Goal: Task Accomplishment & Management: Use online tool/utility

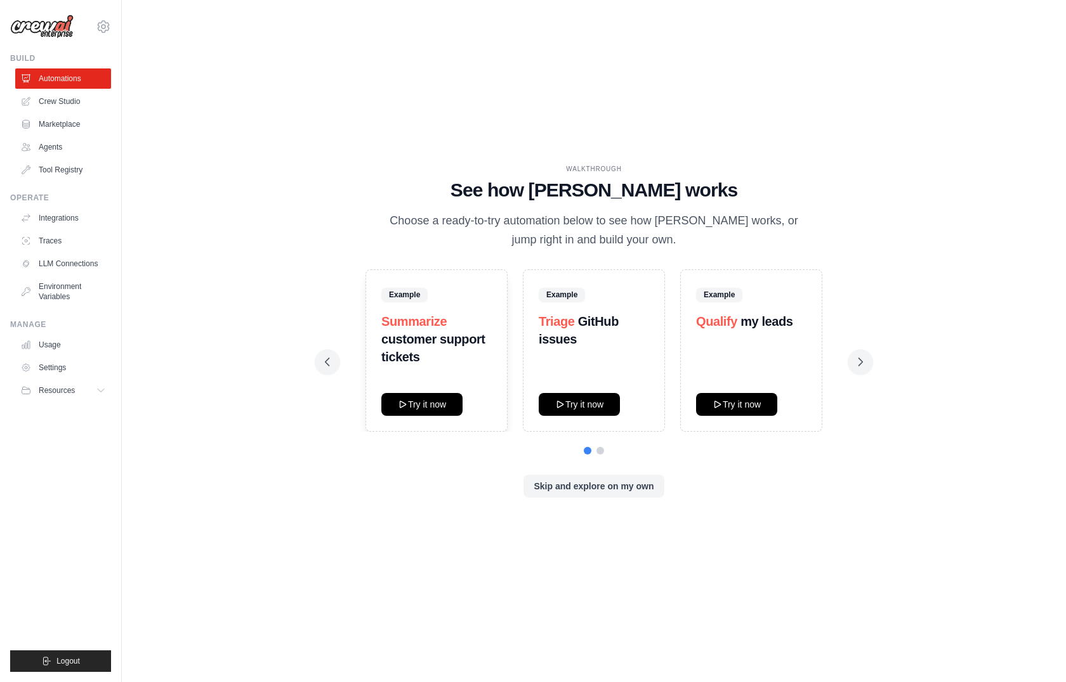
click at [576, 535] on div "WALKTHROUGH See how CrewAI works Choose a ready-to-try automation below to see …" at bounding box center [593, 341] width 903 height 657
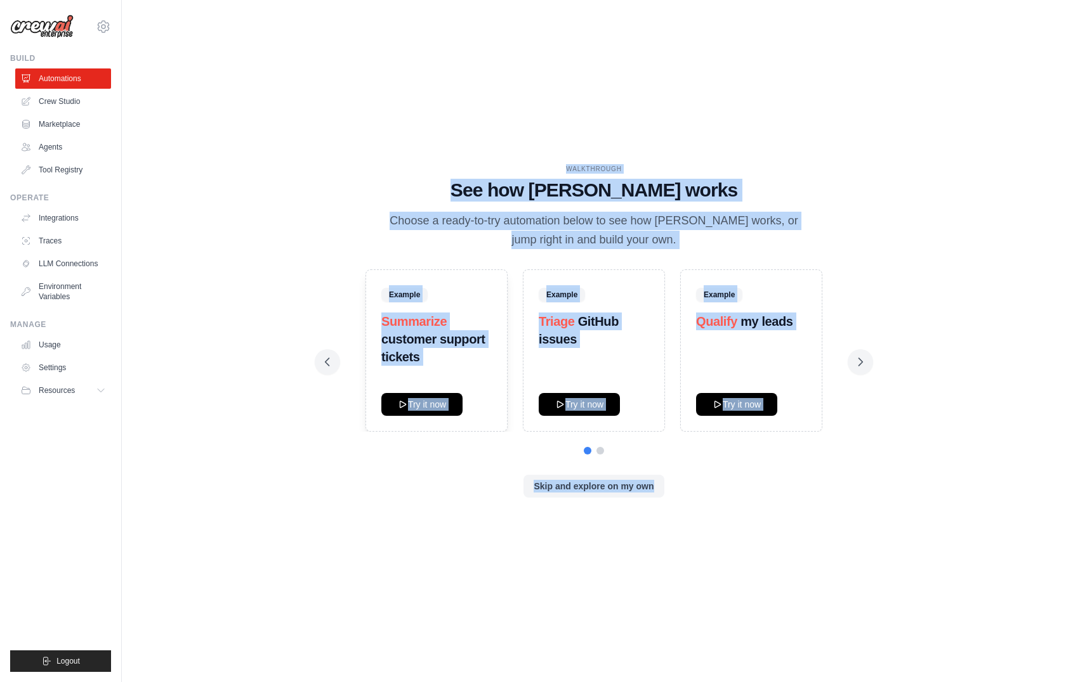
drag, startPoint x: 576, startPoint y: 535, endPoint x: 536, endPoint y: 15, distance: 521.7
click at [536, 15] on div "WALKTHROUGH See how CrewAI works Choose a ready-to-try automation below to see …" at bounding box center [593, 341] width 903 height 657
click at [349, 57] on div "WALKTHROUGH See how CrewAI works Choose a ready-to-try automation below to see …" at bounding box center [593, 341] width 903 height 657
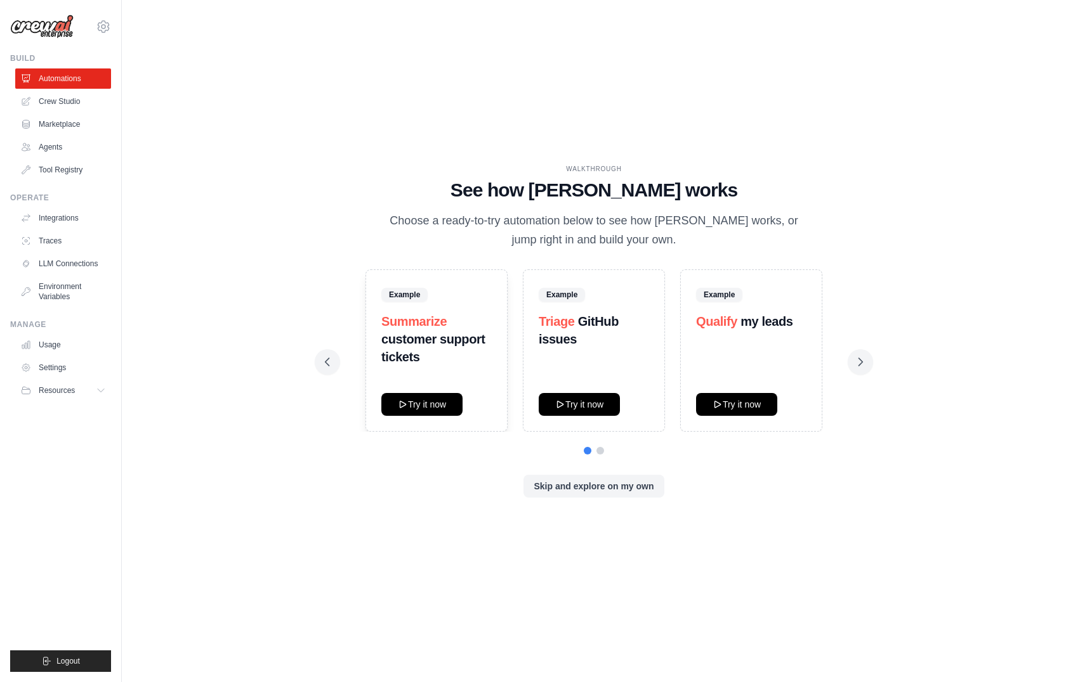
click at [832, 360] on div "Example Summarize customer support tickets Try it now Example Triage GitHub iss…" at bounding box center [594, 351] width 538 height 162
click at [561, 402] on icon at bounding box center [560, 404] width 10 height 10
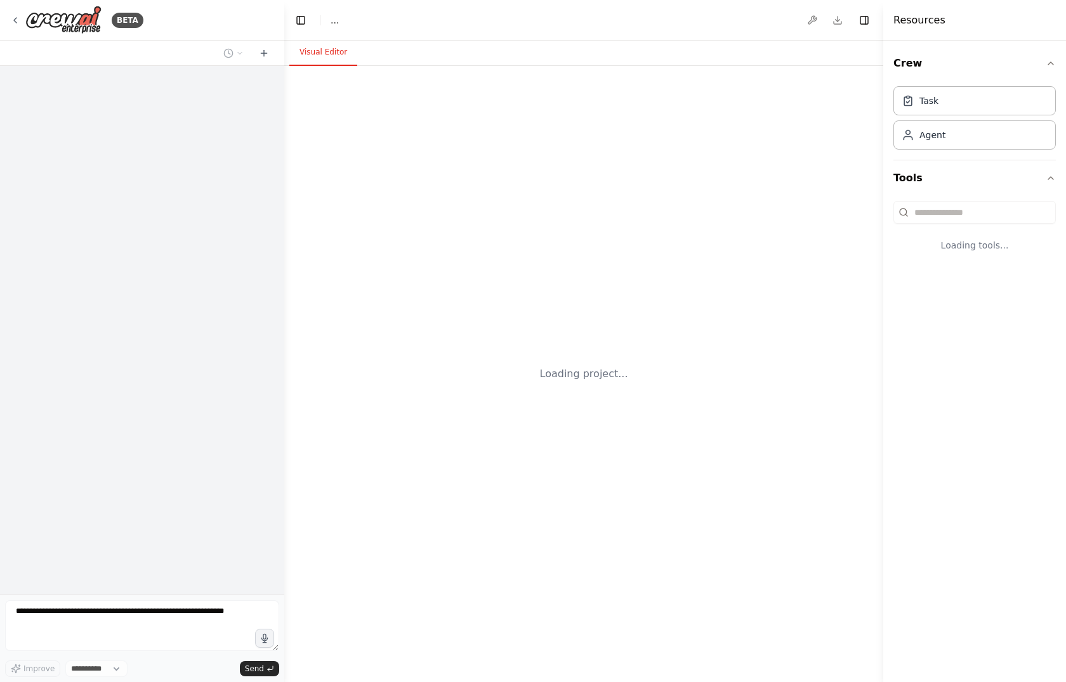
select select "****"
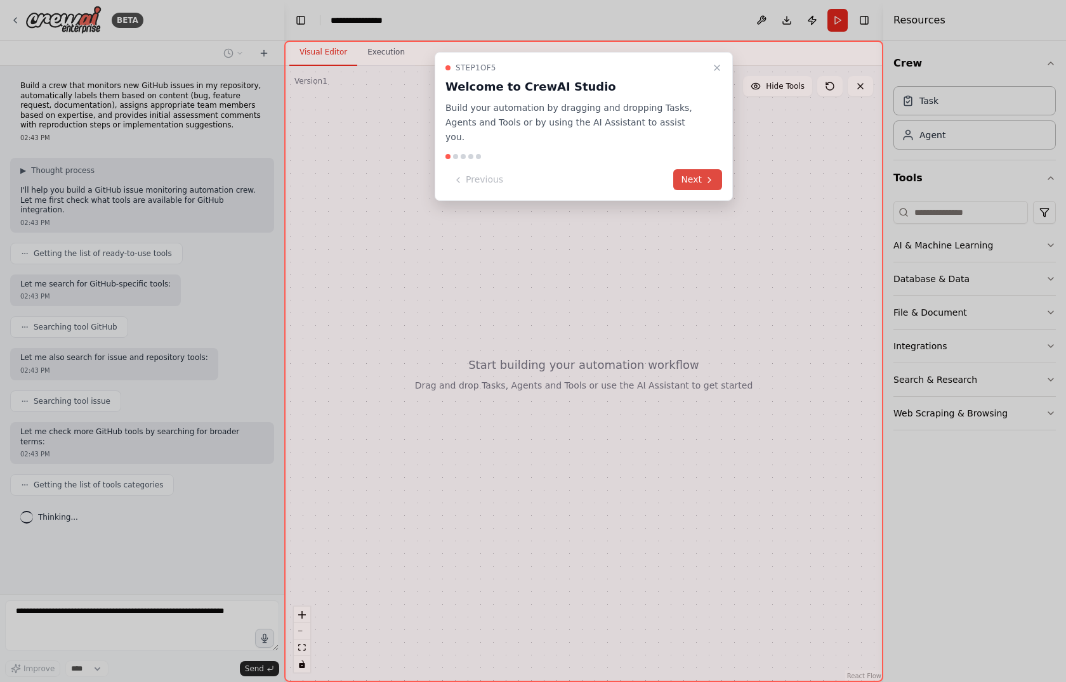
click at [702, 169] on button "Next" at bounding box center [697, 179] width 49 height 21
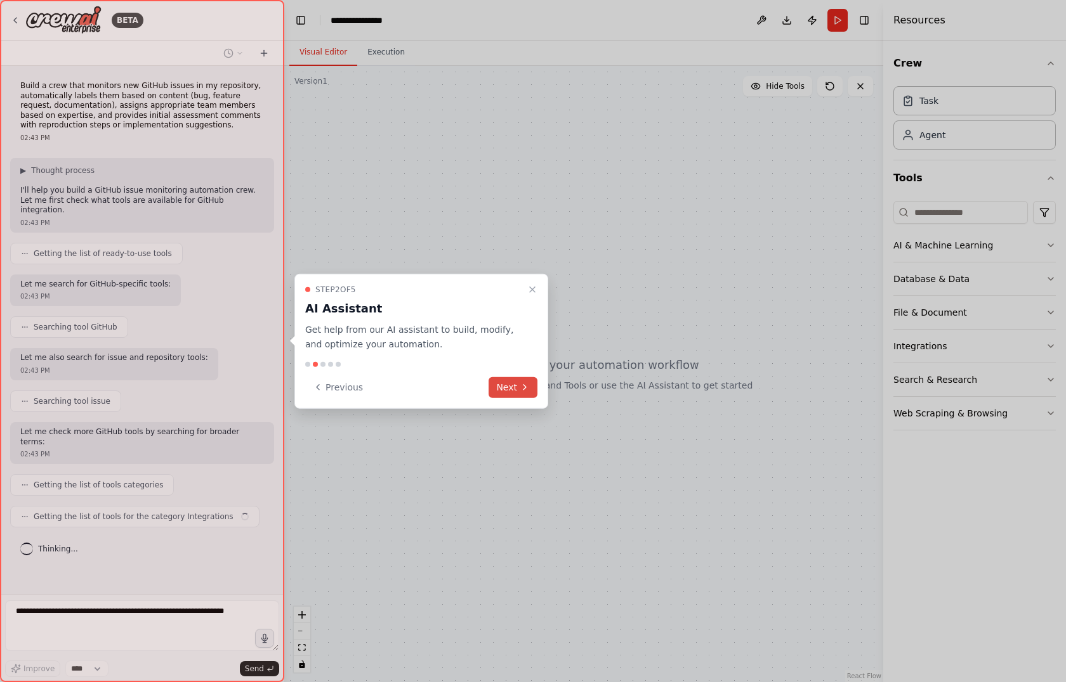
click at [502, 384] on button "Next" at bounding box center [512, 387] width 49 height 21
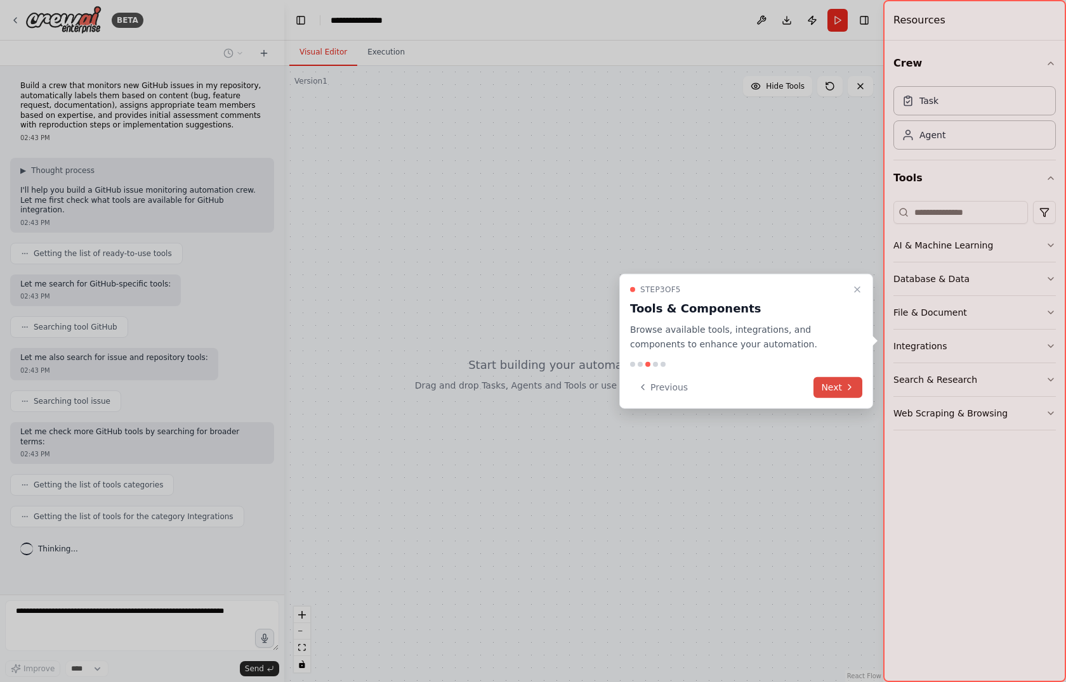
click at [832, 389] on button "Next" at bounding box center [837, 387] width 49 height 21
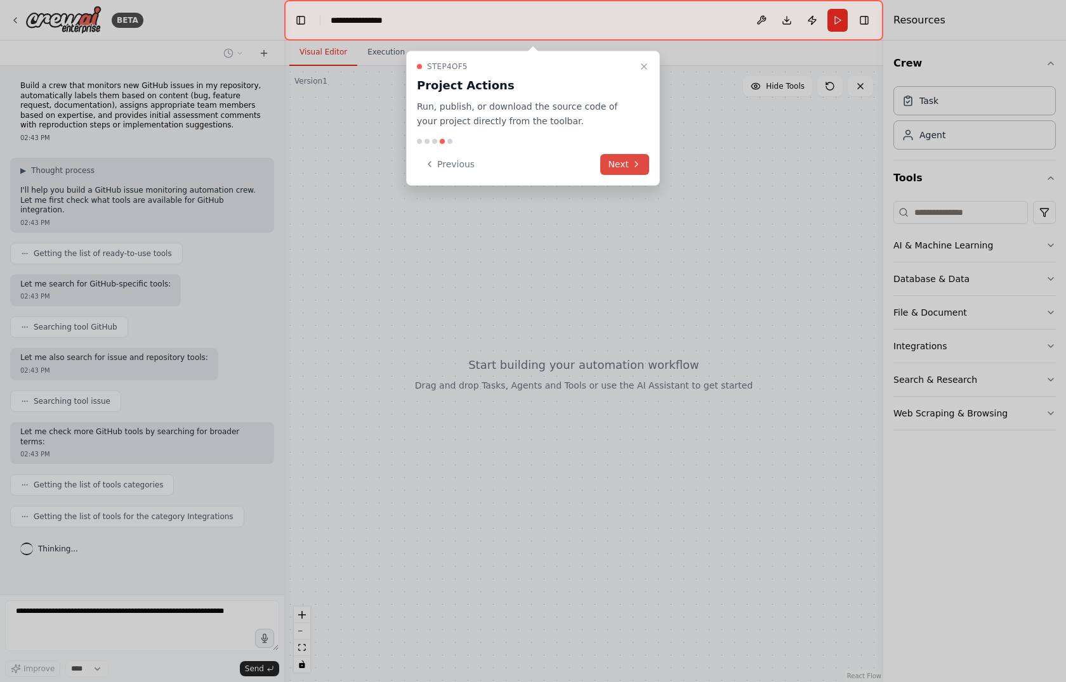
click at [639, 166] on icon at bounding box center [636, 164] width 10 height 10
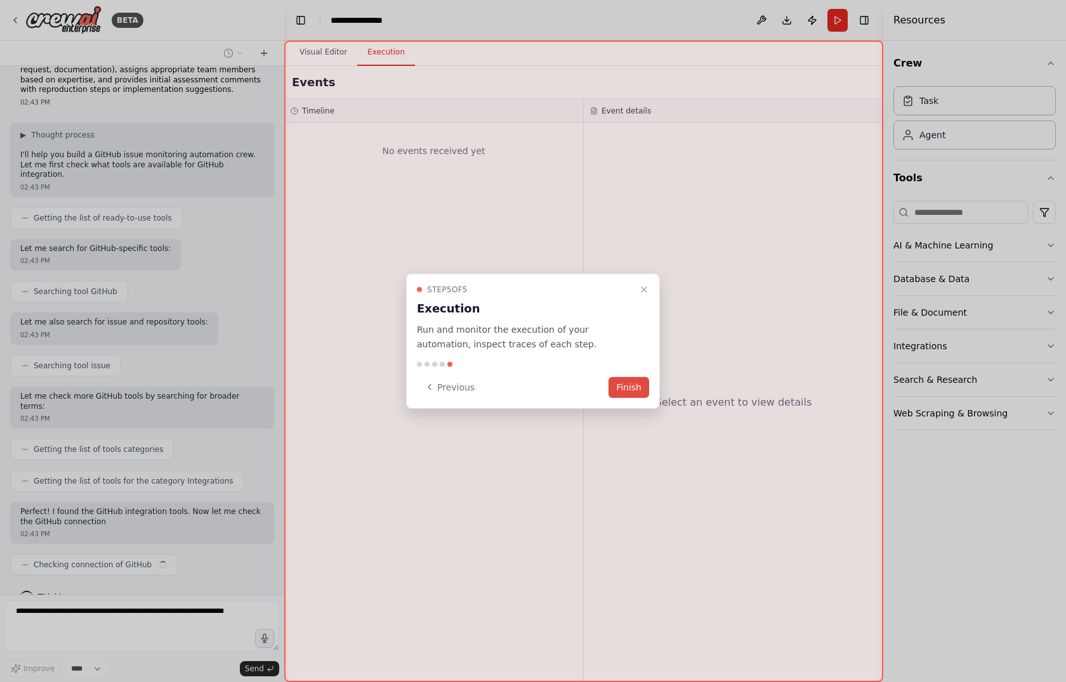
scroll to position [36, 0]
click at [630, 382] on button "Finish" at bounding box center [628, 387] width 41 height 21
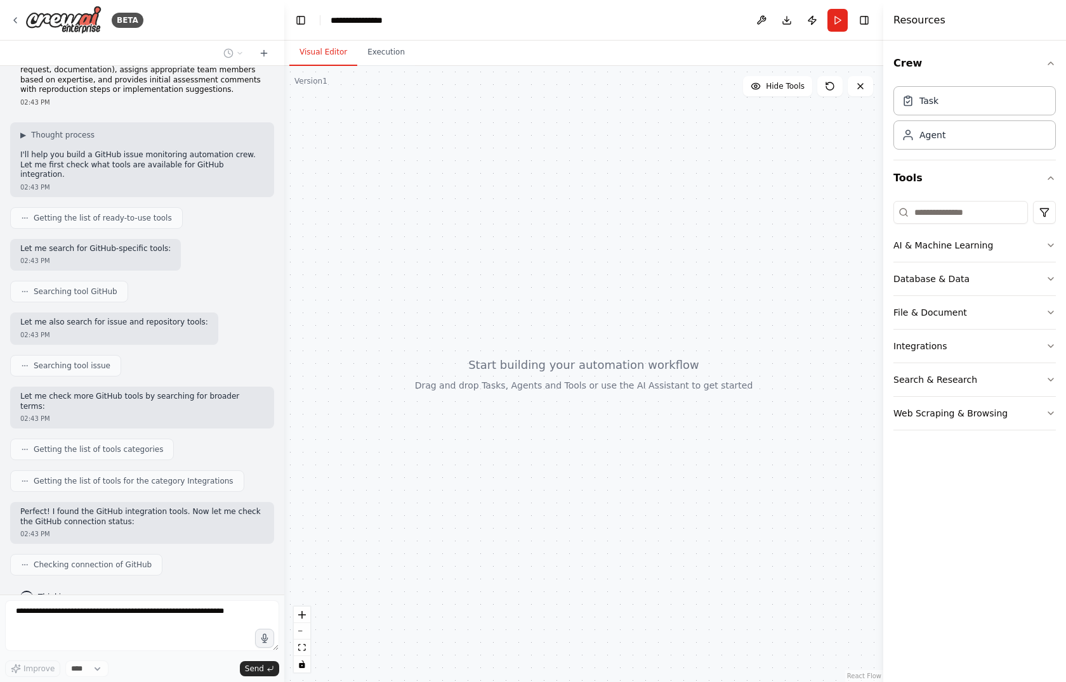
scroll to position [0, 0]
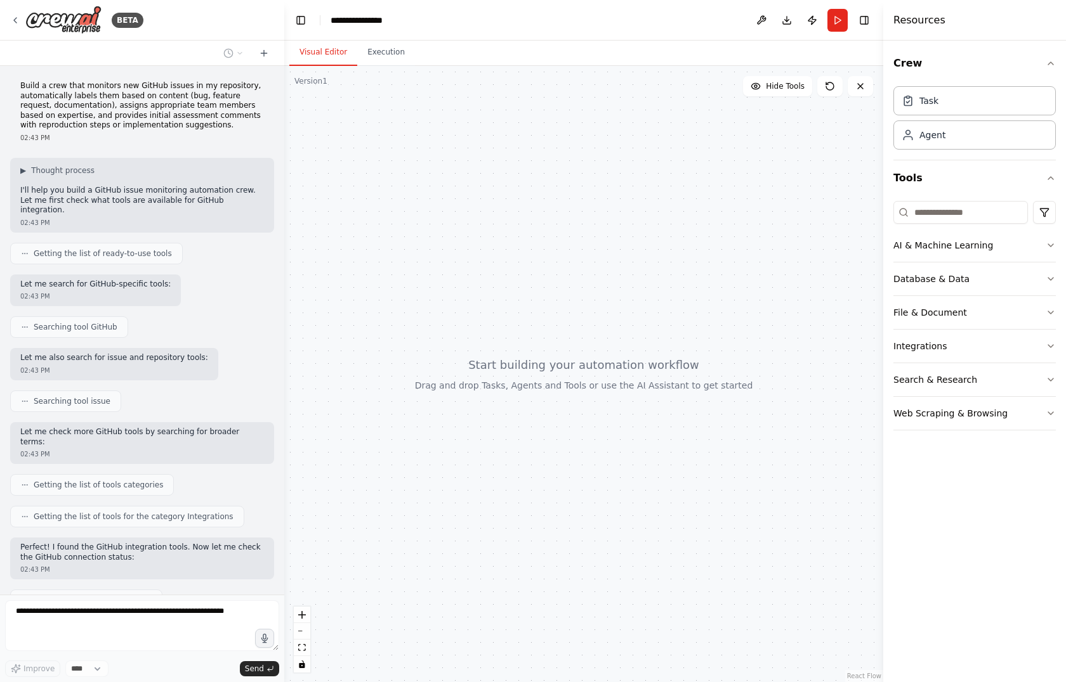
click at [207, 407] on div "Build a crew that monitors new GitHub issues in my repository, automatically la…" at bounding box center [142, 330] width 284 height 529
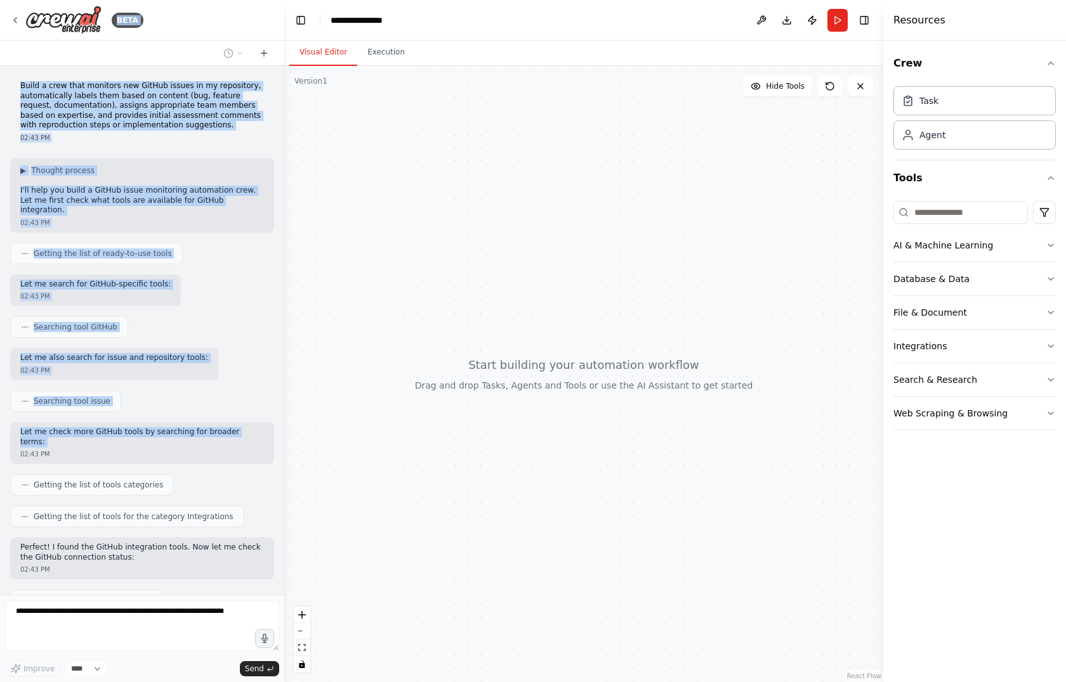
drag, startPoint x: 207, startPoint y: 407, endPoint x: 148, endPoint y: 16, distance: 394.5
click at [148, 16] on div "BETA Build a crew that monitors new GitHub issues in my repository, automatical…" at bounding box center [142, 341] width 284 height 682
click at [148, 16] on div "BETA" at bounding box center [142, 20] width 284 height 41
drag, startPoint x: 148, startPoint y: 16, endPoint x: 179, endPoint y: 430, distance: 414.7
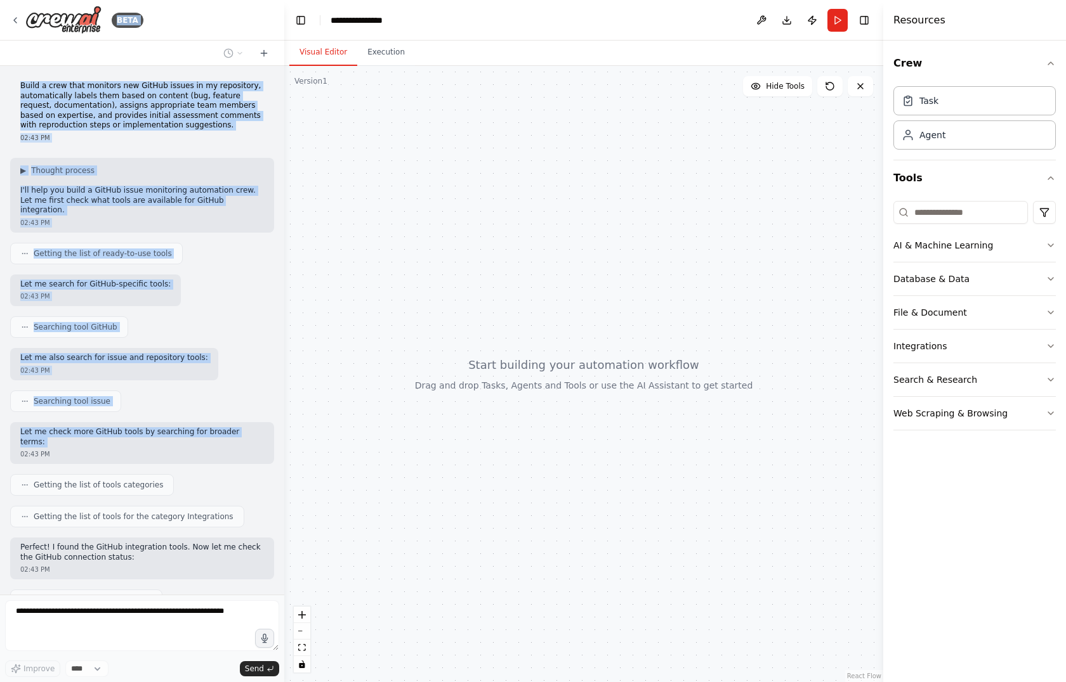
click at [179, 430] on div "BETA Build a crew that monitors new GitHub issues in my repository, automatical…" at bounding box center [142, 341] width 284 height 682
click at [179, 450] on div "02:43 PM" at bounding box center [142, 455] width 244 height 10
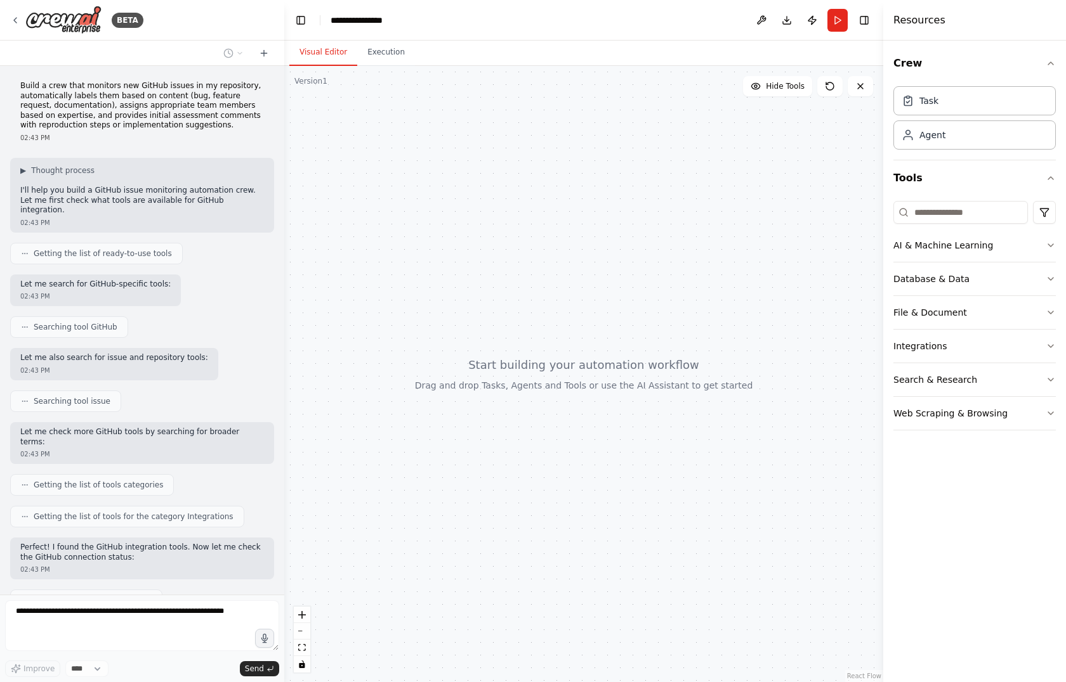
click at [179, 450] on div "02:43 PM" at bounding box center [142, 455] width 244 height 10
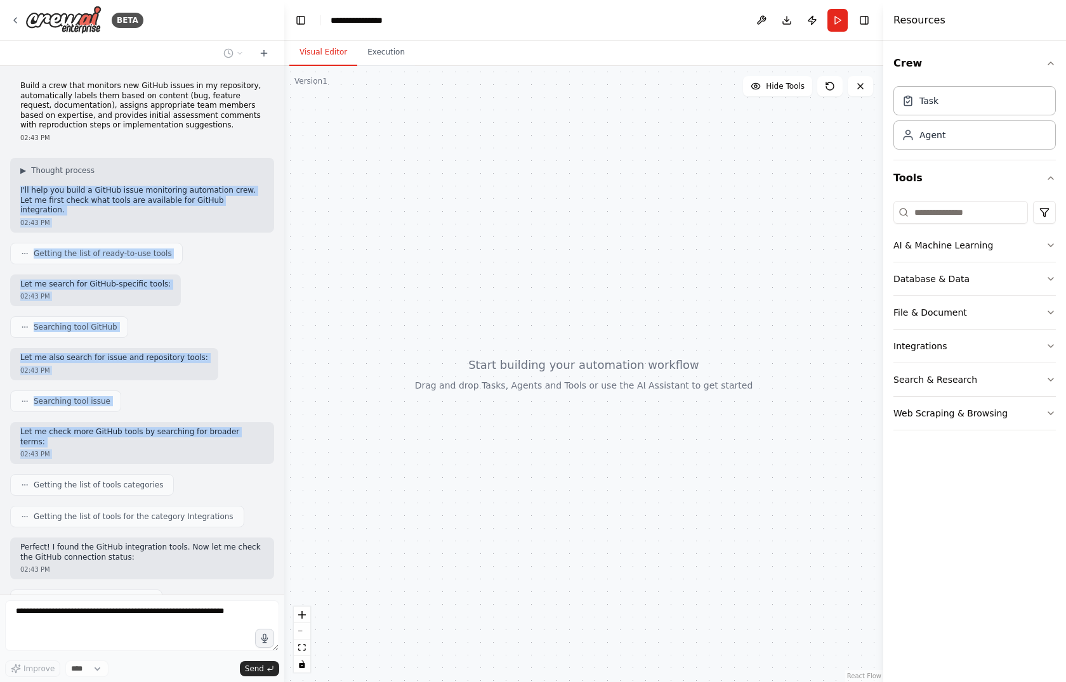
drag, startPoint x: 179, startPoint y: 430, endPoint x: 174, endPoint y: 157, distance: 272.8
click at [174, 157] on div "Build a crew that monitors new GitHub issues in my repository, automatically la…" at bounding box center [142, 330] width 284 height 529
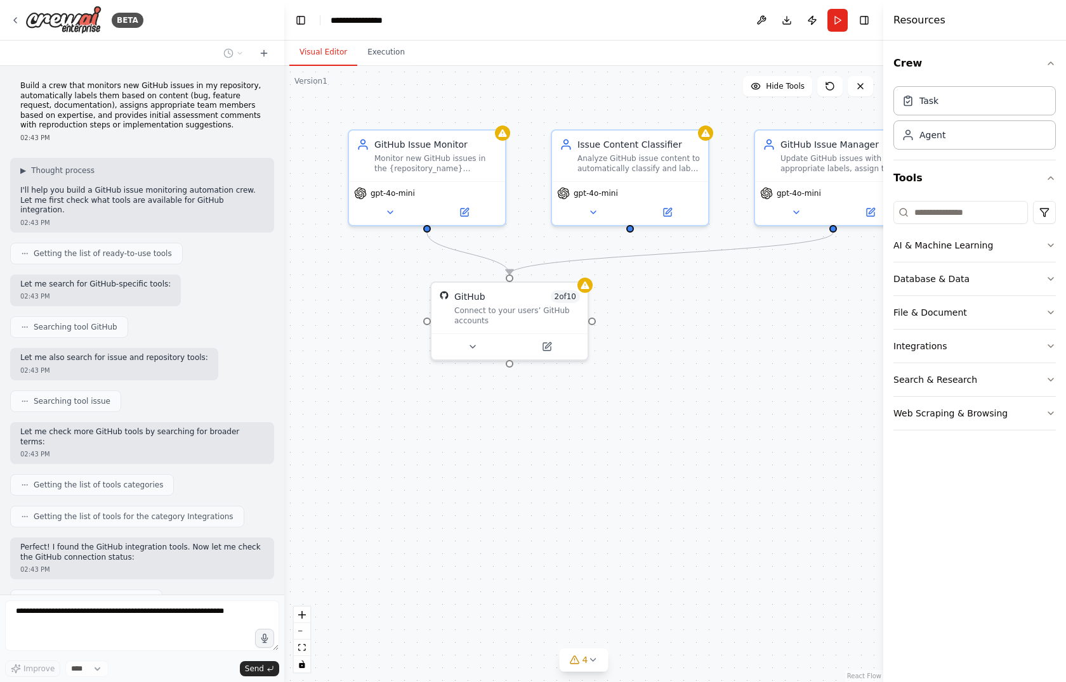
scroll to position [202, 0]
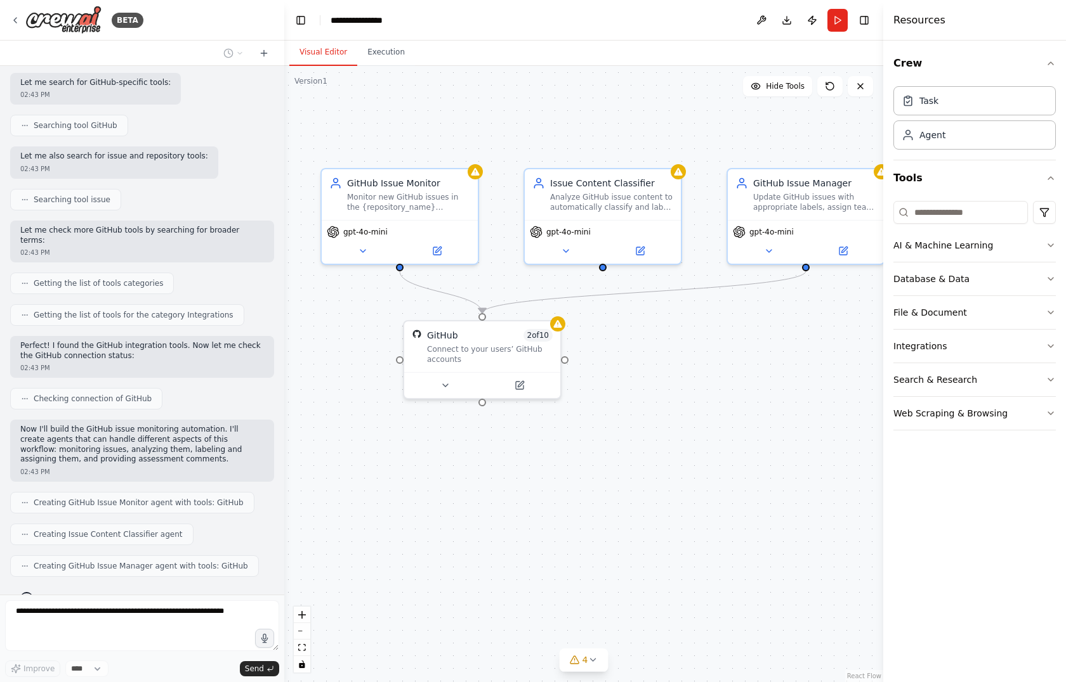
drag, startPoint x: 710, startPoint y: 393, endPoint x: 648, endPoint y: 447, distance: 82.7
click at [648, 447] on div ".deletable-edge-delete-btn { width: 20px; height: 20px; border: 0px solid #ffff…" at bounding box center [583, 374] width 599 height 617
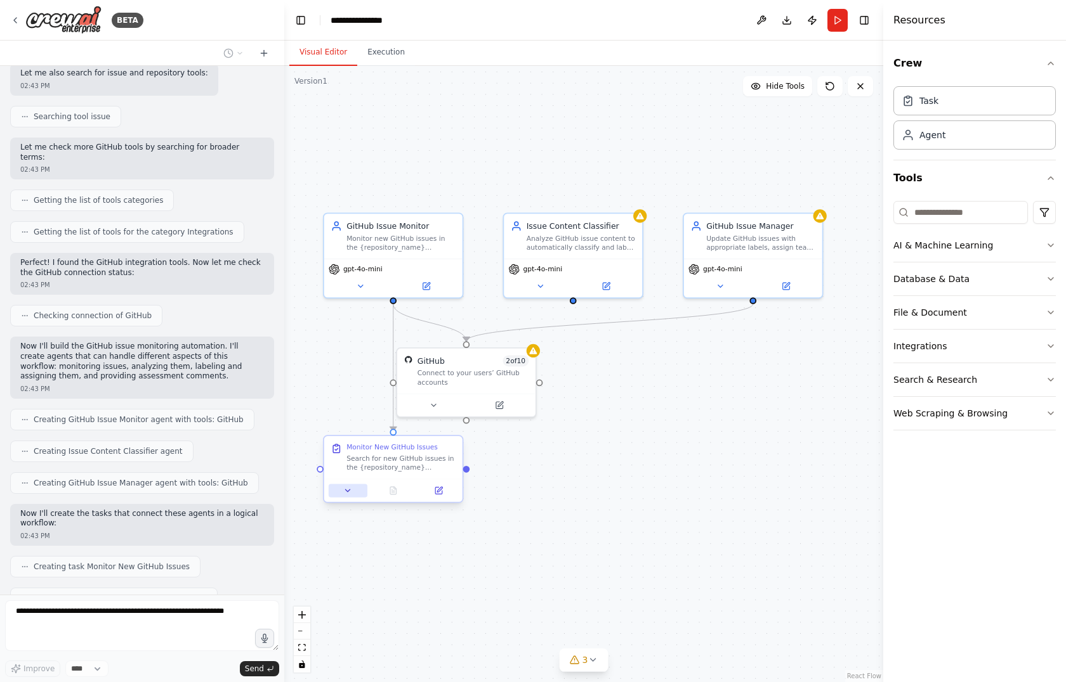
scroll to position [316, 0]
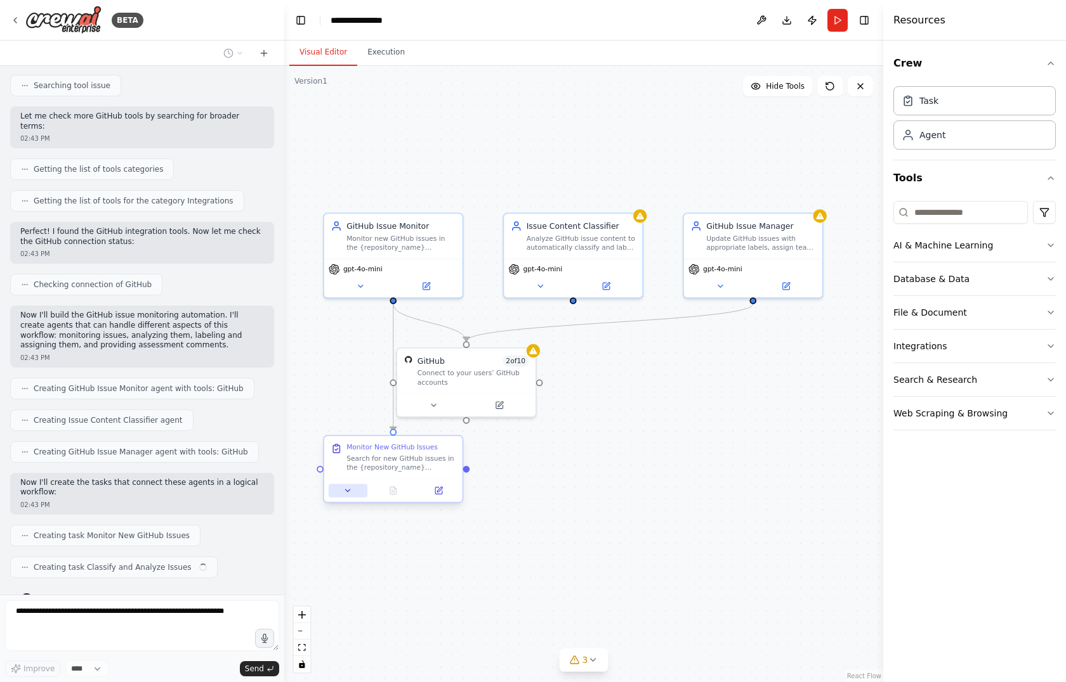
click at [341, 487] on button at bounding box center [348, 490] width 39 height 13
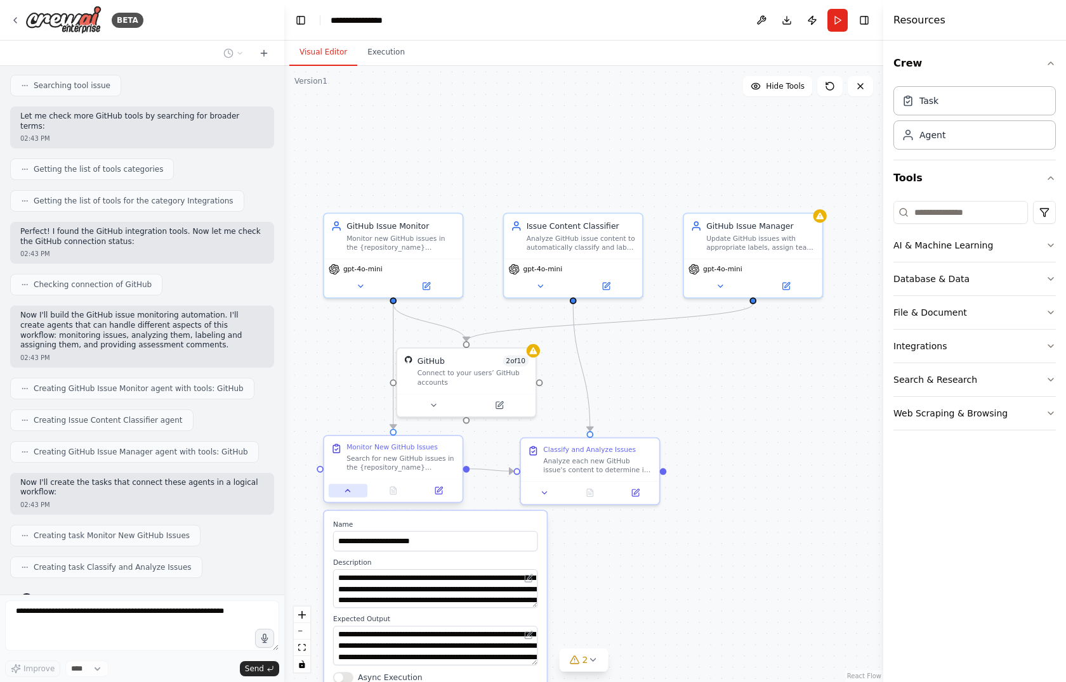
click at [341, 487] on button at bounding box center [348, 490] width 39 height 13
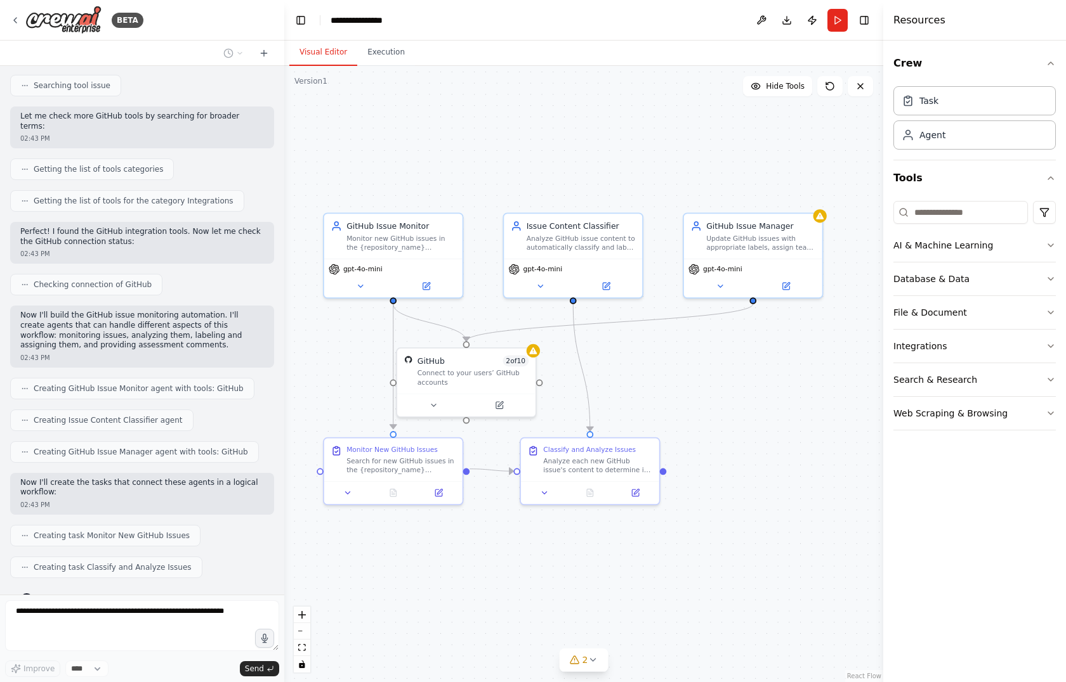
click at [309, 374] on div ".deletable-edge-delete-btn { width: 20px; height: 20px; border: 0px solid #ffff…" at bounding box center [583, 374] width 599 height 617
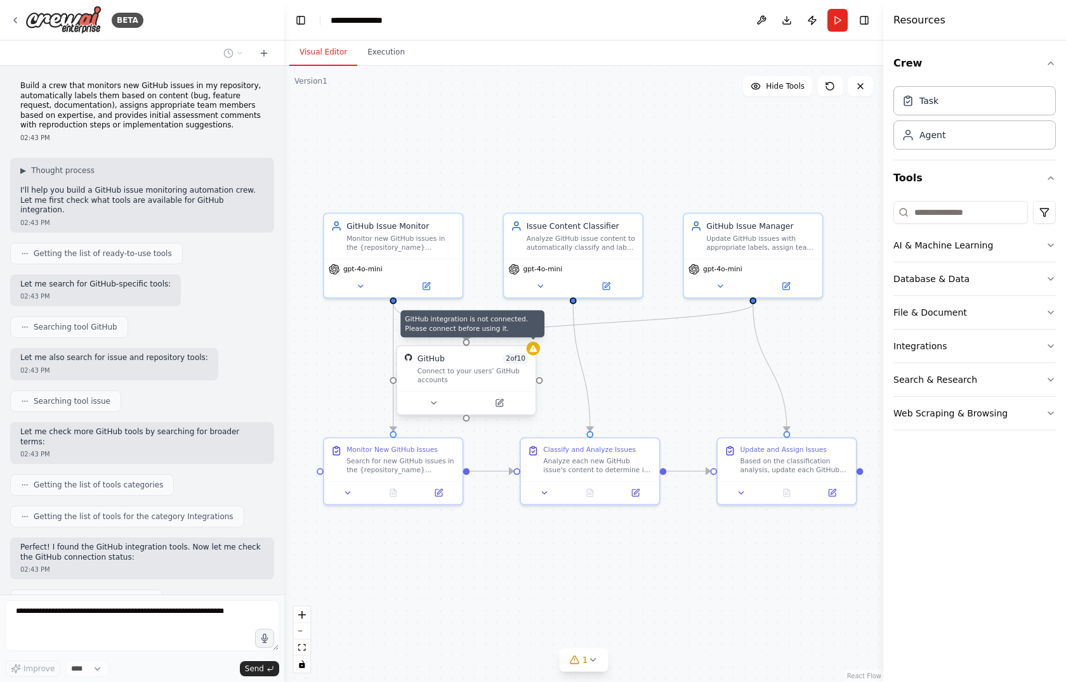
scroll to position [462, 0]
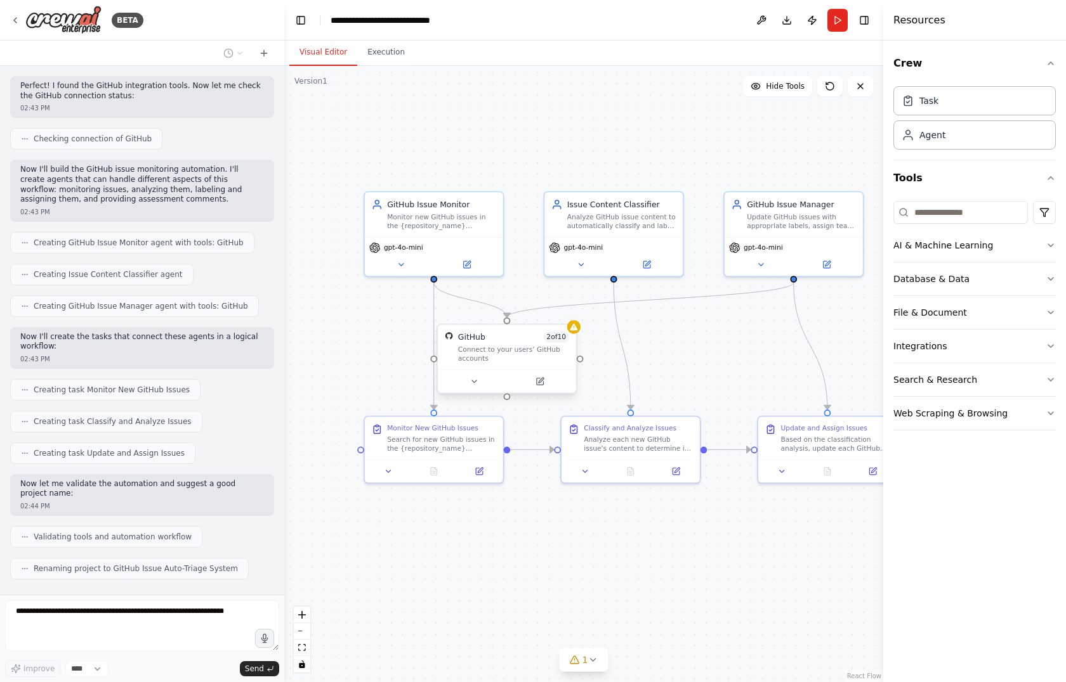
drag, startPoint x: 643, startPoint y: 560, endPoint x: 684, endPoint y: 539, distance: 45.7
click at [684, 539] on div ".deletable-edge-delete-btn { width: 20px; height: 20px; border: 0px solid #ffff…" at bounding box center [583, 374] width 599 height 617
click at [520, 364] on div "GitHub 2 of 10 Connect to your users’ GitHub accounts" at bounding box center [507, 347] width 138 height 45
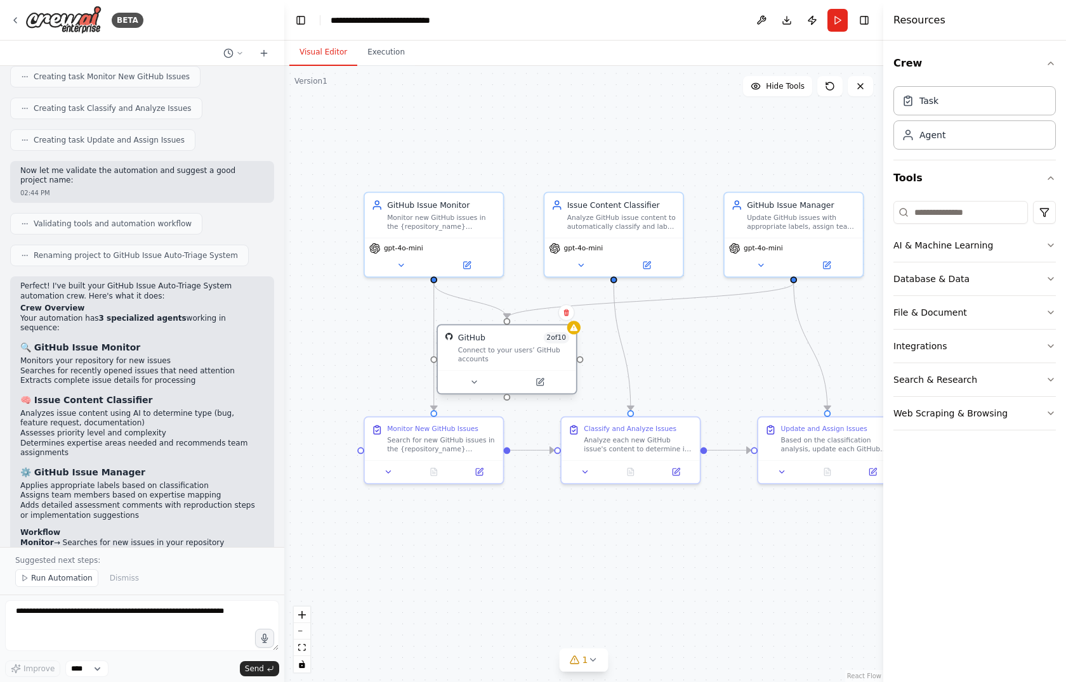
click at [528, 334] on div "GitHub 2 of 10" at bounding box center [513, 337] width 111 height 11
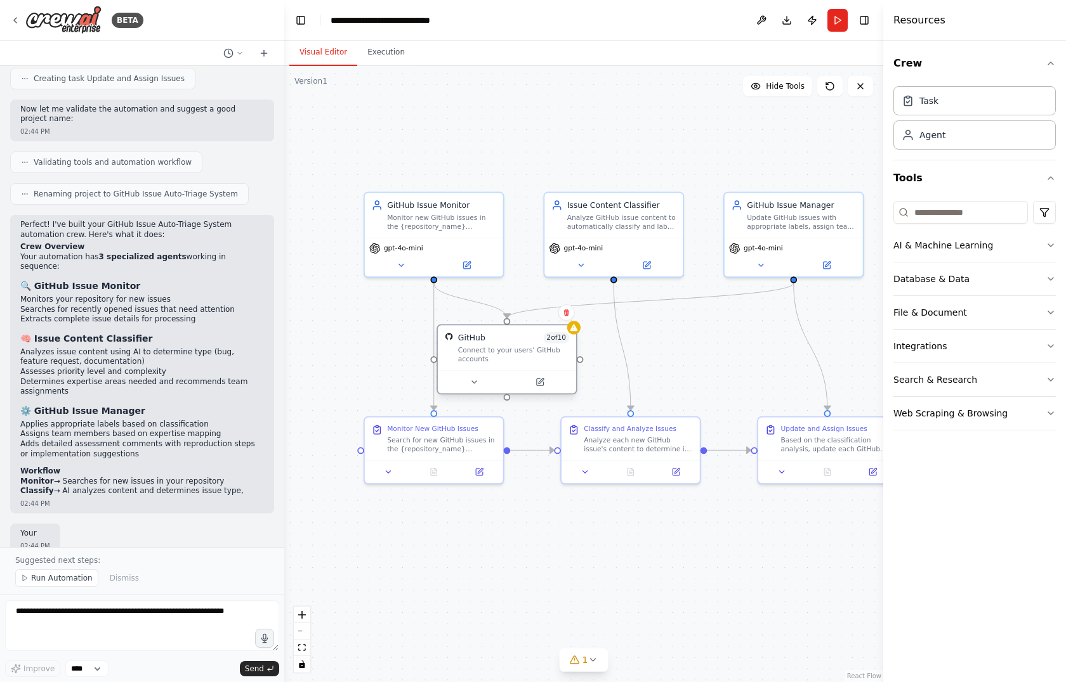
click at [528, 334] on div "GitHub 2 of 10" at bounding box center [513, 337] width 111 height 11
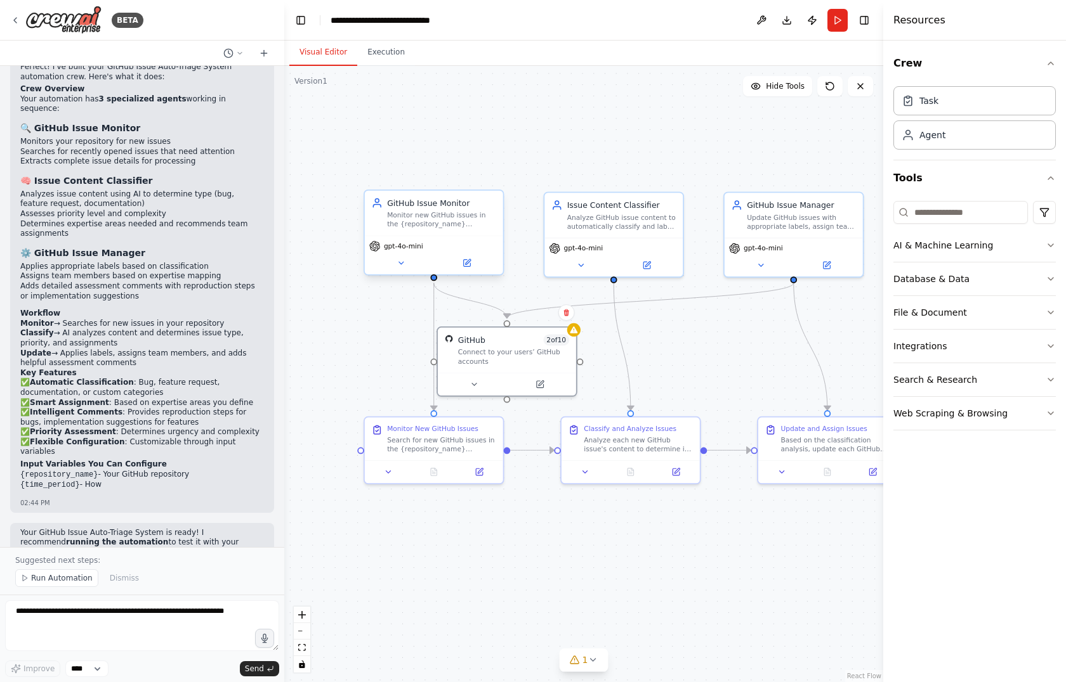
click at [451, 200] on div "GitHub Issue Monitor" at bounding box center [441, 202] width 109 height 11
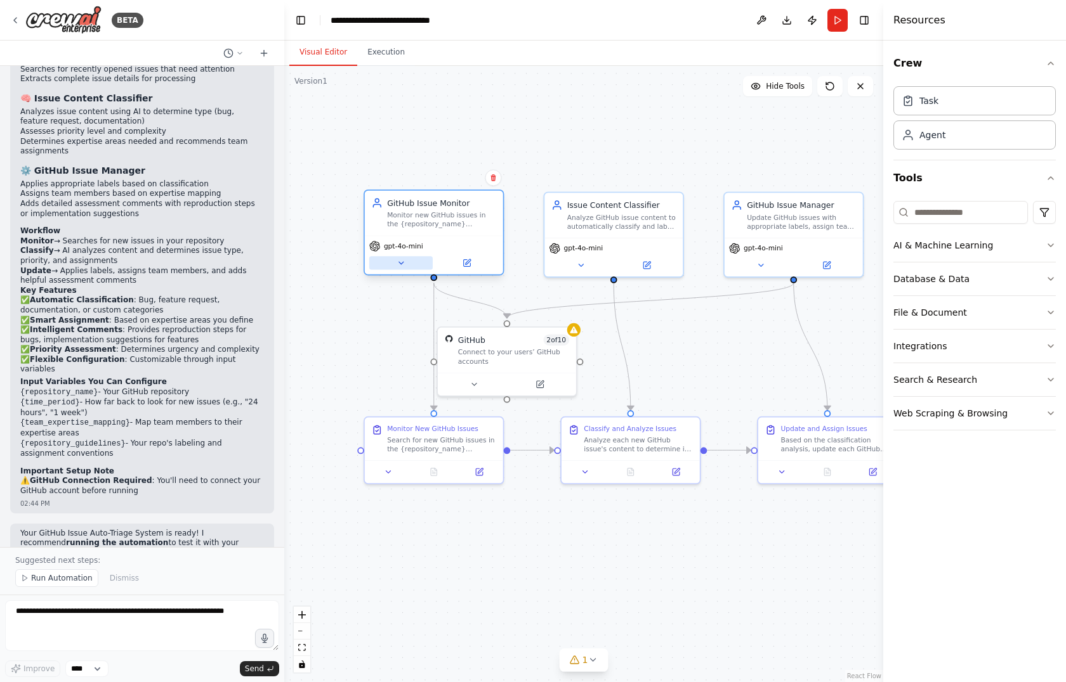
scroll to position [1087, 0]
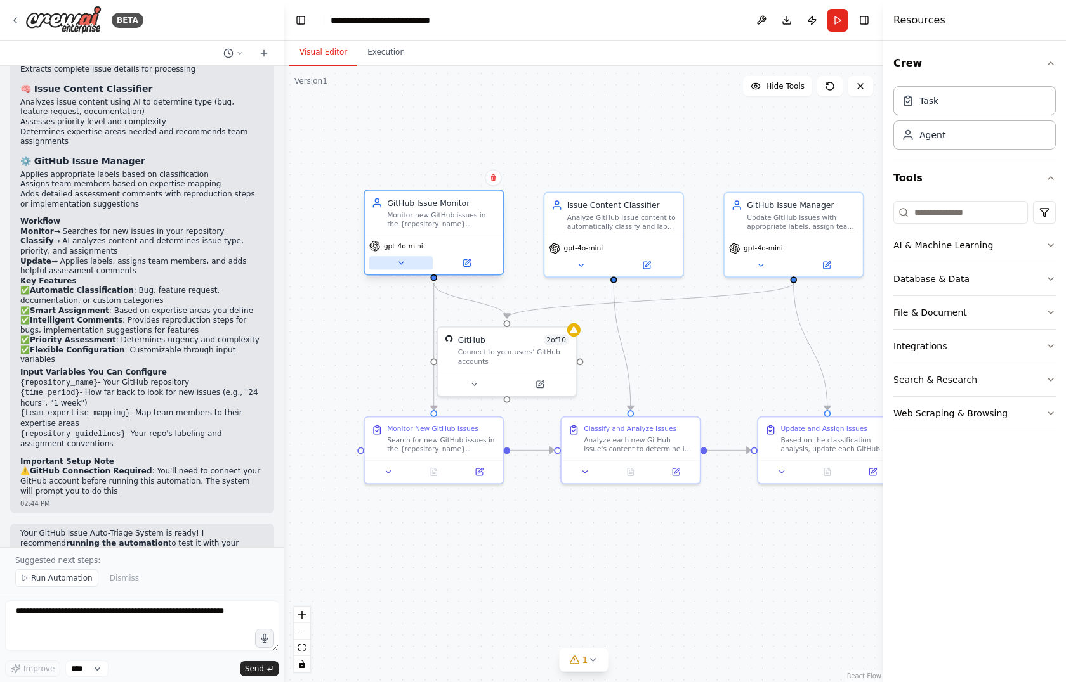
click at [402, 261] on icon at bounding box center [400, 263] width 9 height 9
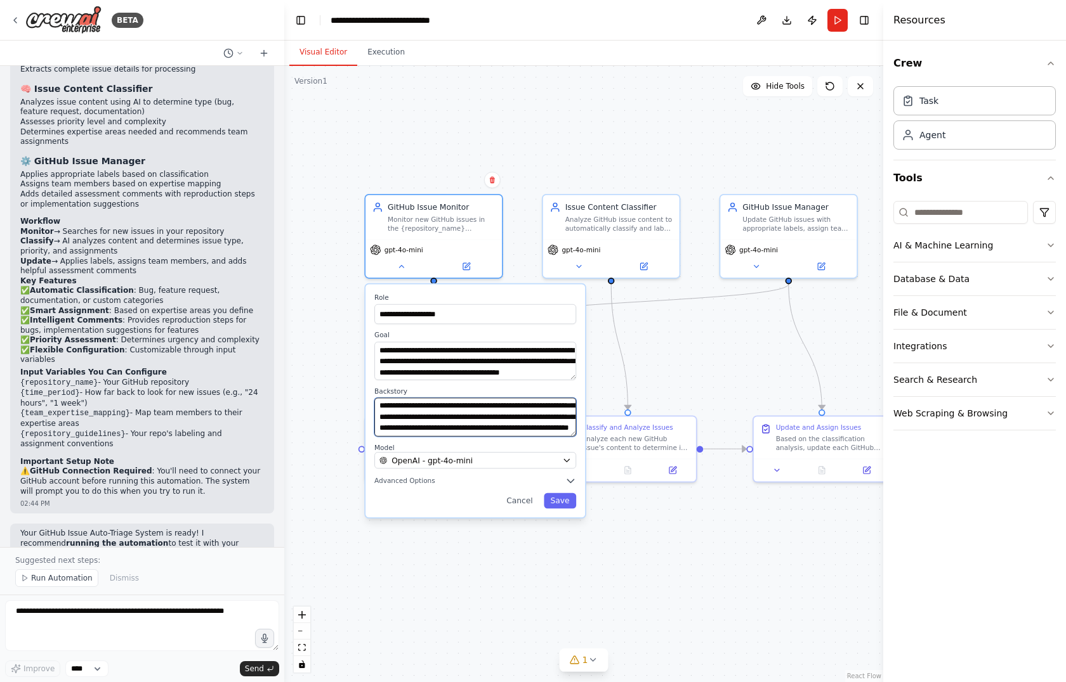
scroll to position [76, 0]
click at [658, 376] on div "**********" at bounding box center [583, 374] width 599 height 617
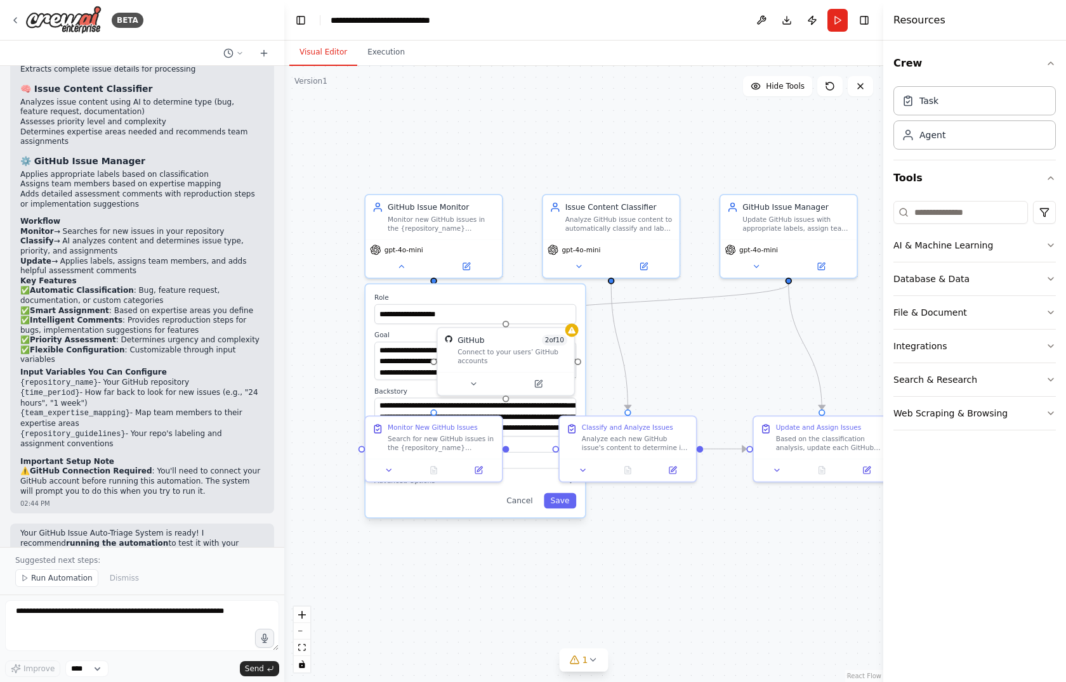
click at [471, 578] on div "**********" at bounding box center [583, 374] width 599 height 617
click at [491, 379] on button at bounding box center [473, 382] width 63 height 13
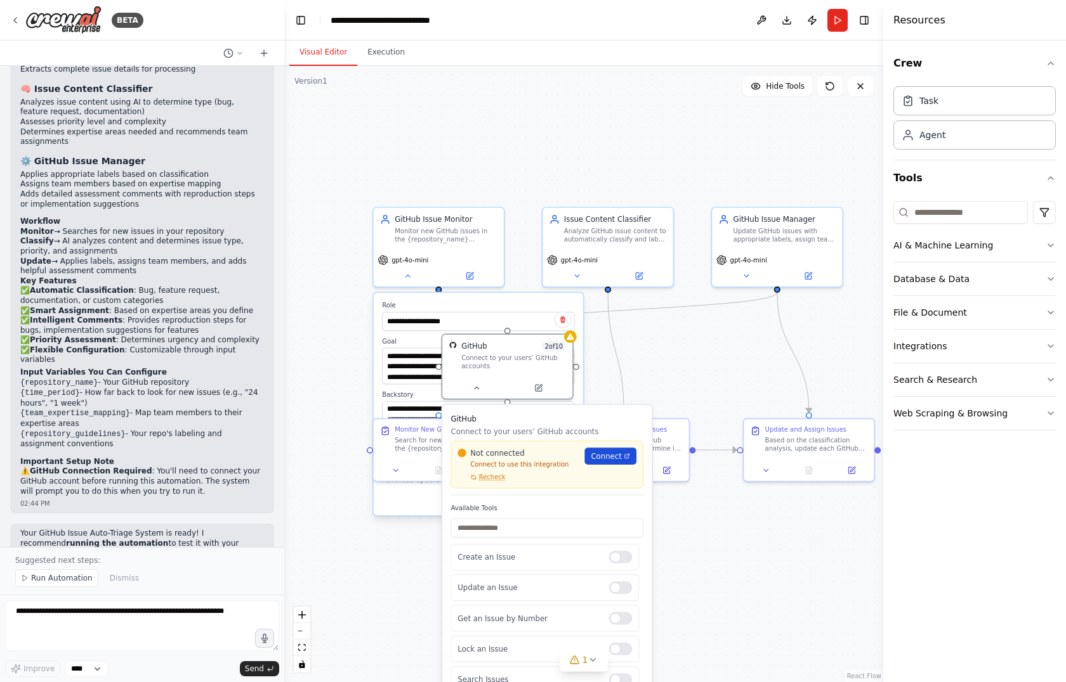
click at [604, 460] on span "Connect" at bounding box center [606, 456] width 30 height 11
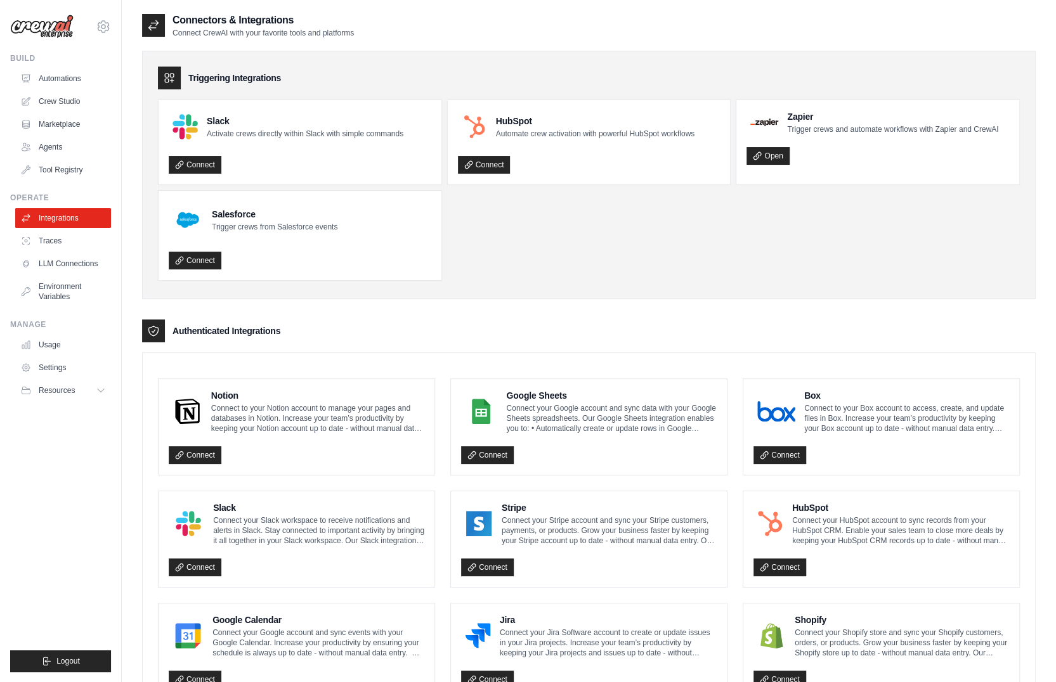
click at [556, 258] on ul "Slack Activate crews directly within Slack with simple commands Connect HubSpot…" at bounding box center [589, 190] width 862 height 181
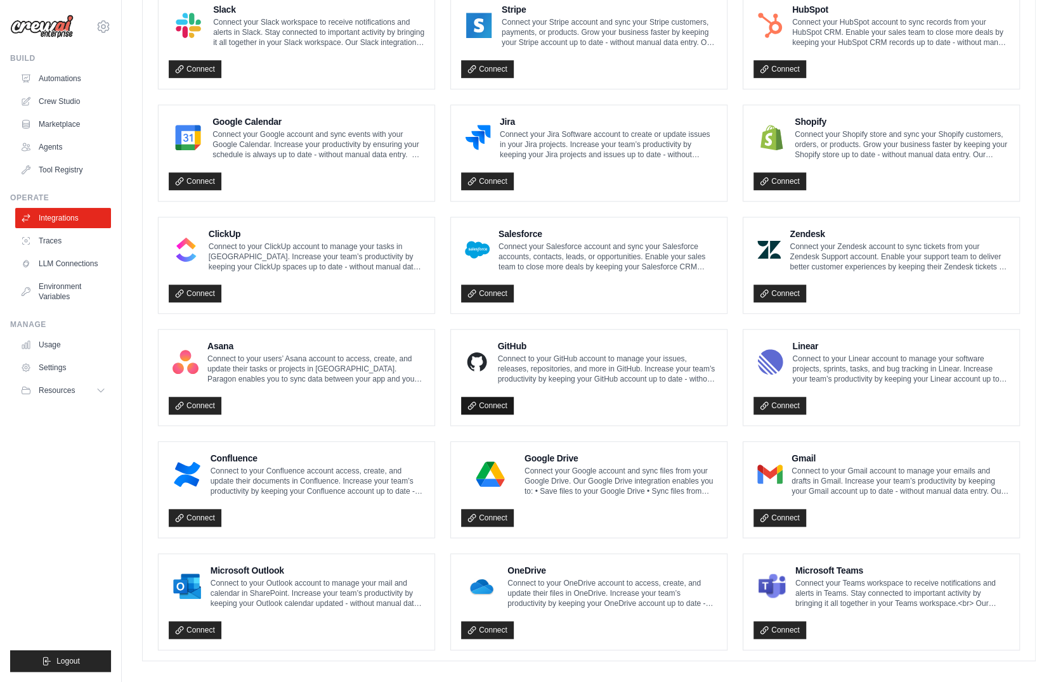
click at [488, 397] on link "Connect" at bounding box center [487, 406] width 53 height 18
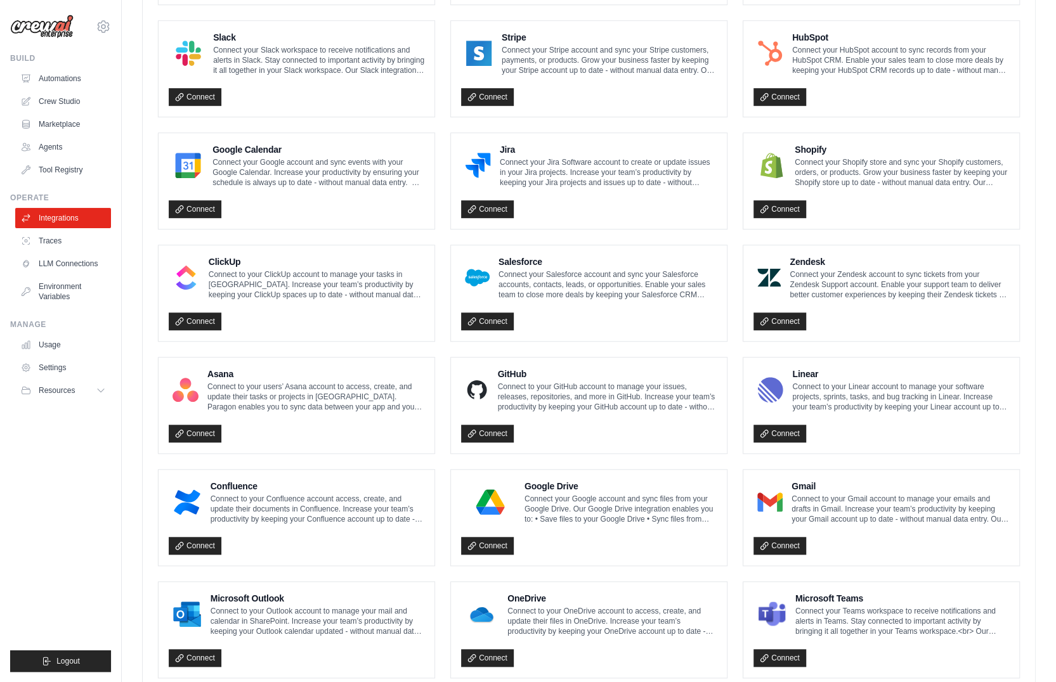
scroll to position [467, 0]
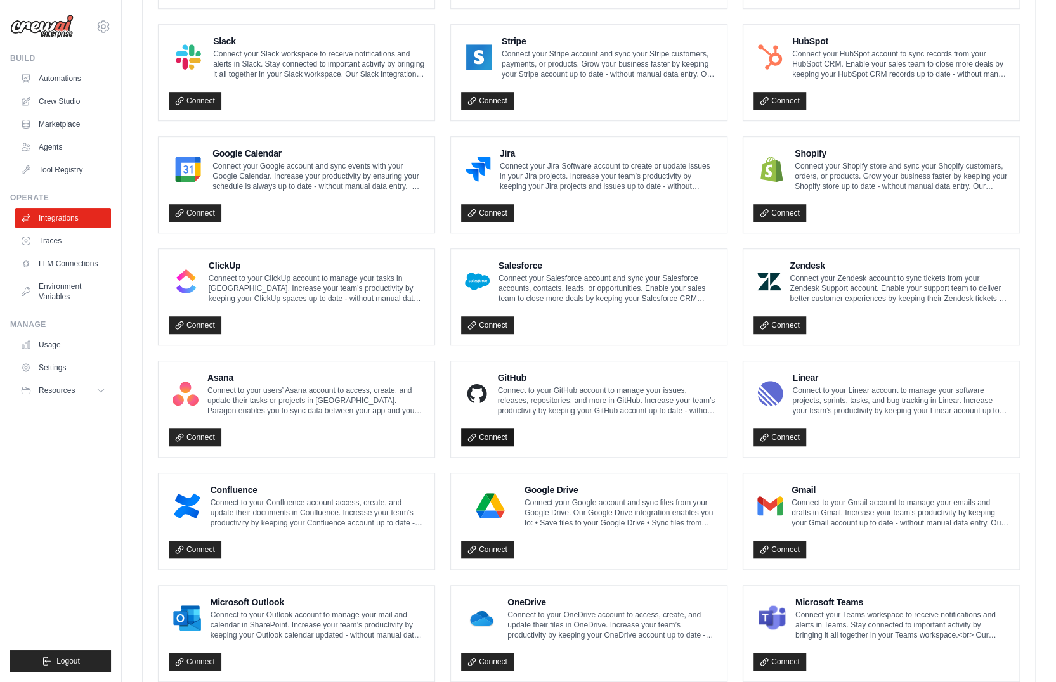
click at [478, 431] on link "Connect" at bounding box center [487, 438] width 53 height 18
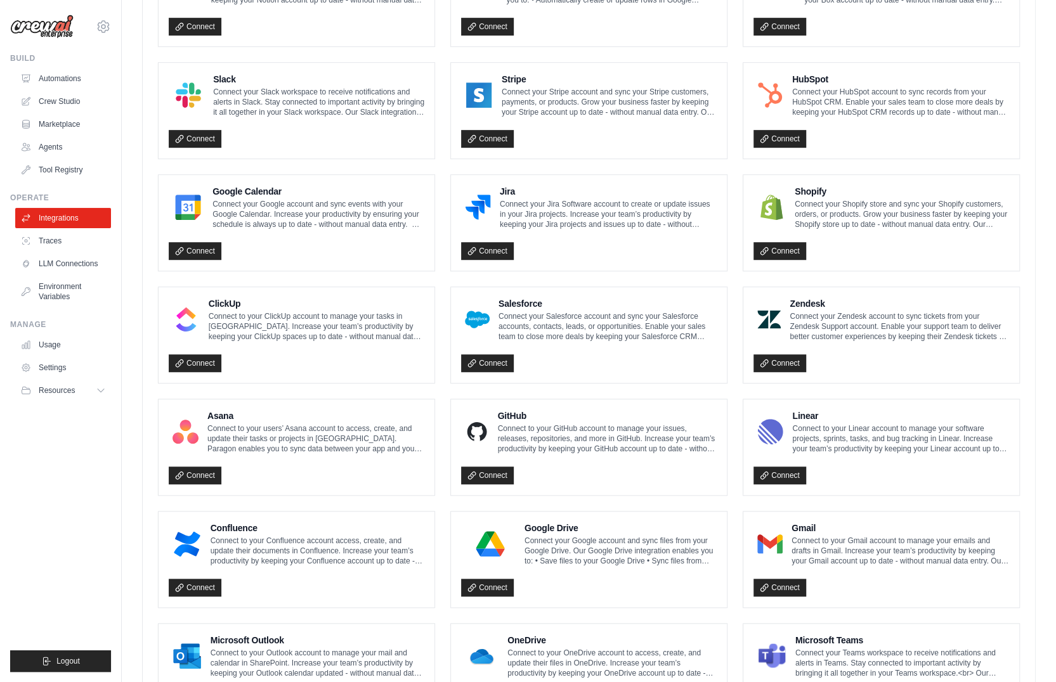
scroll to position [504, 0]
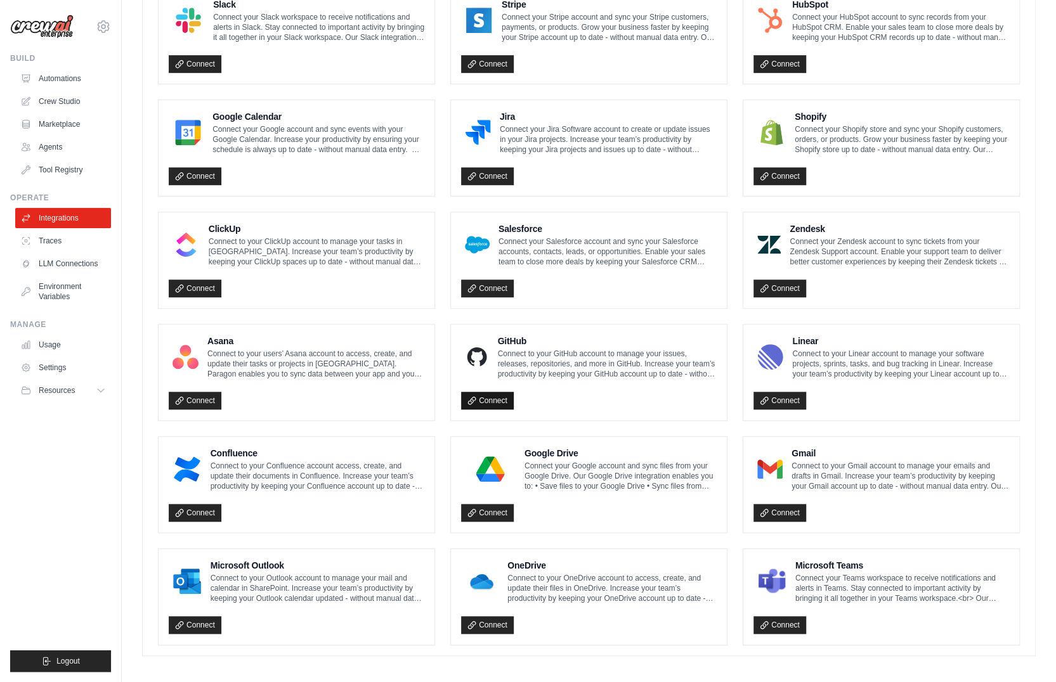
click at [490, 395] on link "Connect" at bounding box center [487, 401] width 53 height 18
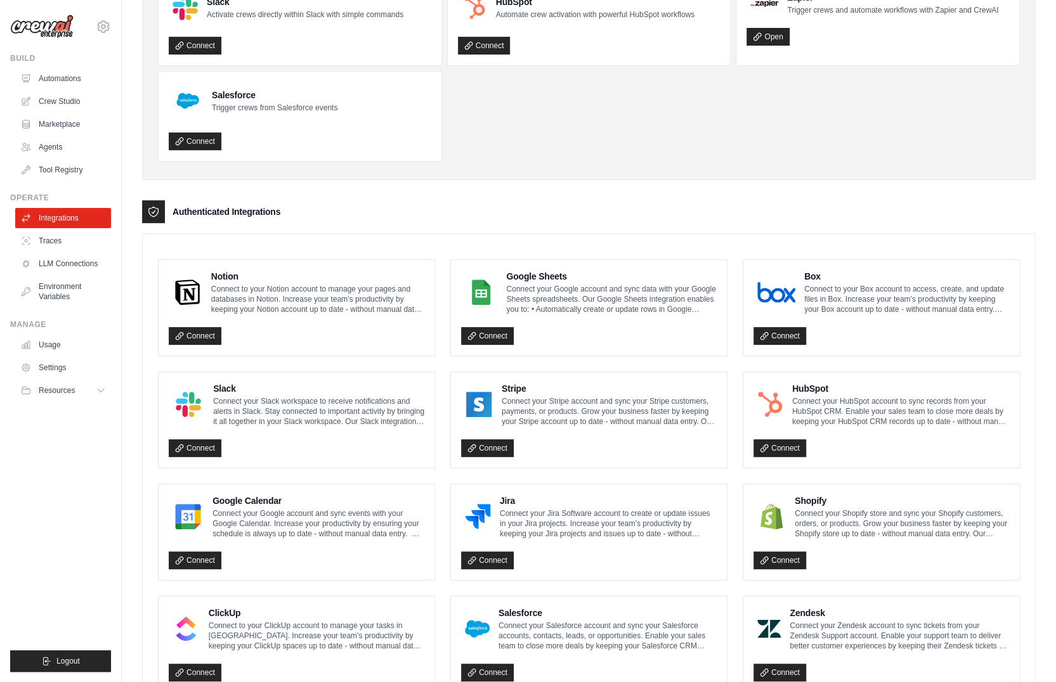
scroll to position [117, 0]
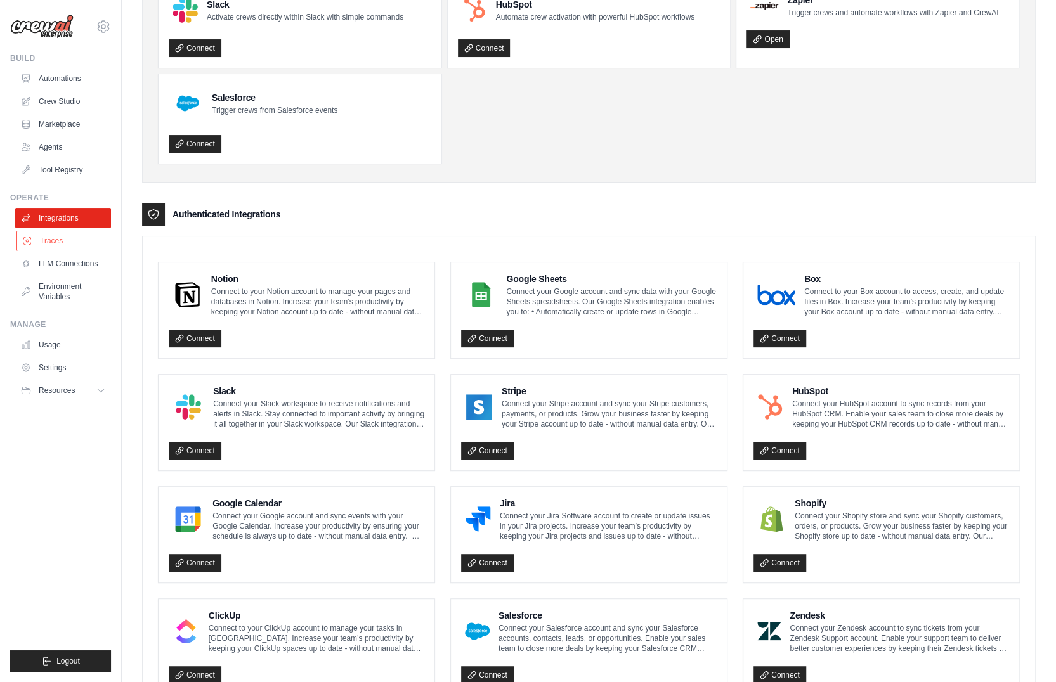
click at [70, 240] on link "Traces" at bounding box center [64, 241] width 96 height 20
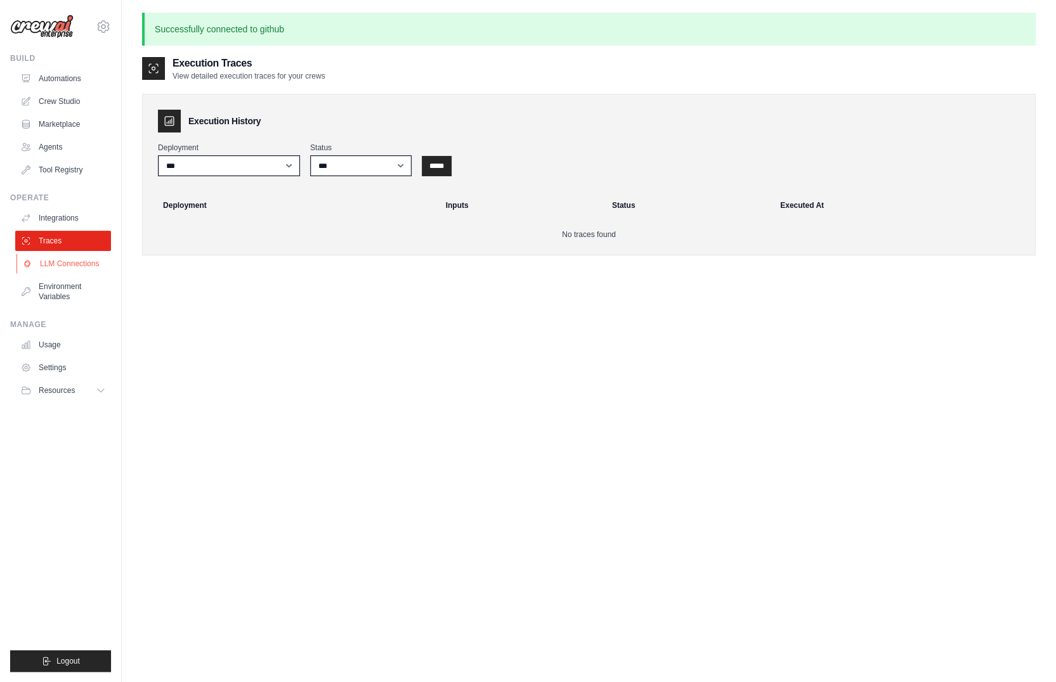
click at [75, 264] on link "LLM Connections" at bounding box center [64, 264] width 96 height 20
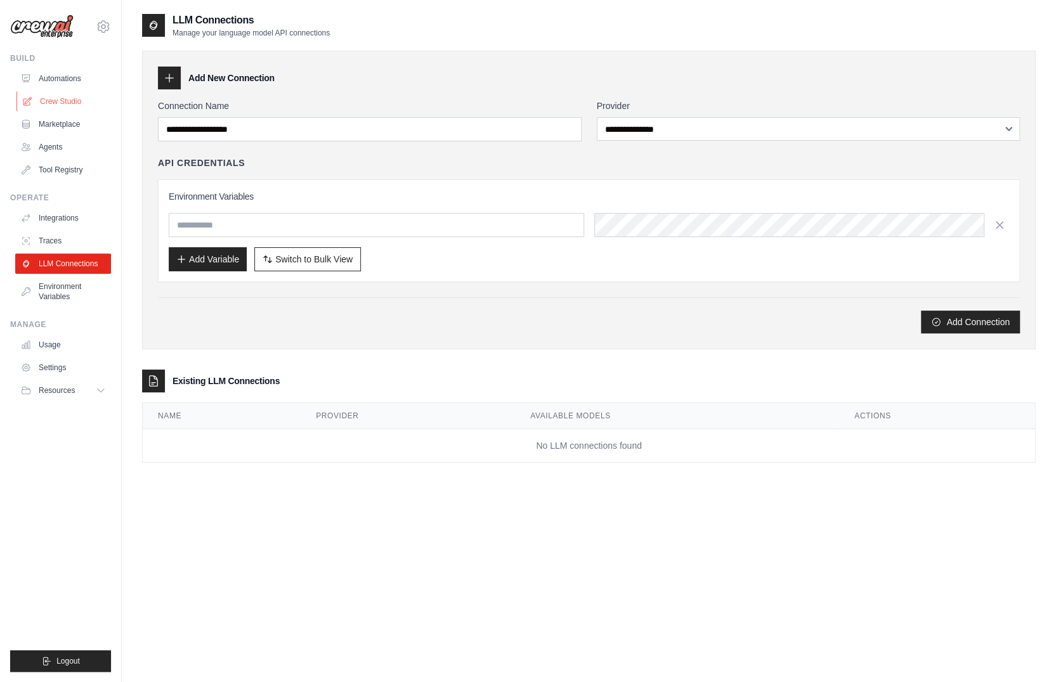
click at [66, 95] on link "Crew Studio" at bounding box center [64, 101] width 96 height 20
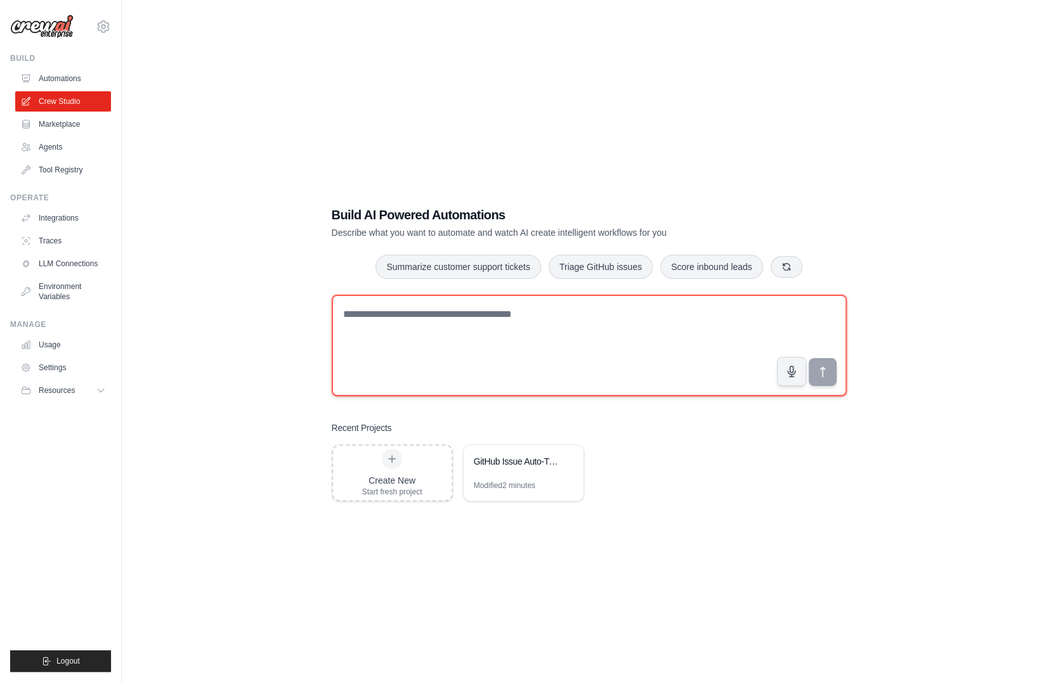
click at [414, 329] on textarea at bounding box center [589, 345] width 515 height 101
click at [354, 320] on textarea at bounding box center [589, 345] width 515 height 101
click at [473, 336] on textarea at bounding box center [589, 345] width 515 height 101
type textarea "**********"
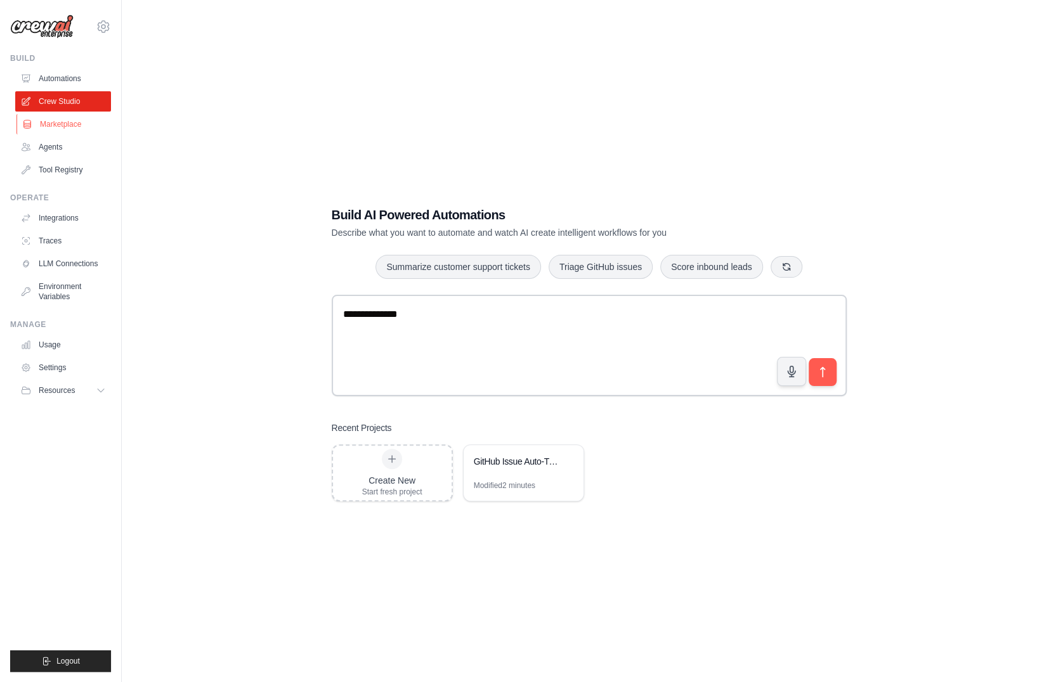
click at [62, 127] on link "Marketplace" at bounding box center [64, 124] width 96 height 20
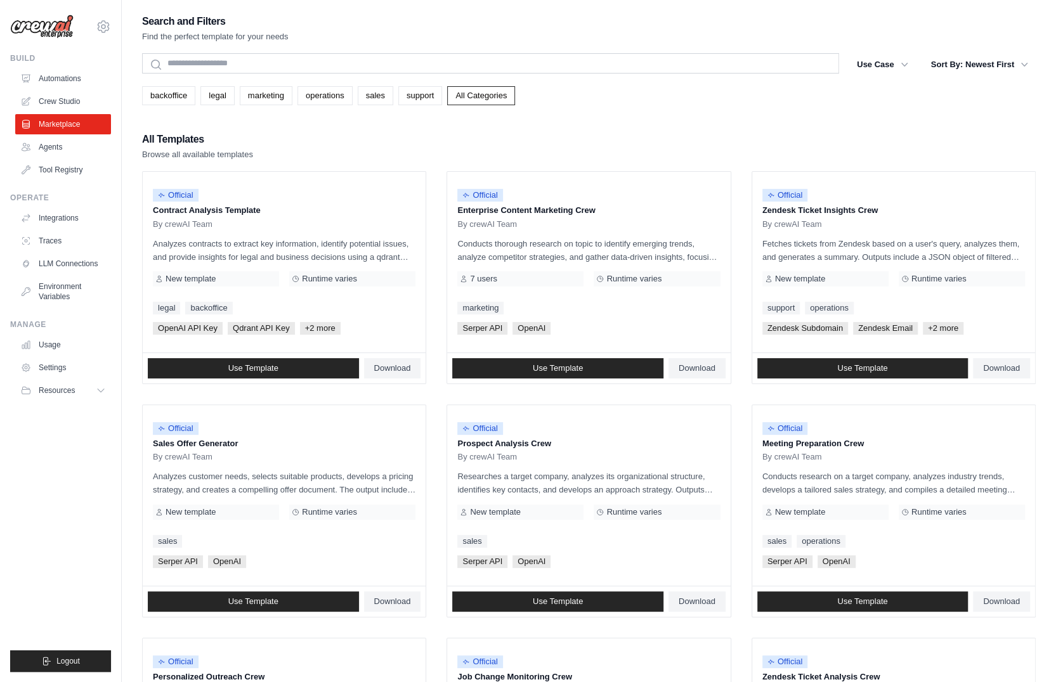
click at [66, 83] on link "Automations" at bounding box center [63, 79] width 96 height 20
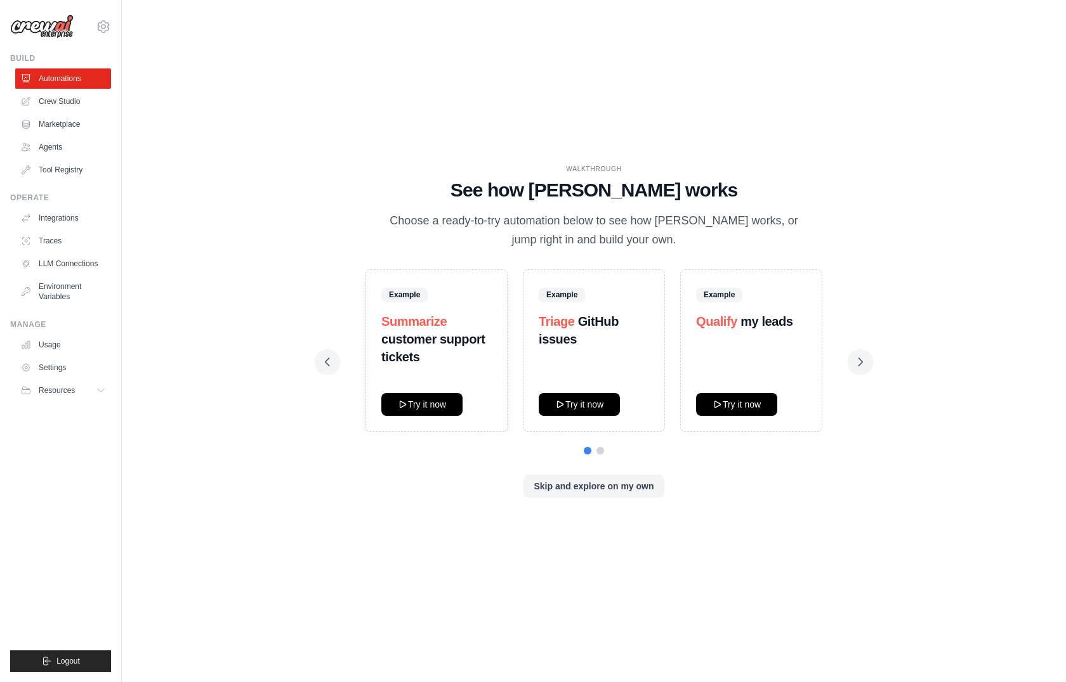
click at [846, 355] on div "Example Summarize customer support tickets Try it now Example Triage GitHub iss…" at bounding box center [594, 351] width 538 height 162
click at [861, 360] on icon at bounding box center [861, 362] width 4 height 8
click at [623, 488] on button "Skip and explore on my own" at bounding box center [593, 485] width 140 height 23
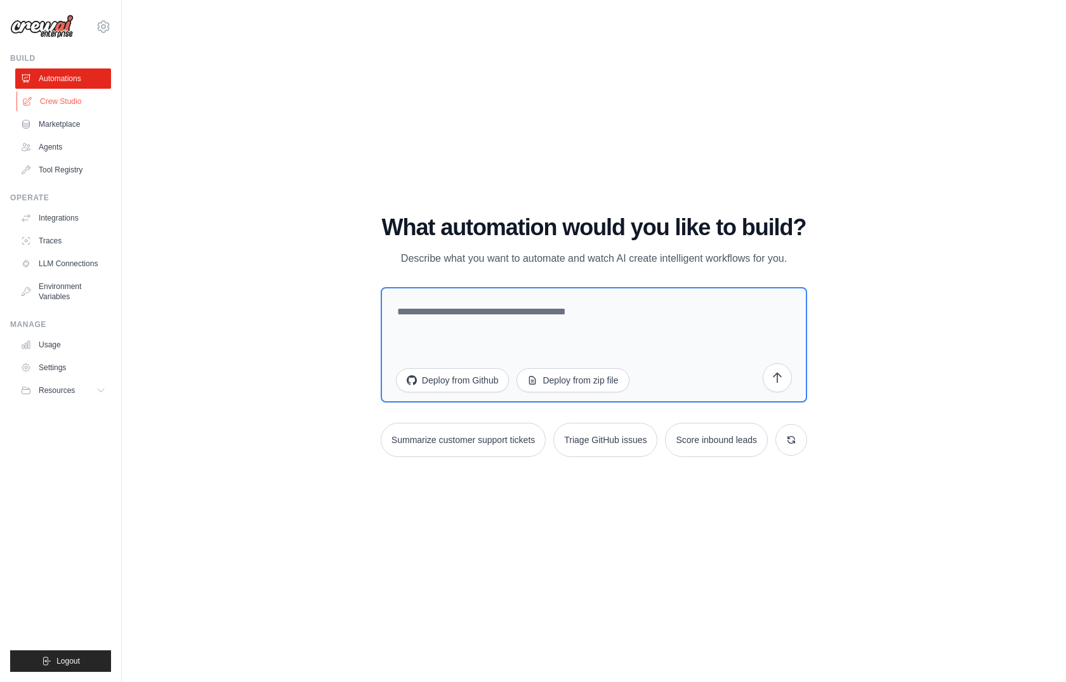
click at [52, 110] on link "Crew Studio" at bounding box center [64, 101] width 96 height 20
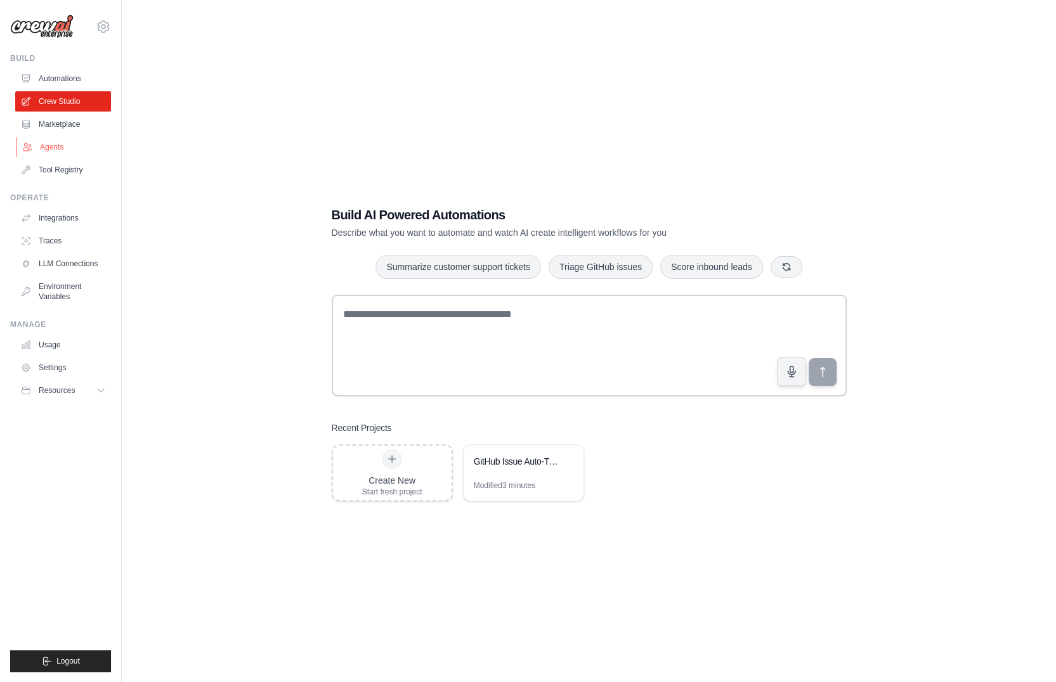
click at [46, 140] on link "Agents" at bounding box center [64, 147] width 96 height 20
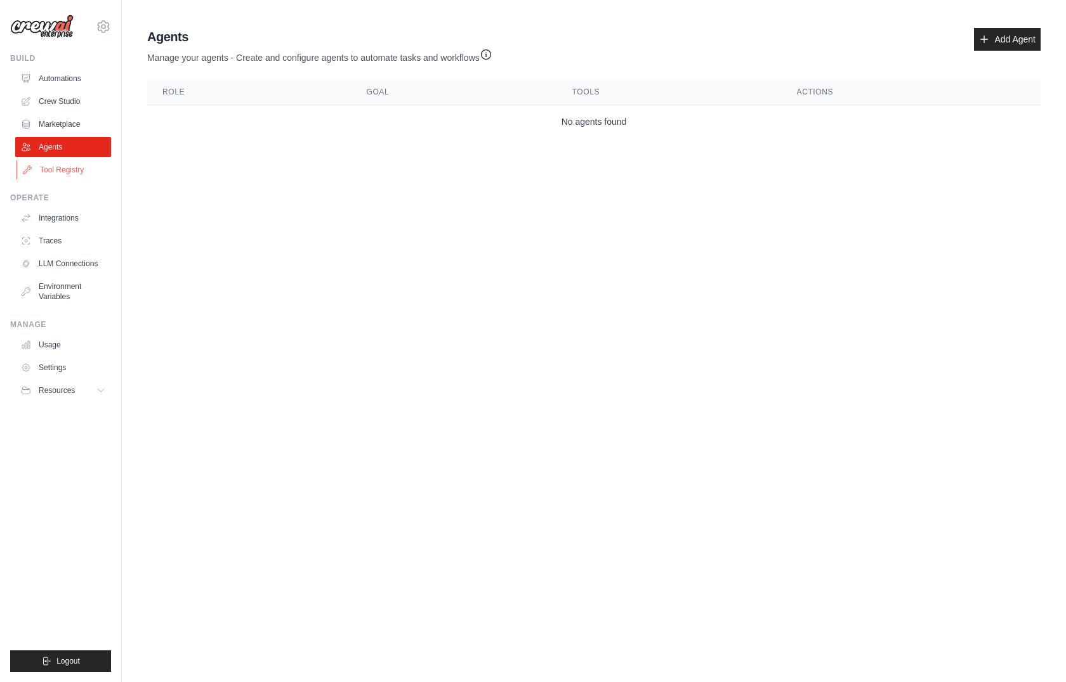
click at [62, 171] on link "Tool Registry" at bounding box center [64, 170] width 96 height 20
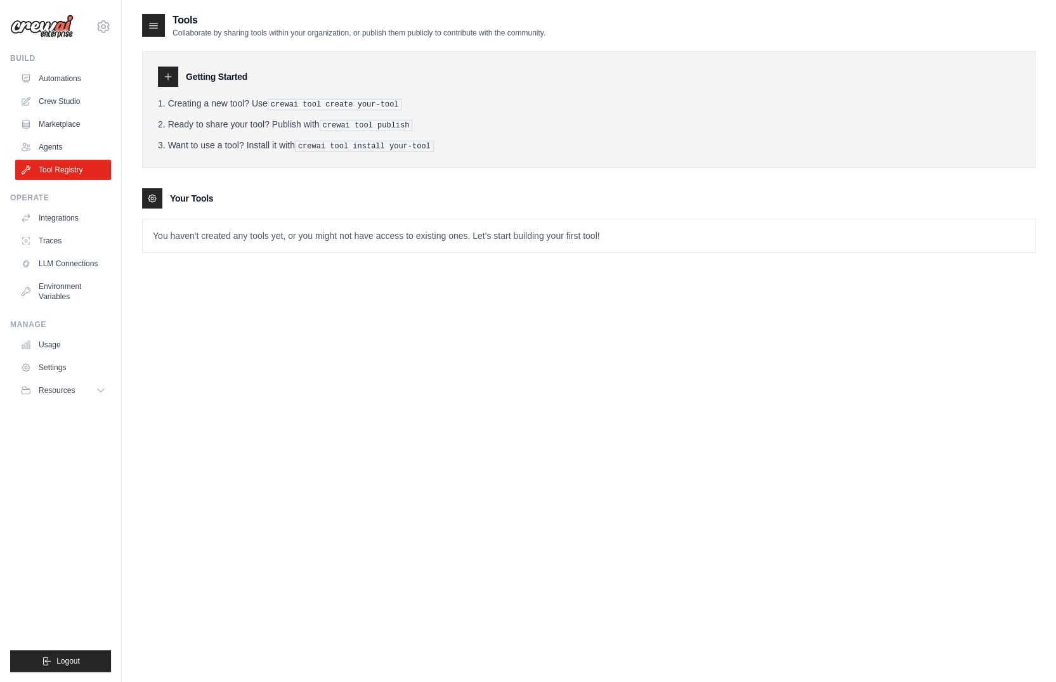
click at [194, 263] on div "Tools Collaborate by sharing tools within your organization, or publish them pu…" at bounding box center [589, 143] width 894 height 261
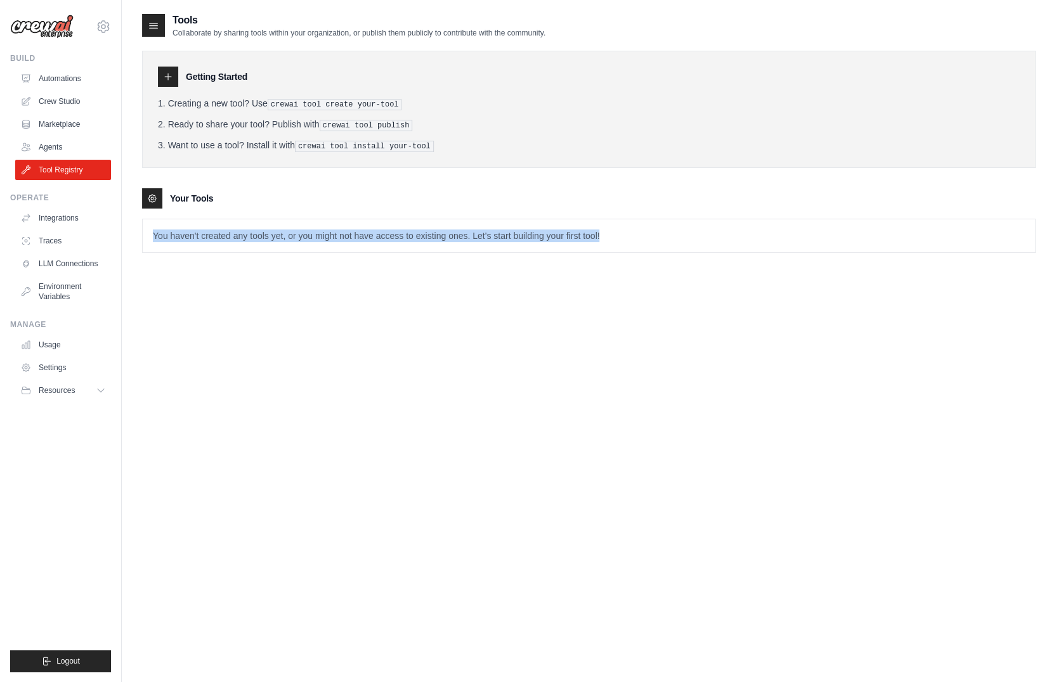
drag, startPoint x: 194, startPoint y: 263, endPoint x: 206, endPoint y: 268, distance: 12.5
click at [206, 268] on div "Tools Collaborate by sharing tools within your organization, or publish them pu…" at bounding box center [589, 143] width 894 height 261
click at [244, 235] on p "You haven't created any tools yet, or you might not have access to existing one…" at bounding box center [589, 235] width 892 height 33
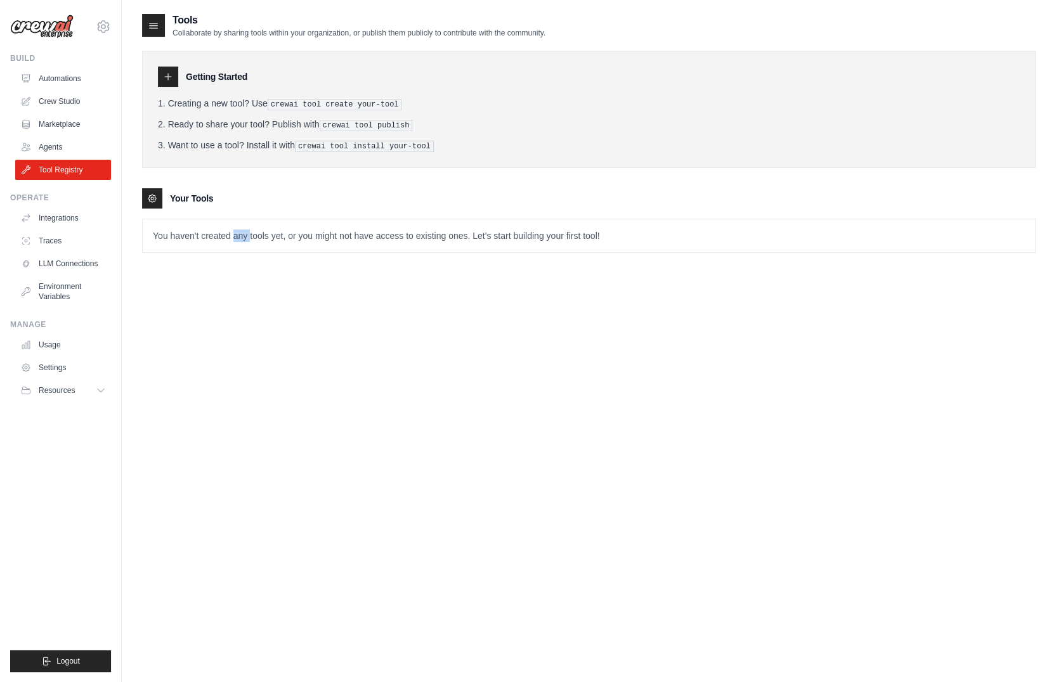
click at [244, 235] on p "You haven't created any tools yet, or you might not have access to existing one…" at bounding box center [589, 235] width 892 height 33
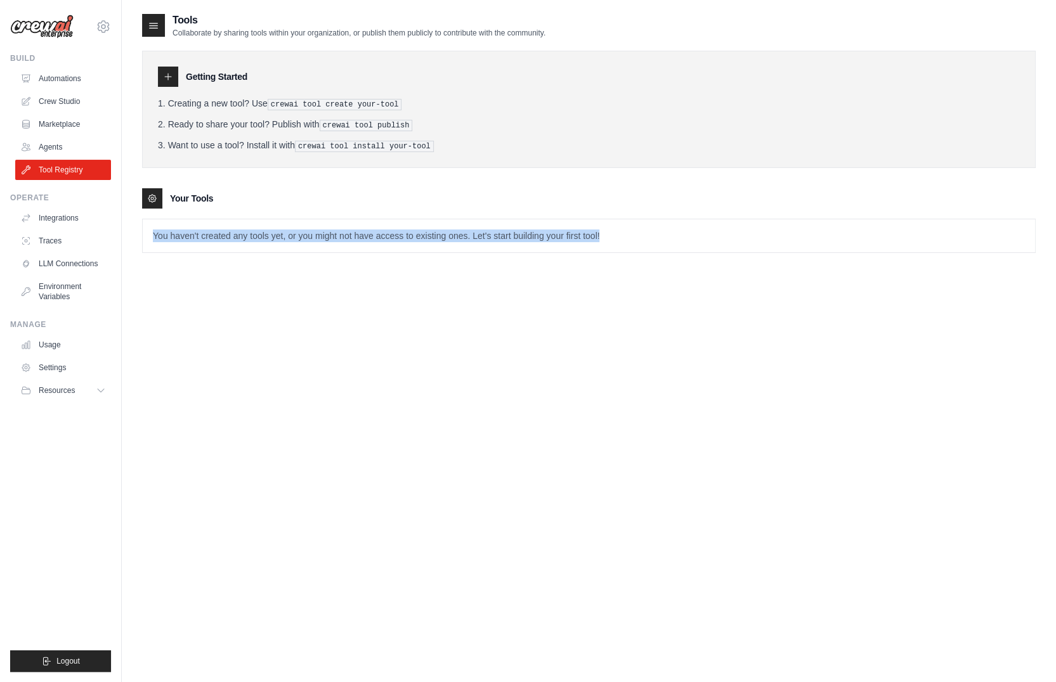
drag, startPoint x: 244, startPoint y: 235, endPoint x: 233, endPoint y: 326, distance: 91.9
click at [233, 326] on div "Tools Collaborate by sharing tools within your organization, or publish them pu…" at bounding box center [589, 354] width 894 height 682
click at [163, 291] on div "Tools Collaborate by sharing tools within your organization, or publish them pu…" at bounding box center [589, 354] width 894 height 682
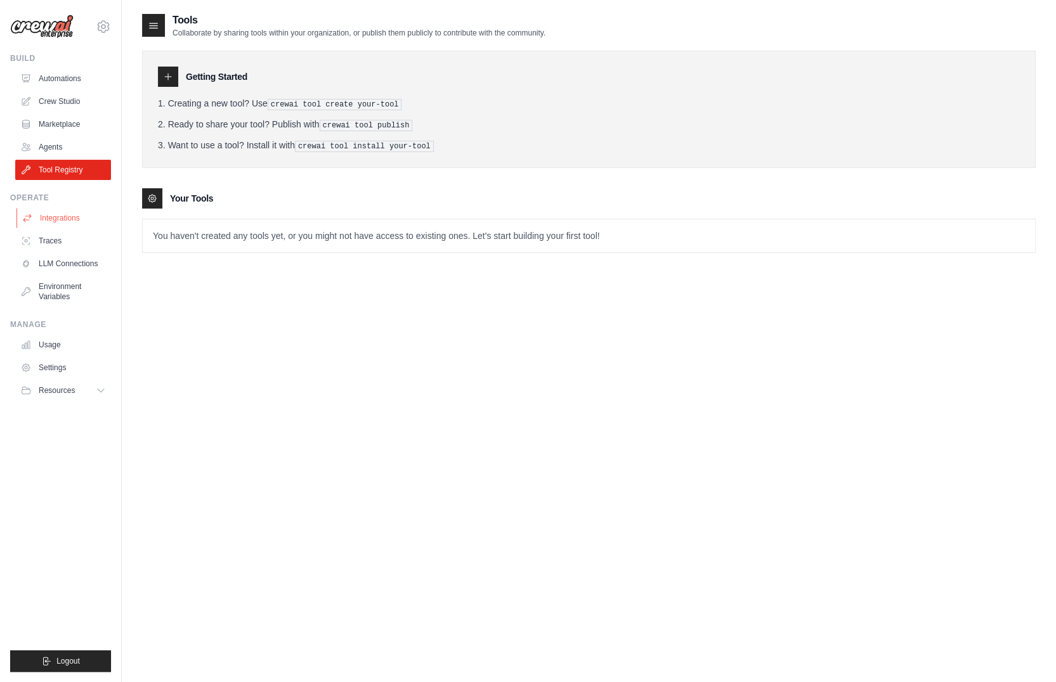
click at [58, 216] on link "Integrations" at bounding box center [64, 218] width 96 height 20
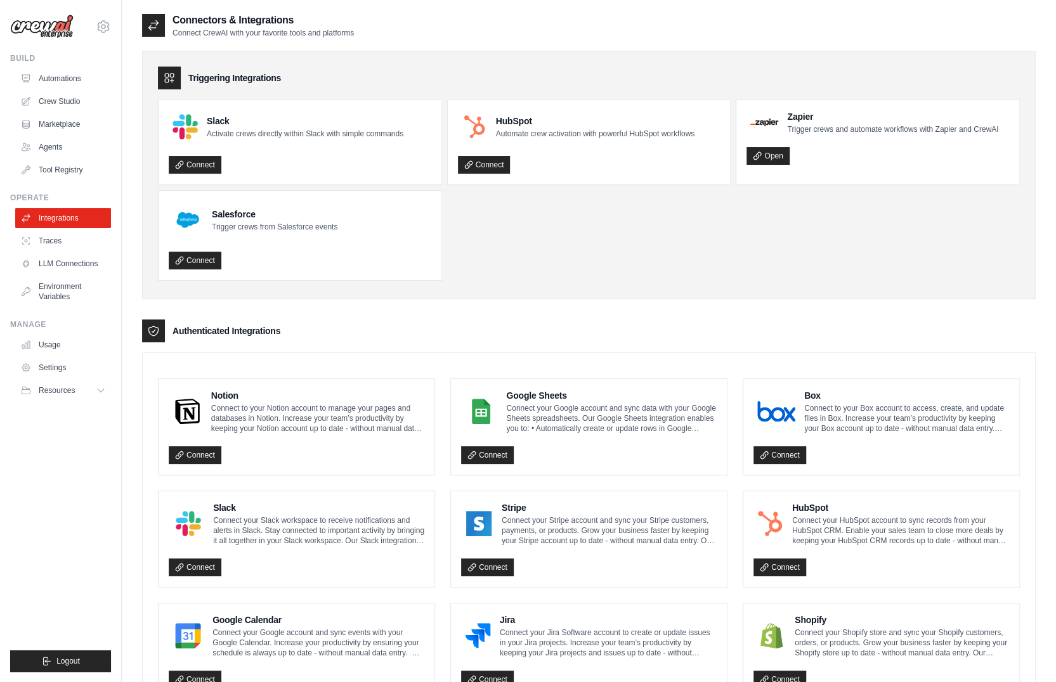
click at [263, 271] on div "Salesforce Trigger crews from Salesforce events Connect" at bounding box center [300, 235] width 283 height 89
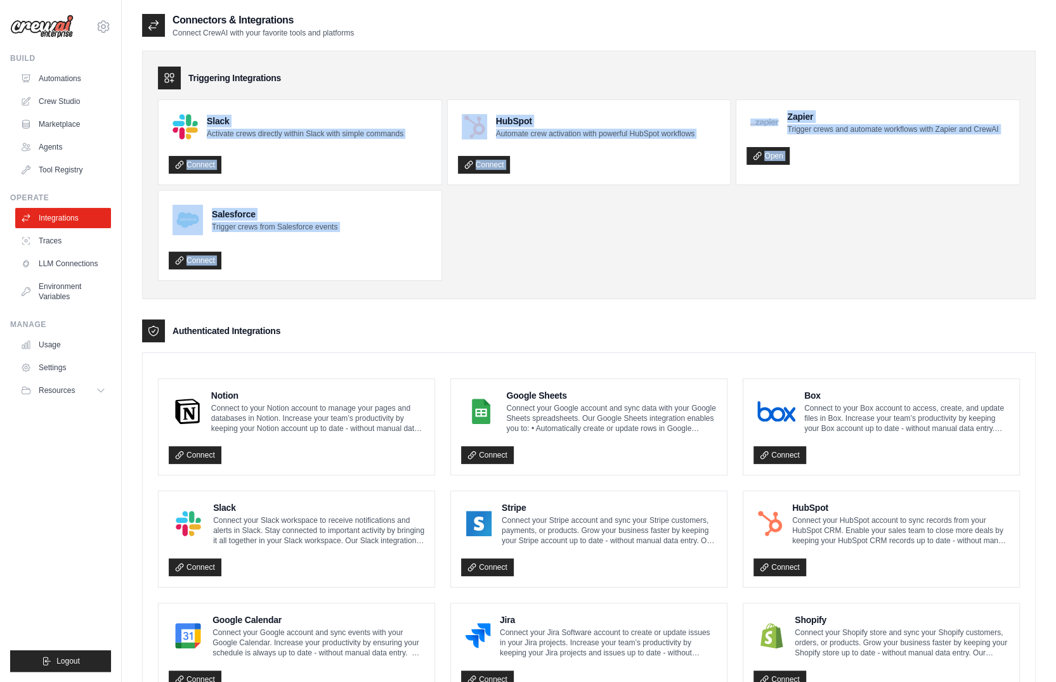
drag, startPoint x: 263, startPoint y: 271, endPoint x: 327, endPoint y: 108, distance: 175.5
click at [327, 108] on ul "Slack Activate crews directly within Slack with simple commands Connect HubSpot…" at bounding box center [589, 190] width 862 height 181
click at [327, 108] on div "Slack Activate crews directly within Slack with simple commands Connect" at bounding box center [300, 142] width 283 height 84
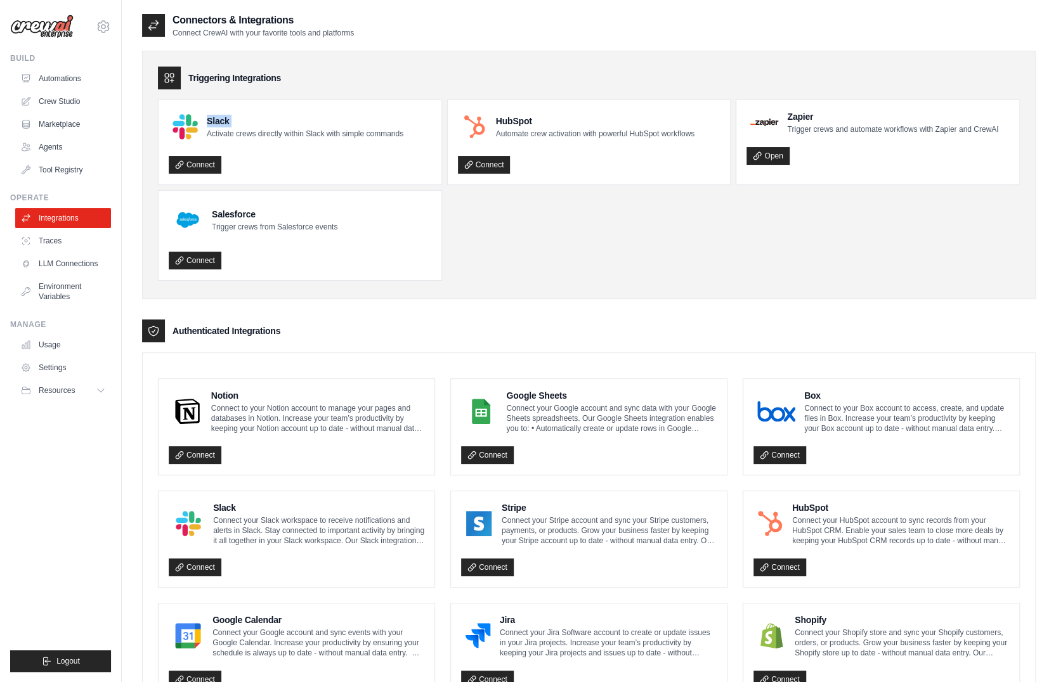
click at [327, 108] on div "Slack Activate crews directly within Slack with simple commands Connect" at bounding box center [300, 142] width 283 height 84
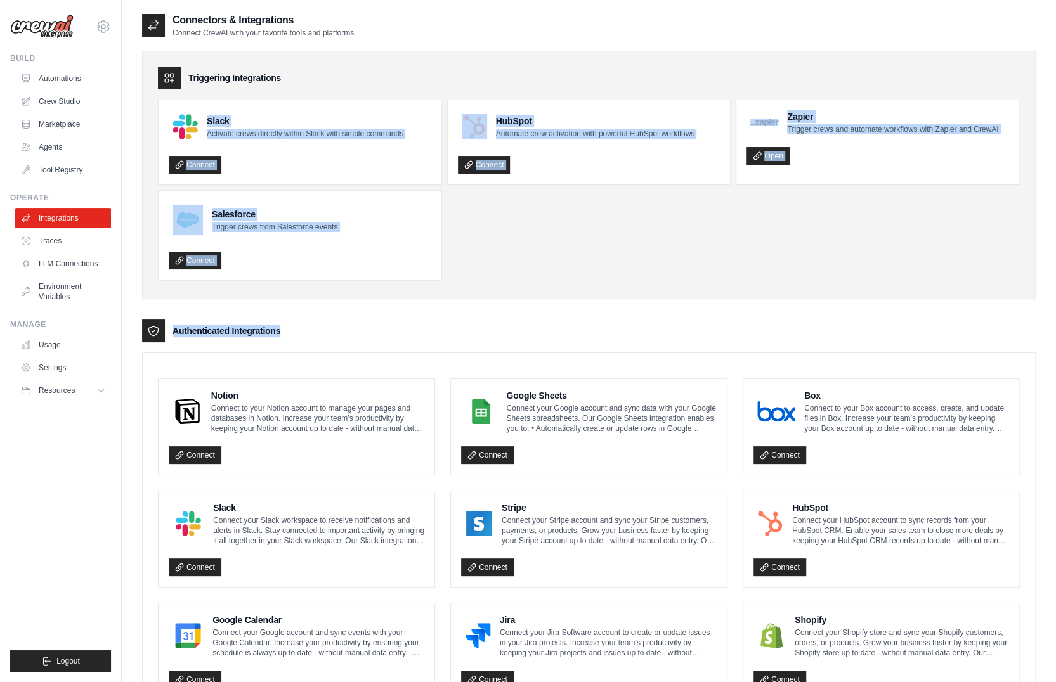
drag, startPoint x: 327, startPoint y: 108, endPoint x: 407, endPoint y: 329, distance: 235.6
click at [407, 329] on div "Triggering Integrations Slack Activate crews directly within Slack with simple …" at bounding box center [589, 599] width 894 height 1122
click at [407, 329] on div "Authenticated Integrations" at bounding box center [589, 331] width 894 height 23
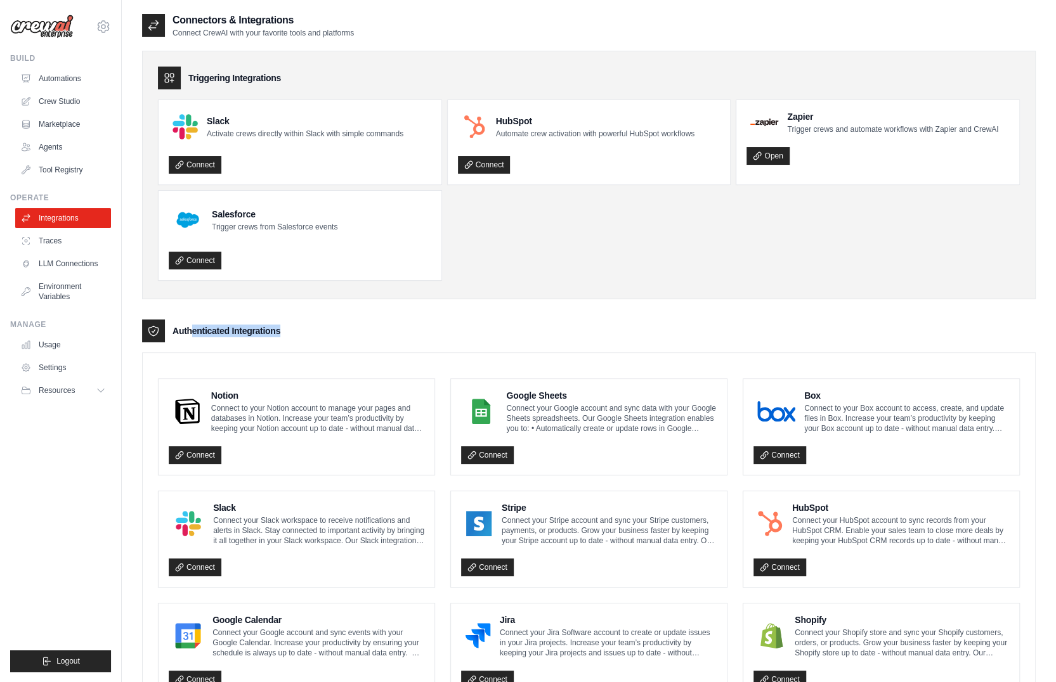
click at [407, 329] on div "Authenticated Integrations" at bounding box center [589, 331] width 894 height 23
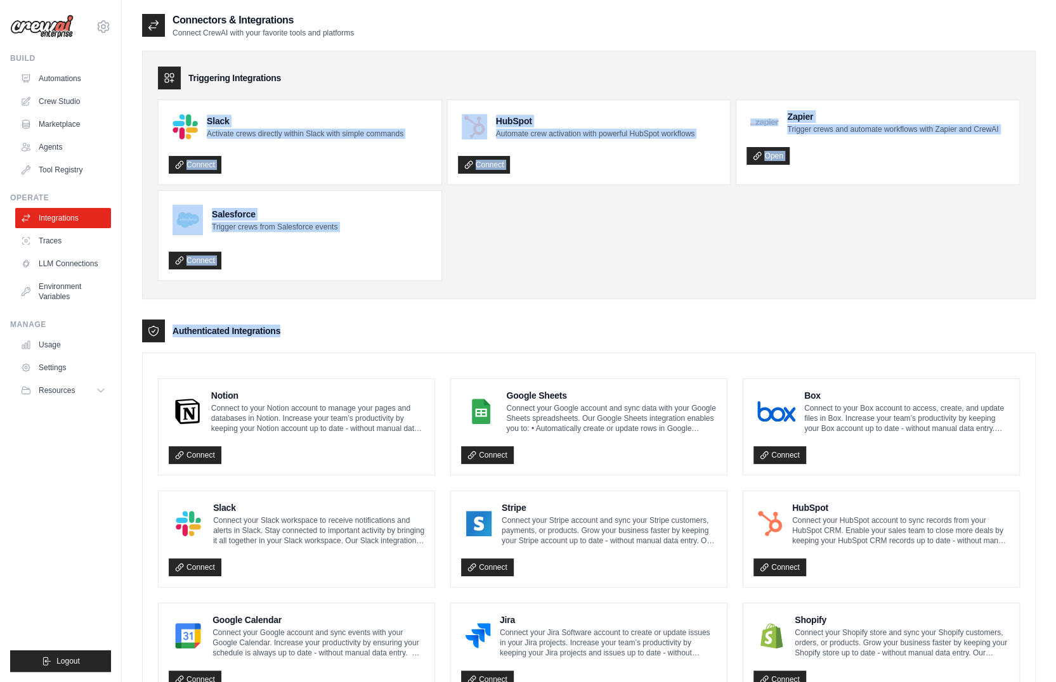
drag, startPoint x: 407, startPoint y: 329, endPoint x: 416, endPoint y: 81, distance: 248.2
click at [416, 81] on div "Triggering Integrations Slack Activate crews directly within Slack with simple …" at bounding box center [589, 599] width 894 height 1122
click at [416, 81] on div "Triggering Integrations" at bounding box center [589, 78] width 862 height 23
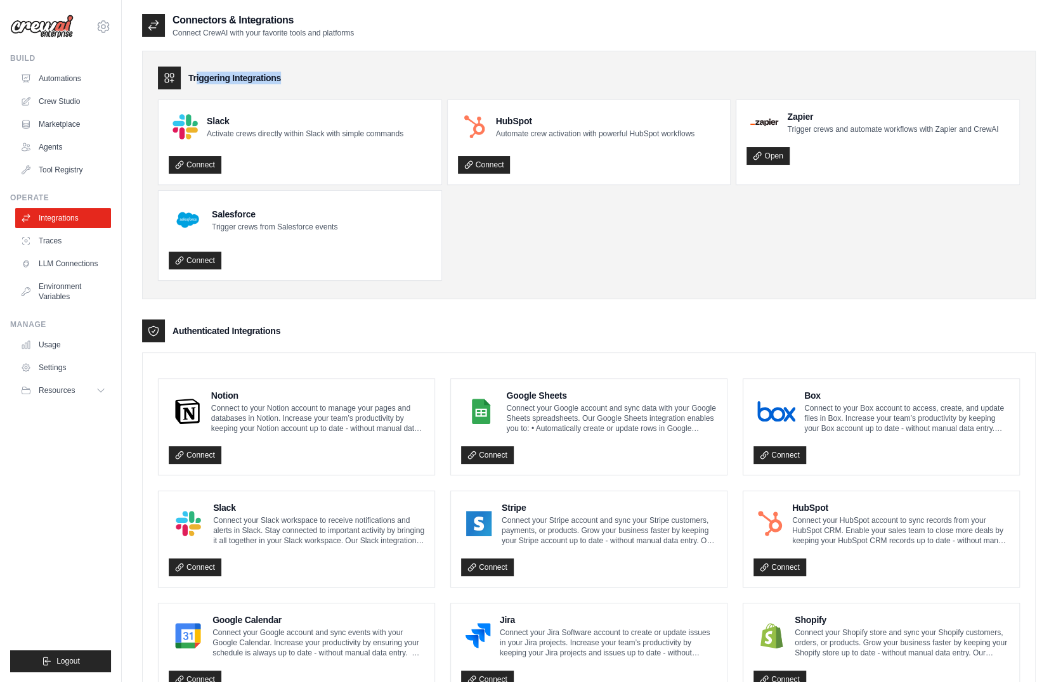
click at [416, 81] on div "Triggering Integrations" at bounding box center [589, 78] width 862 height 23
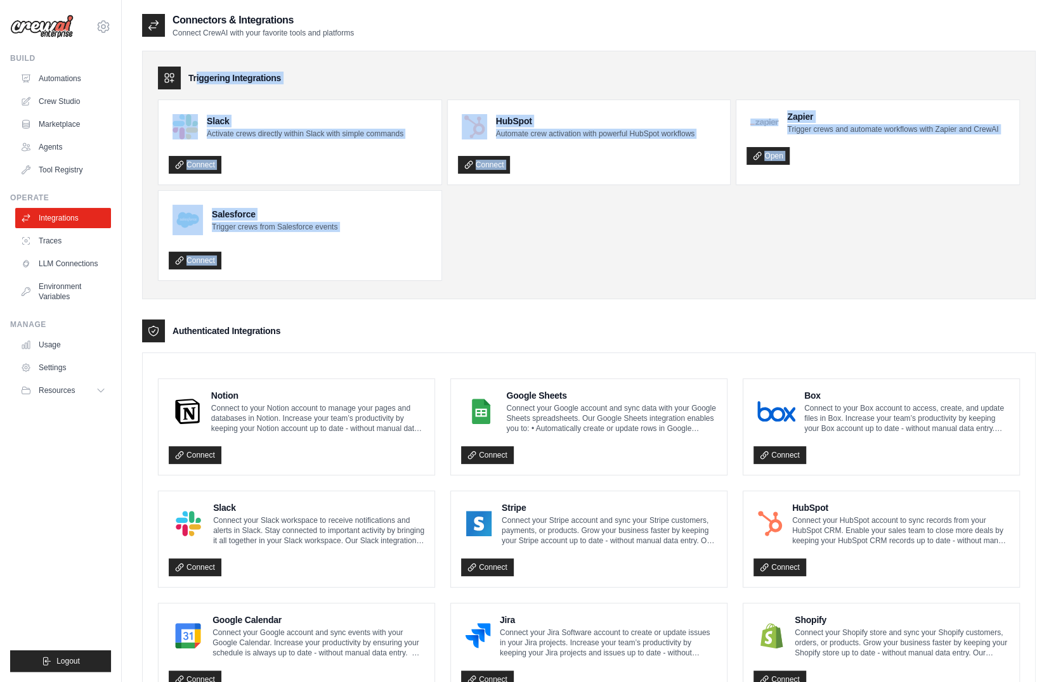
drag, startPoint x: 416, startPoint y: 81, endPoint x: 422, endPoint y: 269, distance: 187.9
click at [422, 269] on div "Triggering Integrations Slack Activate crews directly within Slack with simple …" at bounding box center [589, 175] width 894 height 249
click at [422, 269] on div "Salesforce Trigger crews from Salesforce events Connect" at bounding box center [300, 235] width 283 height 89
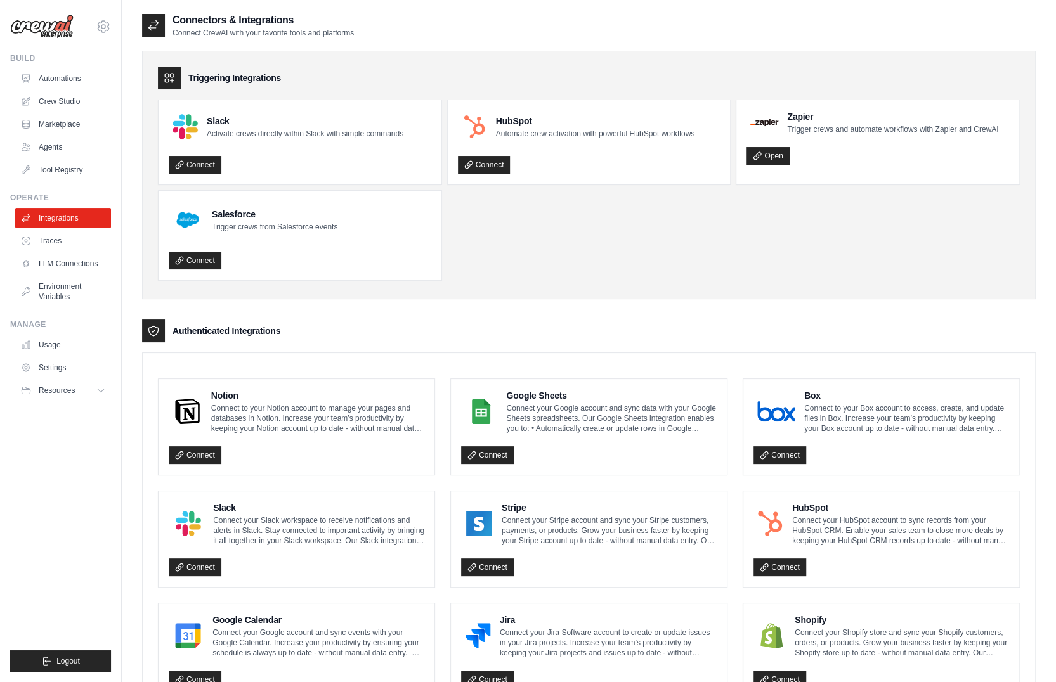
click at [422, 269] on div "Salesforce Trigger crews from Salesforce events Connect" at bounding box center [300, 235] width 283 height 89
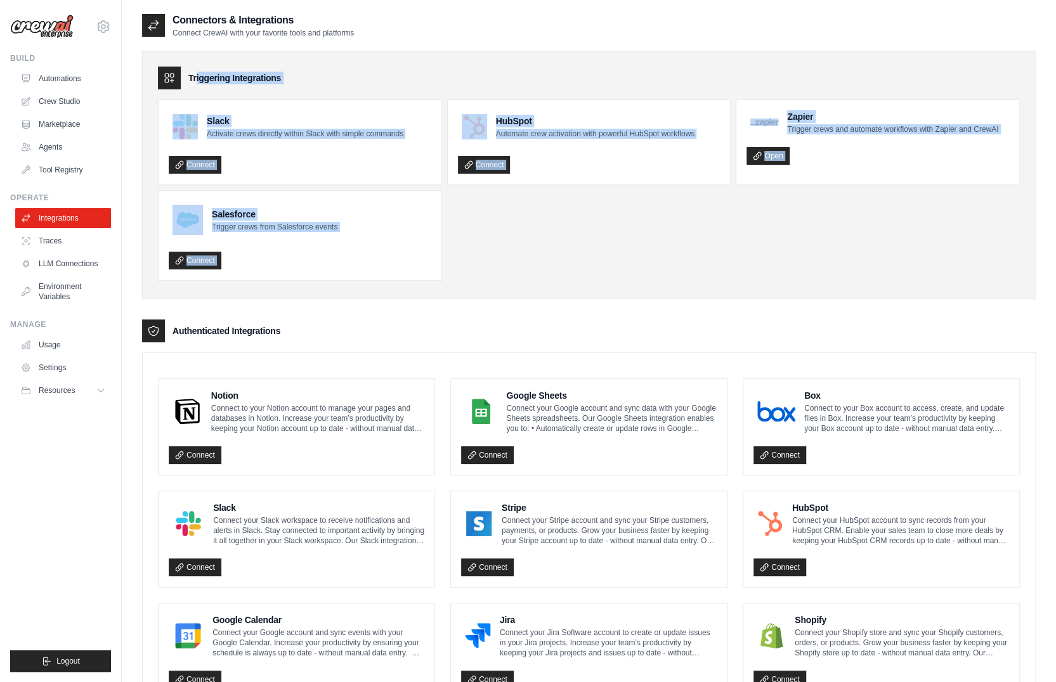
drag, startPoint x: 422, startPoint y: 269, endPoint x: 435, endPoint y: 69, distance: 200.8
click at [435, 69] on div "Triggering Integrations Slack Activate crews directly within Slack with simple …" at bounding box center [589, 175] width 894 height 249
click at [435, 69] on div "Triggering Integrations" at bounding box center [589, 78] width 862 height 23
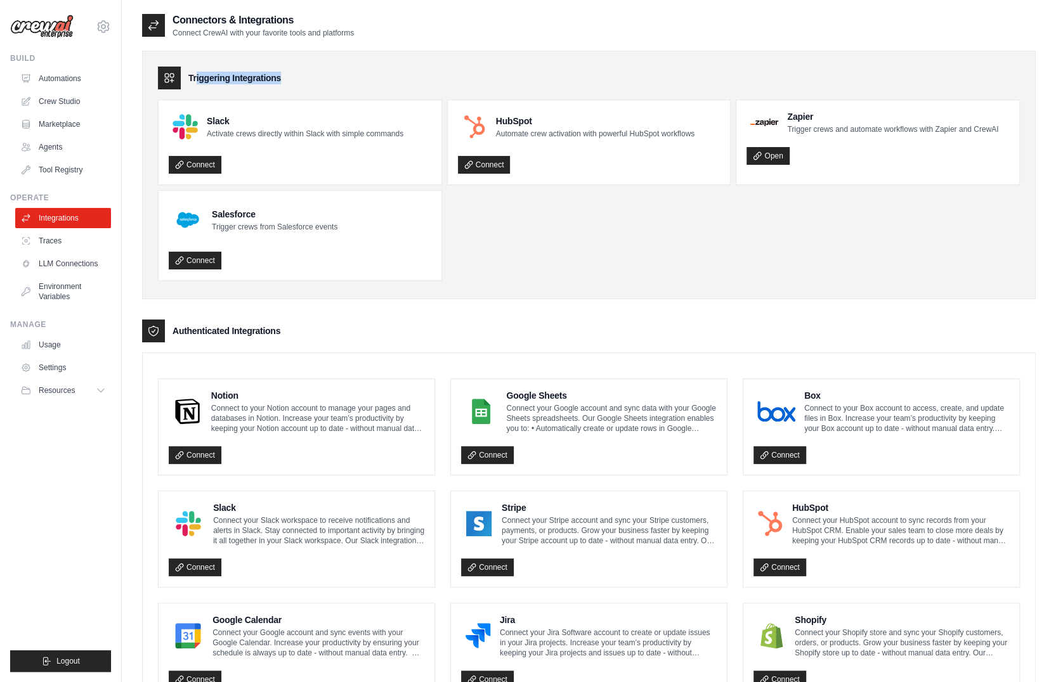
click at [435, 69] on div "Triggering Integrations" at bounding box center [589, 78] width 862 height 23
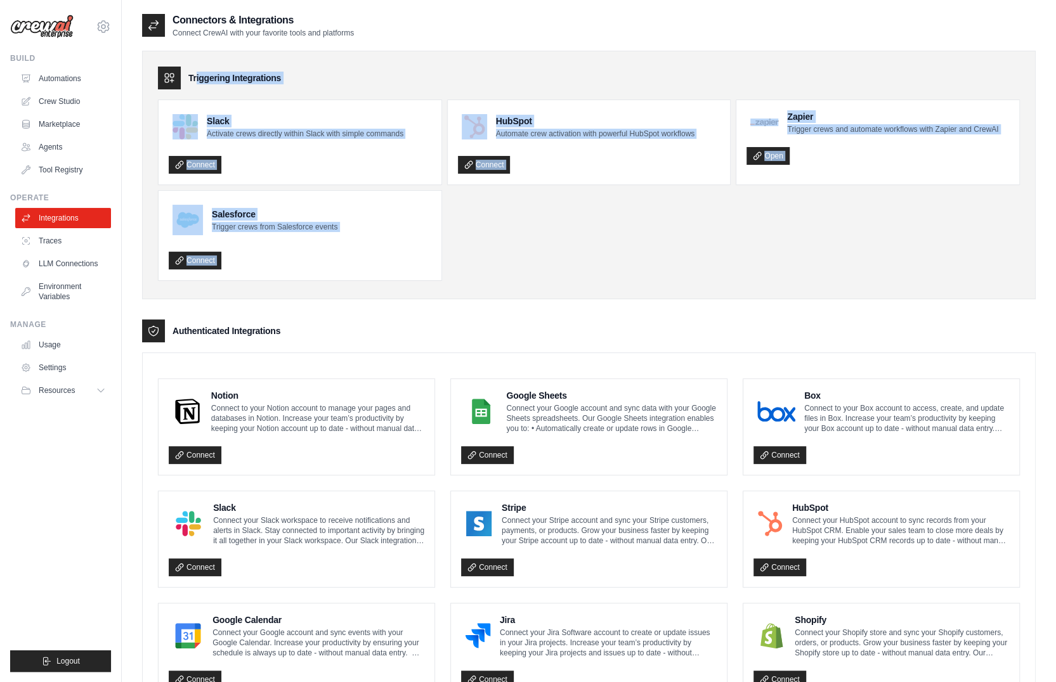
drag, startPoint x: 435, startPoint y: 69, endPoint x: 411, endPoint y: 287, distance: 219.5
click at [411, 287] on div "Triggering Integrations Slack Activate crews directly within Slack with simple …" at bounding box center [589, 175] width 894 height 249
click at [482, 289] on div "Triggering Integrations Slack Activate crews directly within Slack with simple …" at bounding box center [589, 175] width 894 height 249
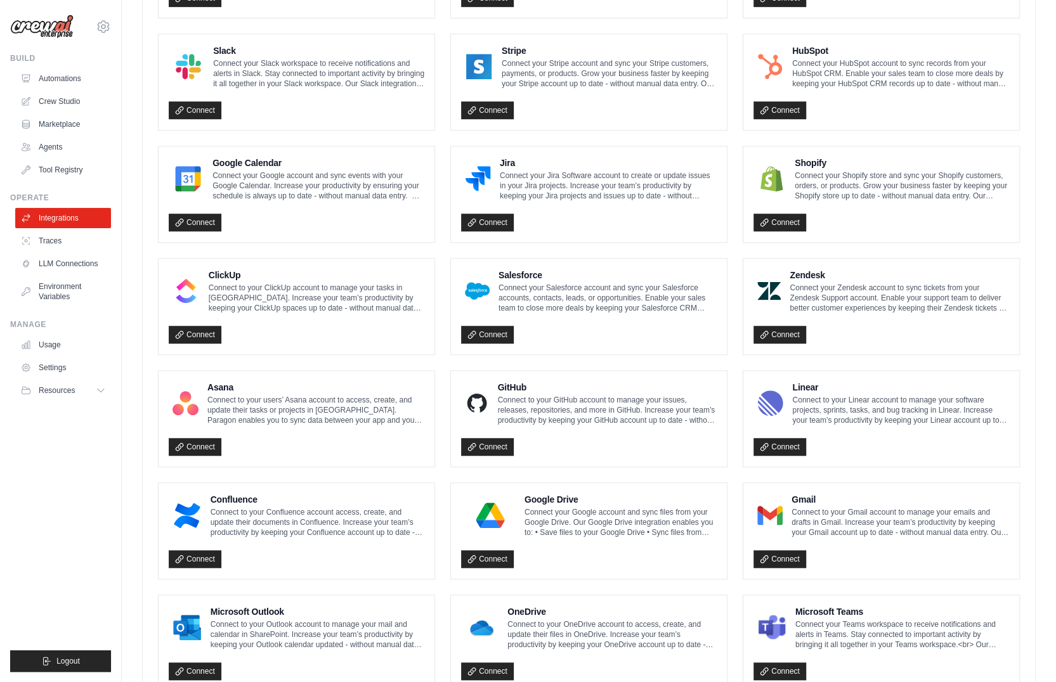
scroll to position [504, 0]
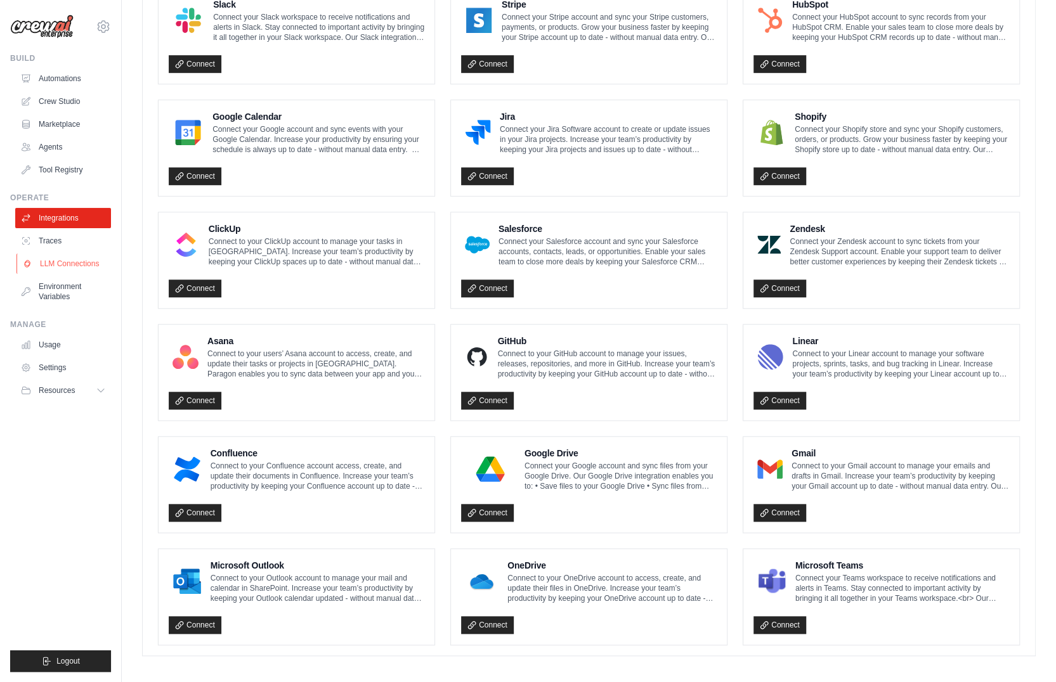
click at [48, 266] on link "LLM Connections" at bounding box center [64, 264] width 96 height 20
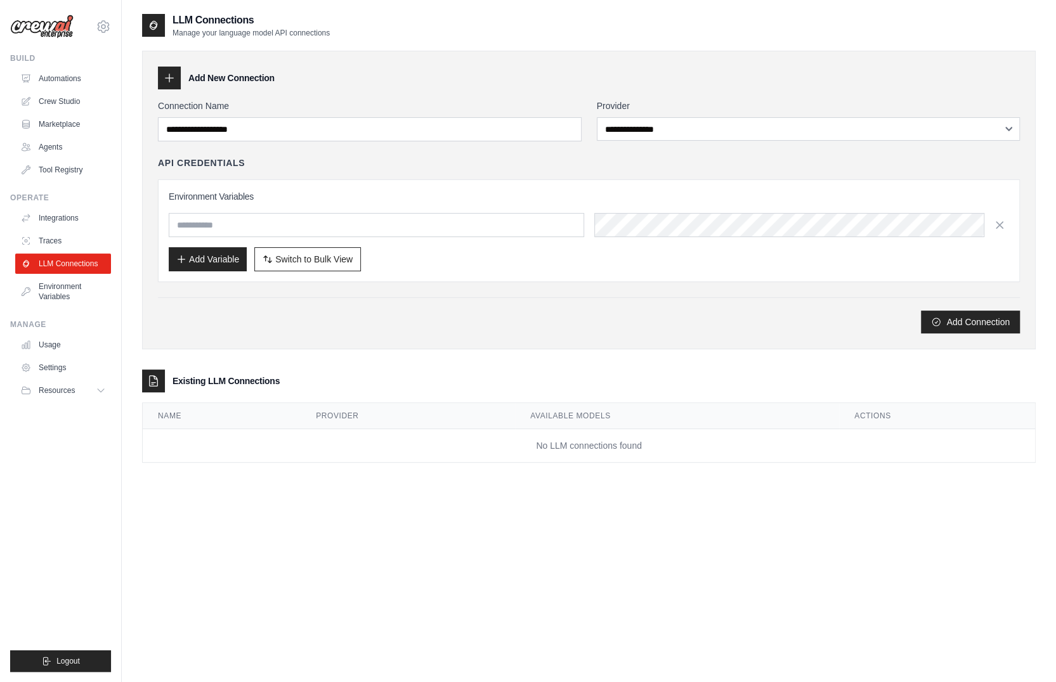
click at [55, 280] on link "Environment Variables" at bounding box center [63, 292] width 96 height 30
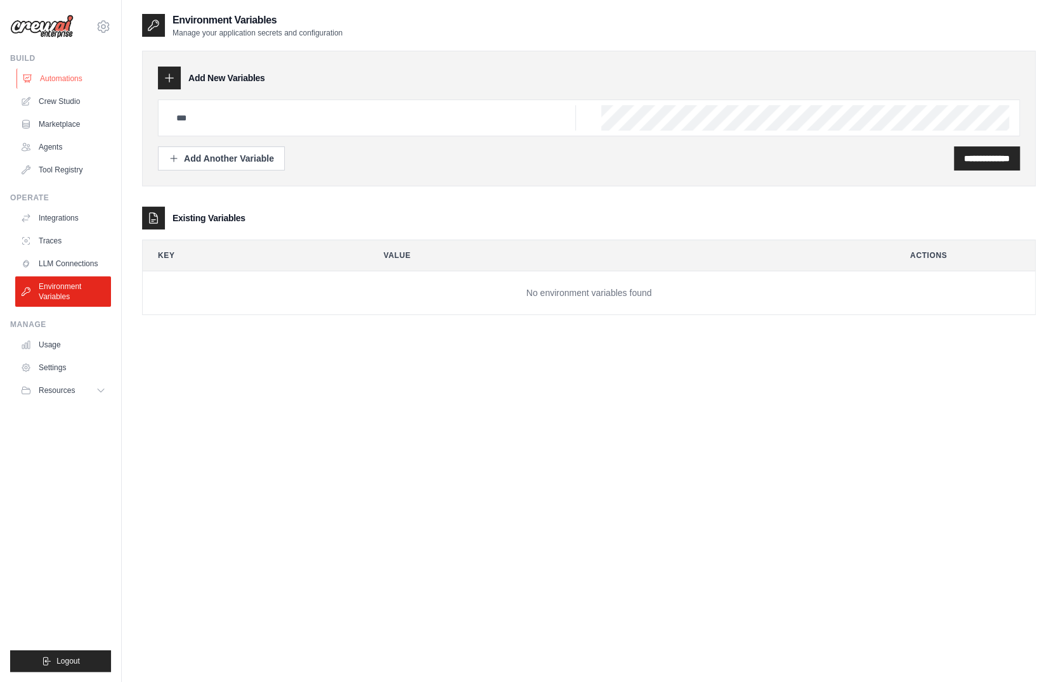
click at [30, 70] on link "Automations" at bounding box center [64, 79] width 96 height 20
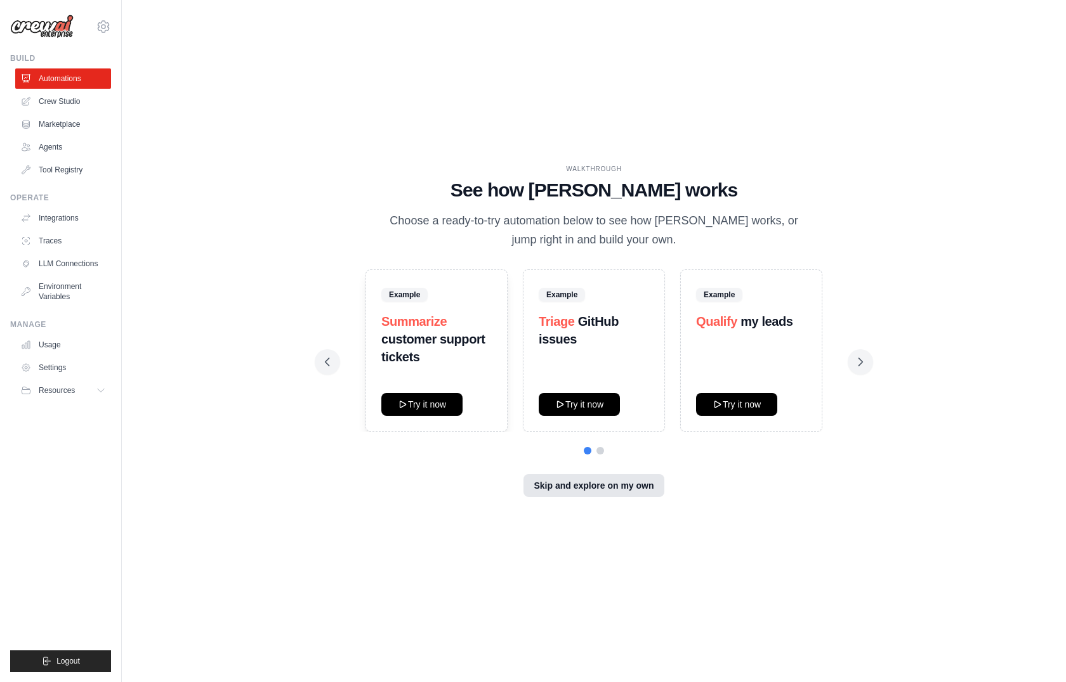
click at [554, 477] on button "Skip and explore on my own" at bounding box center [593, 485] width 140 height 23
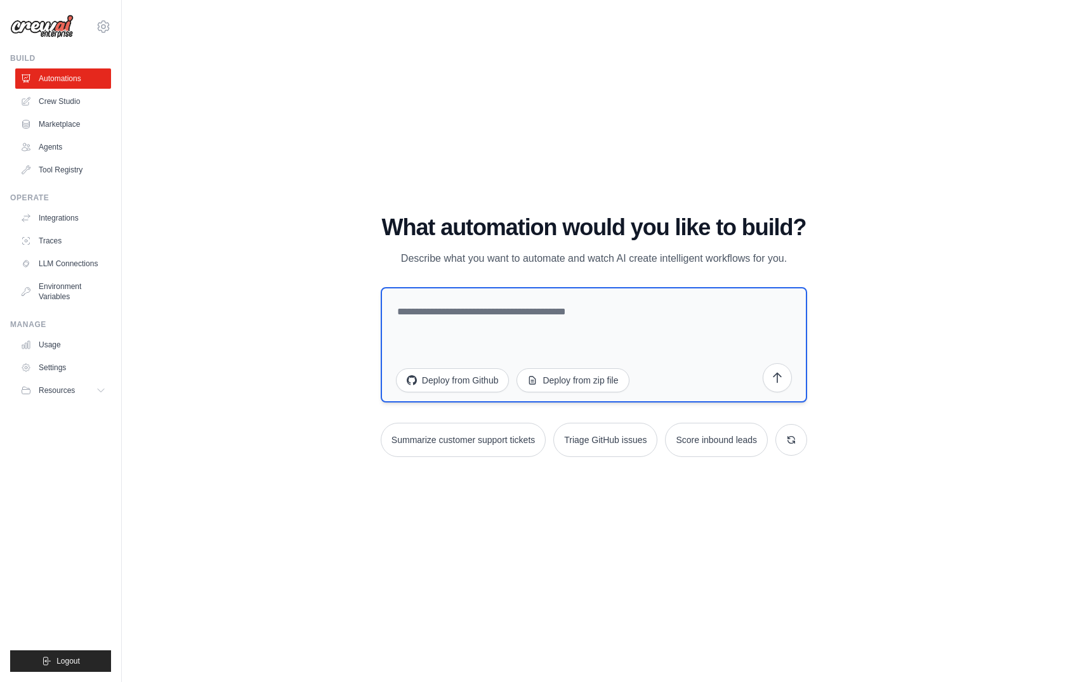
click at [523, 302] on textarea at bounding box center [594, 344] width 426 height 115
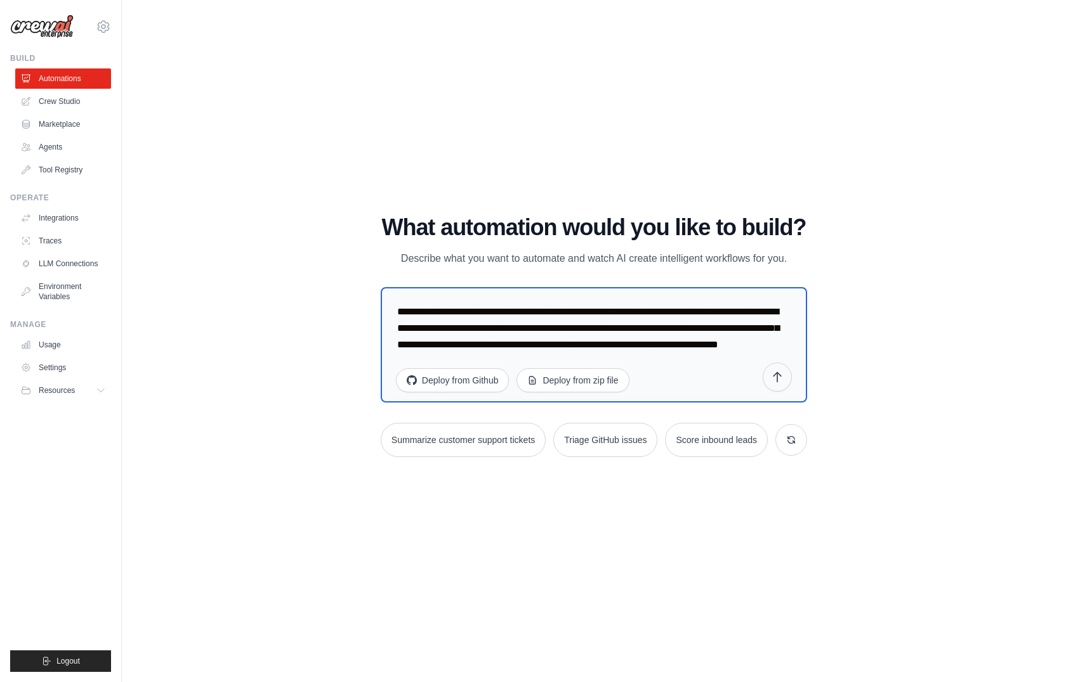
type textarea "**********"
click at [781, 386] on button "submit" at bounding box center [776, 377] width 29 height 29
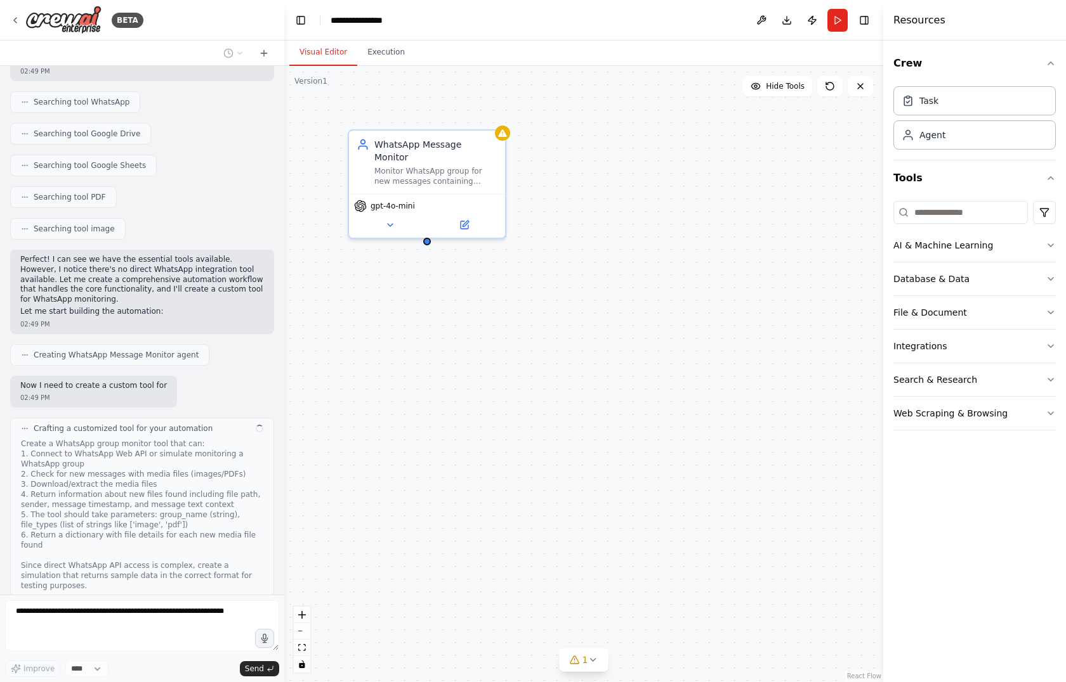
scroll to position [287, 0]
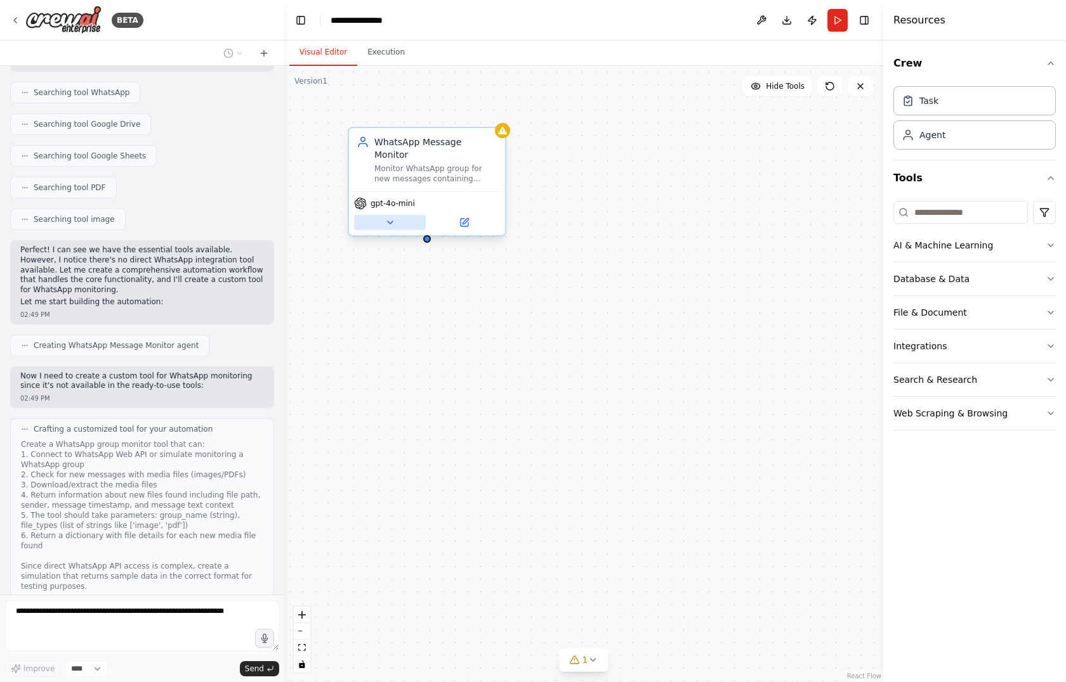
click at [400, 215] on button at bounding box center [390, 222] width 72 height 15
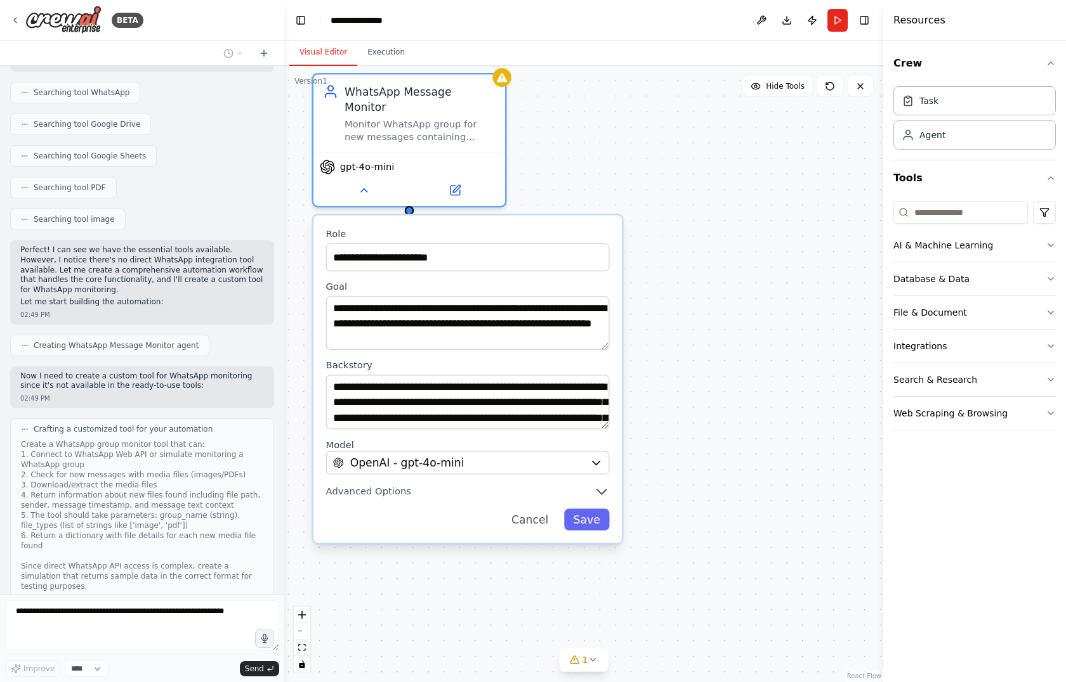
click at [644, 348] on div "**********" at bounding box center [583, 374] width 599 height 617
drag, startPoint x: 667, startPoint y: 281, endPoint x: 657, endPoint y: 297, distance: 19.0
click at [657, 297] on div "**********" at bounding box center [583, 374] width 599 height 617
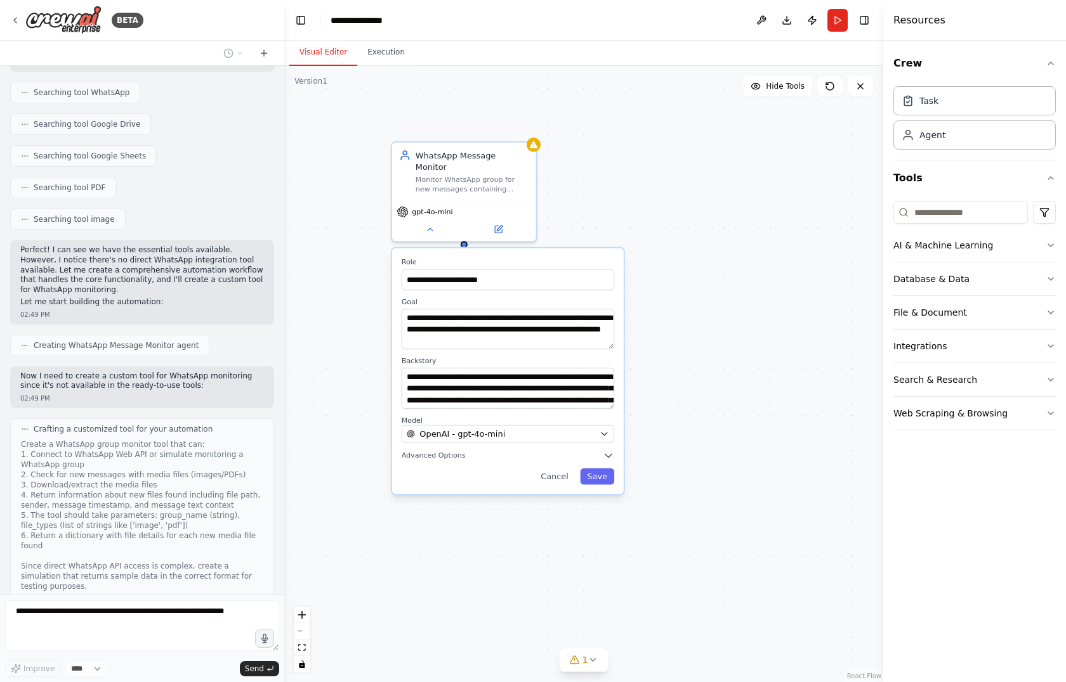
click at [686, 353] on div "**********" at bounding box center [583, 374] width 599 height 617
click at [603, 144] on div "**********" at bounding box center [583, 374] width 599 height 617
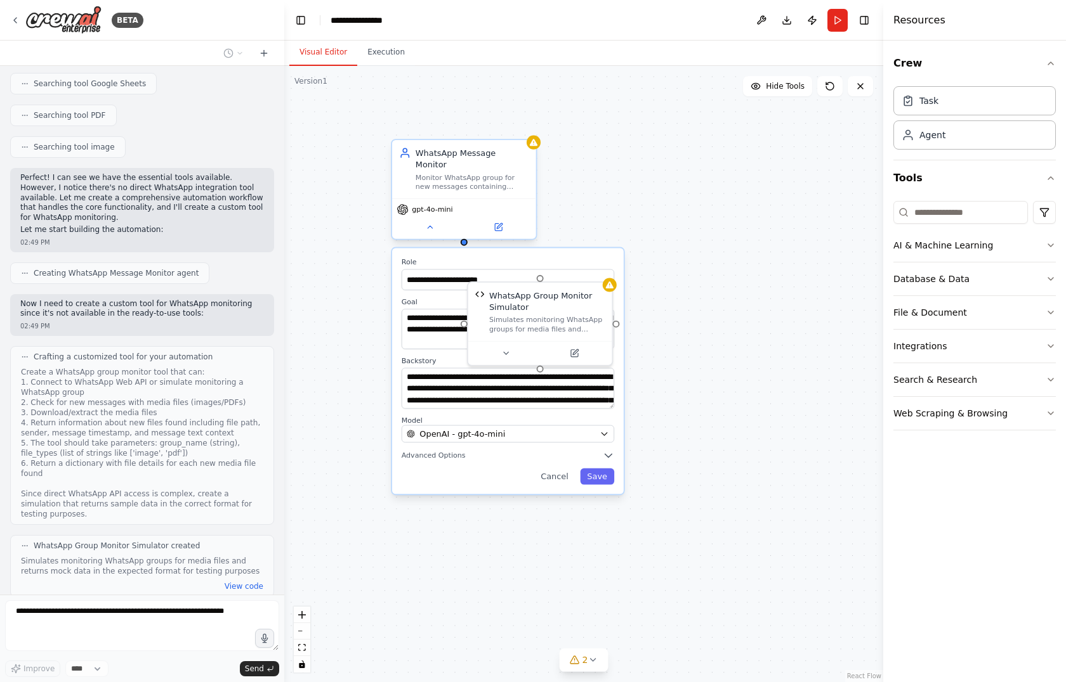
click at [323, 247] on div "**********" at bounding box center [583, 374] width 599 height 617
click at [558, 468] on button "Cancel" at bounding box center [554, 476] width 42 height 16
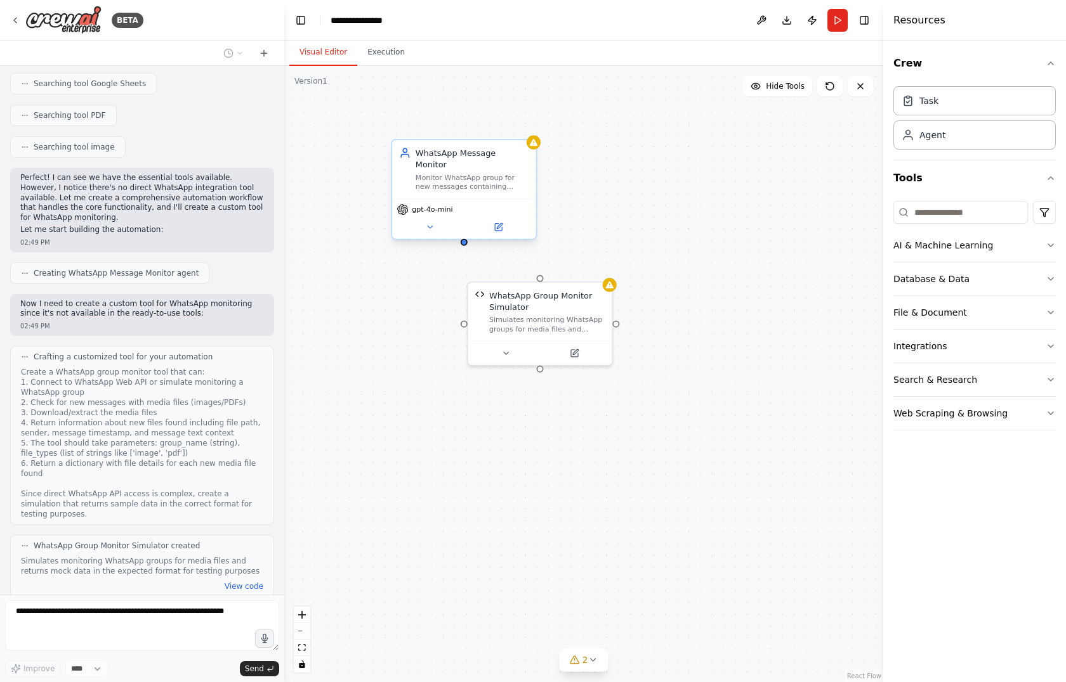
click at [677, 325] on div "WhatsApp Message Monitor Monitor WhatsApp group for new messages containing pic…" at bounding box center [583, 374] width 599 height 617
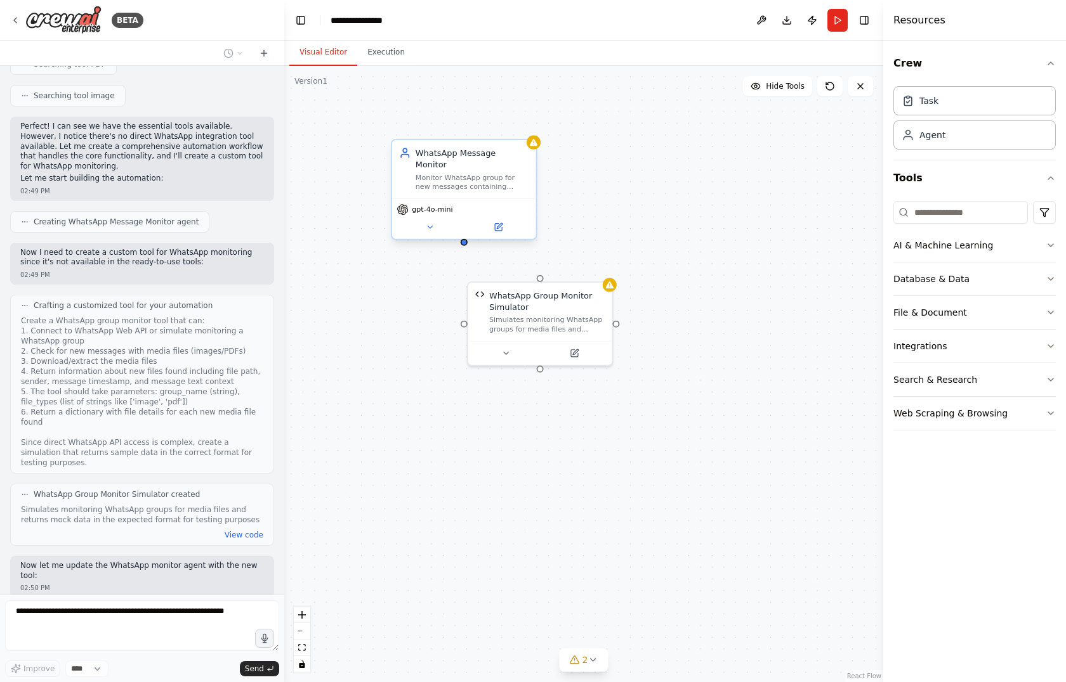
scroll to position [474, 0]
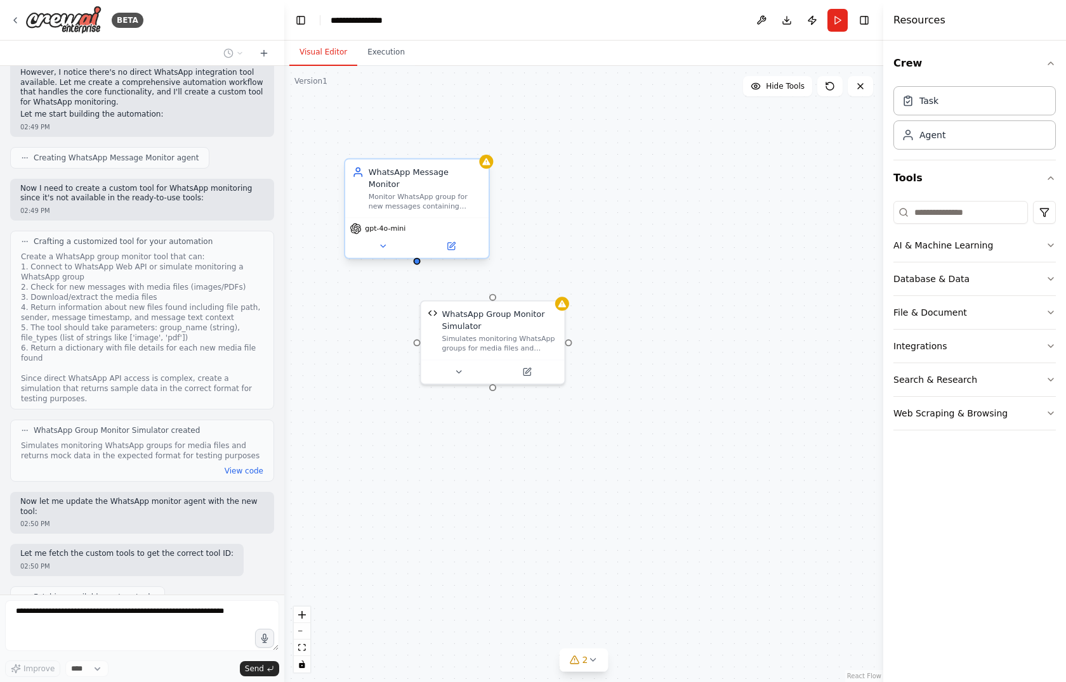
drag, startPoint x: 636, startPoint y: 242, endPoint x: 588, endPoint y: 261, distance: 51.2
click at [588, 261] on div "WhatsApp Message Monitor Monitor WhatsApp group for new messages containing pic…" at bounding box center [583, 374] width 599 height 617
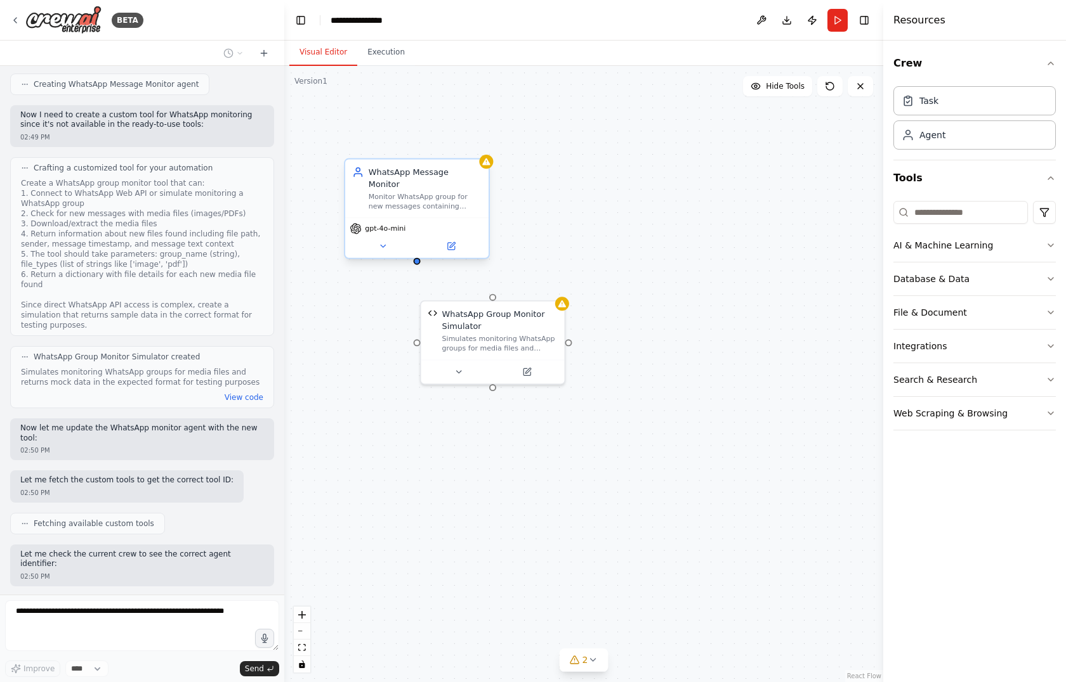
scroll to position [580, 0]
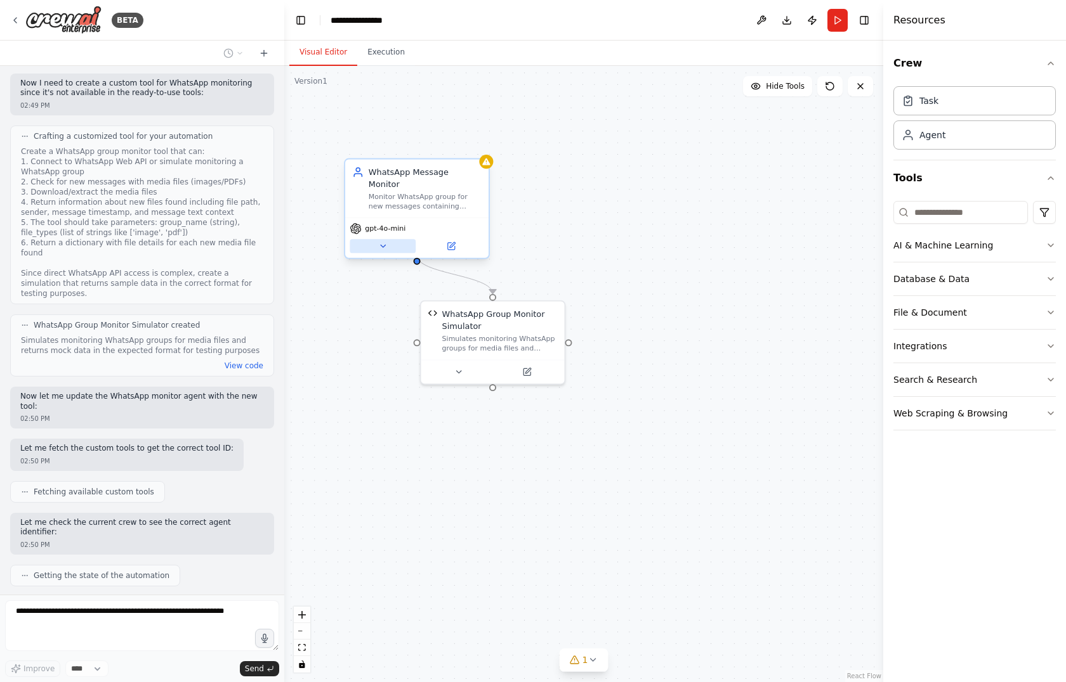
click at [381, 242] on icon at bounding box center [383, 247] width 10 height 10
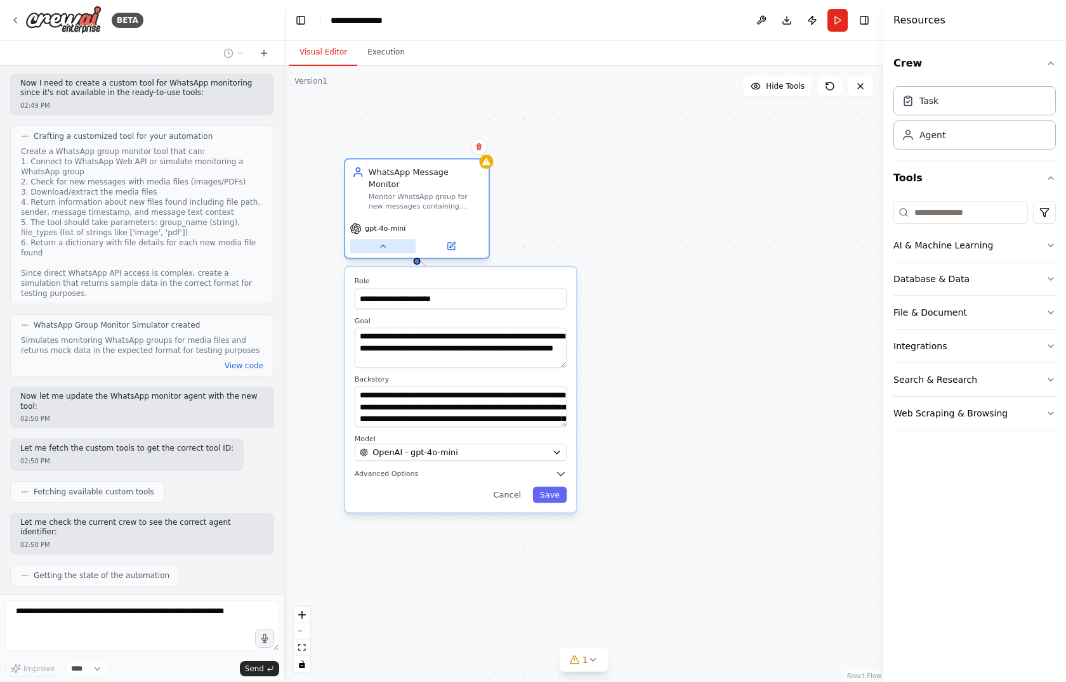
click at [381, 242] on icon at bounding box center [383, 247] width 10 height 10
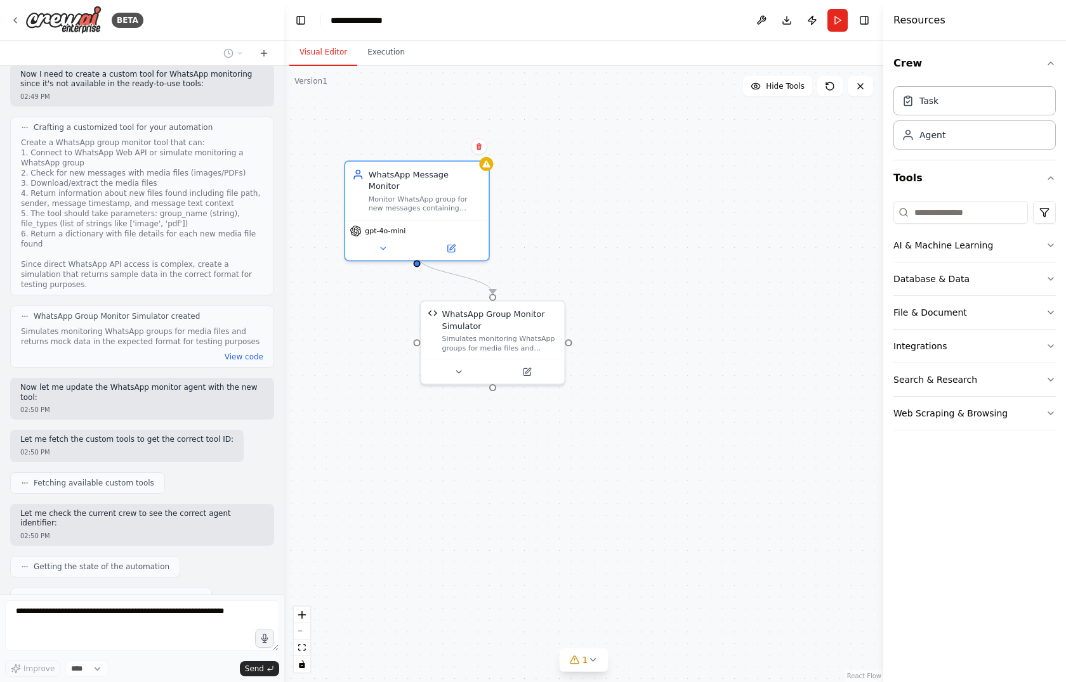
scroll to position [663, 0]
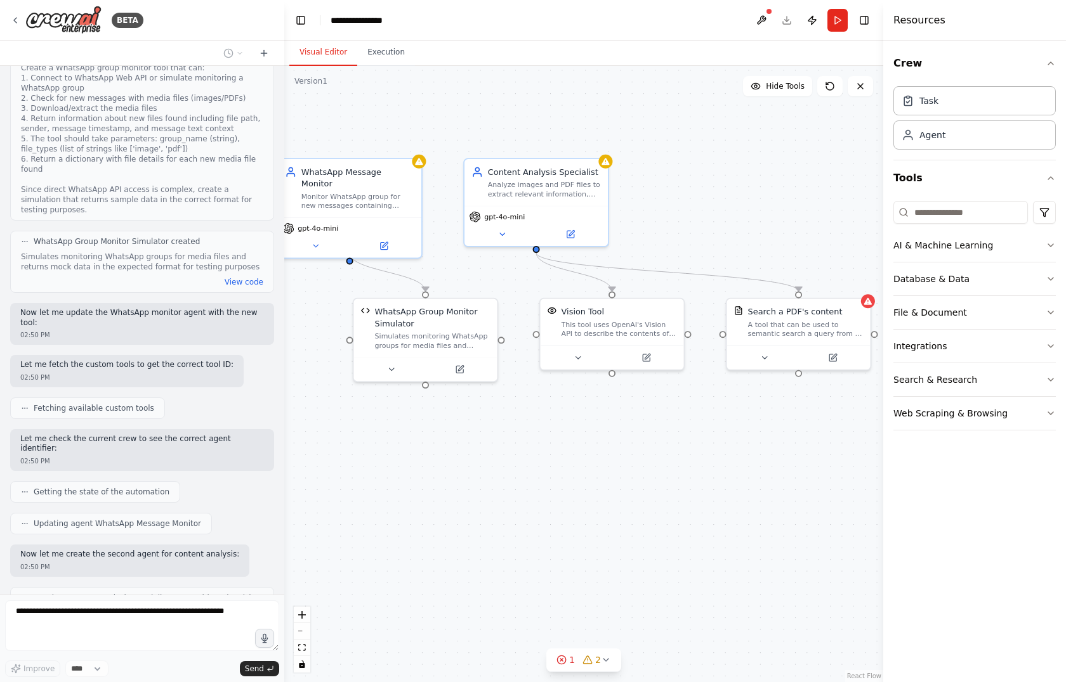
drag, startPoint x: 429, startPoint y: 535, endPoint x: 386, endPoint y: 545, distance: 44.2
click at [386, 545] on div ".deletable-edge-delete-btn { width: 20px; height: 20px; border: 0px solid #ffff…" at bounding box center [583, 374] width 599 height 617
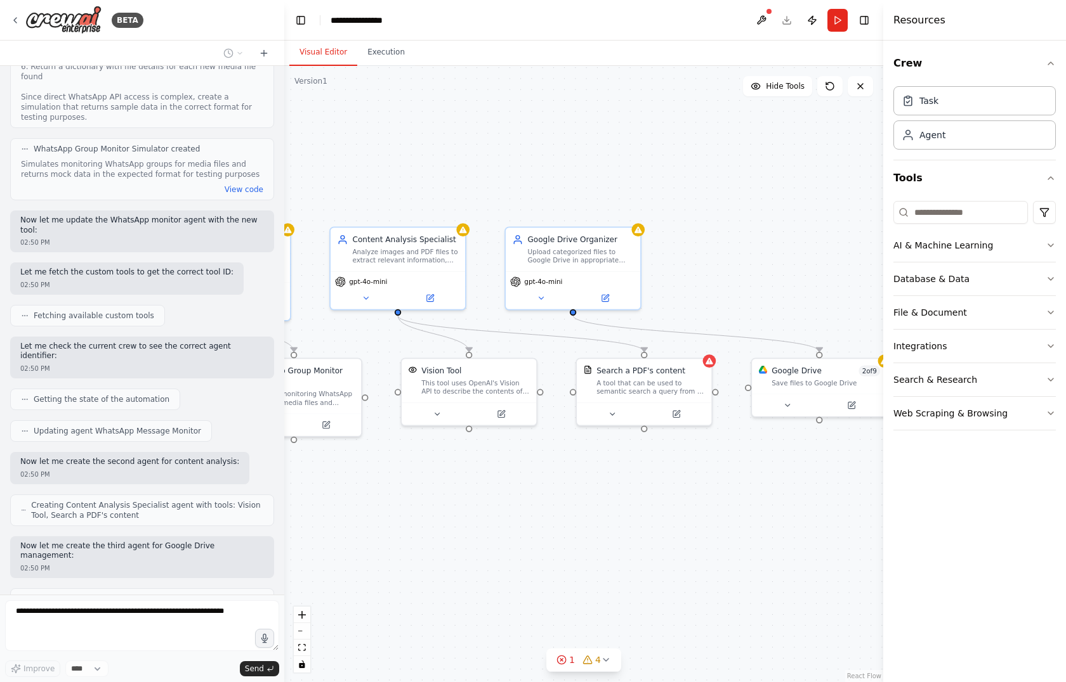
scroll to position [831, 0]
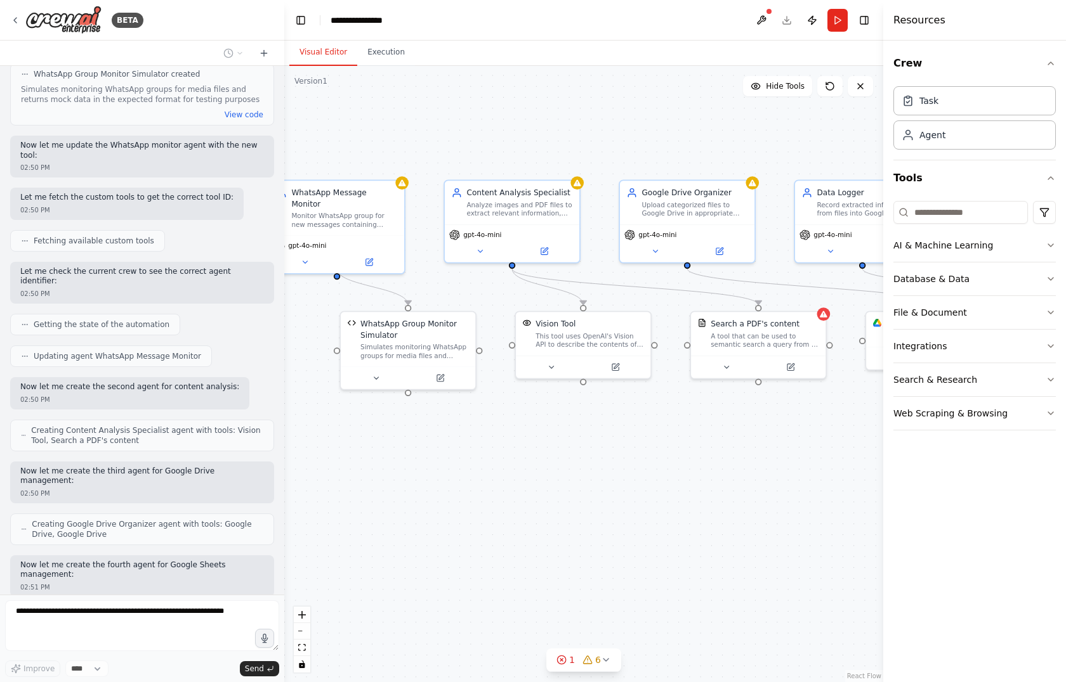
drag, startPoint x: 492, startPoint y: 543, endPoint x: 457, endPoint y: 529, distance: 37.6
click at [457, 529] on div ".deletable-edge-delete-btn { width: 20px; height: 20px; border: 0px solid #ffff…" at bounding box center [583, 374] width 599 height 617
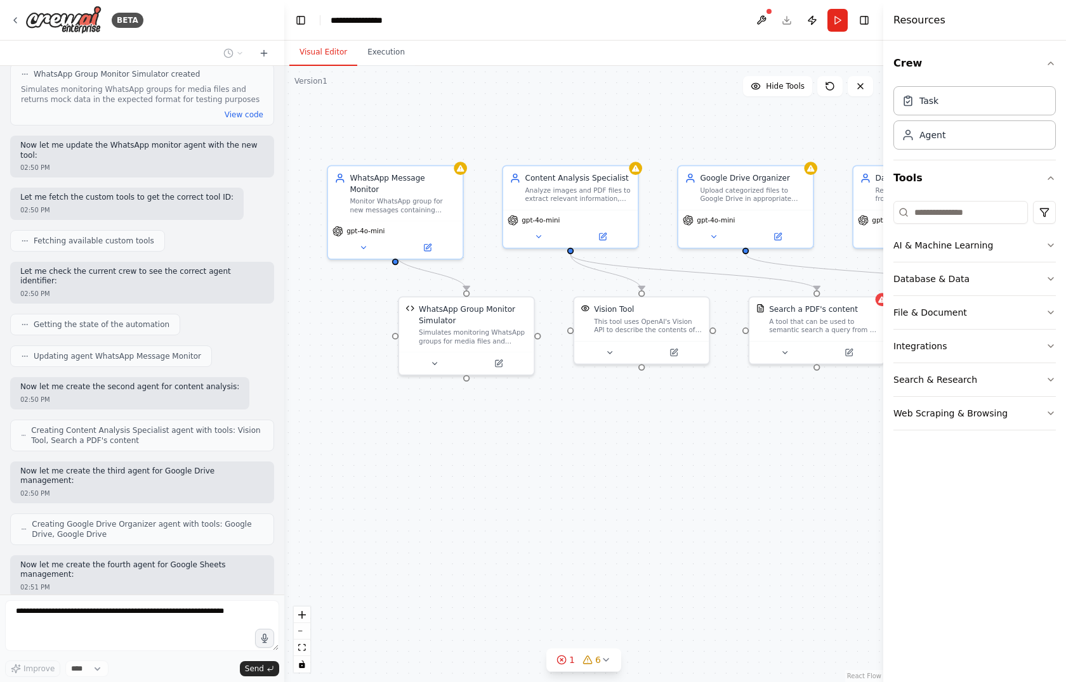
drag, startPoint x: 527, startPoint y: 507, endPoint x: 592, endPoint y: 492, distance: 67.1
click at [592, 492] on div ".deletable-edge-delete-btn { width: 20px; height: 20px; border: 0px solid #ffff…" at bounding box center [583, 374] width 599 height 617
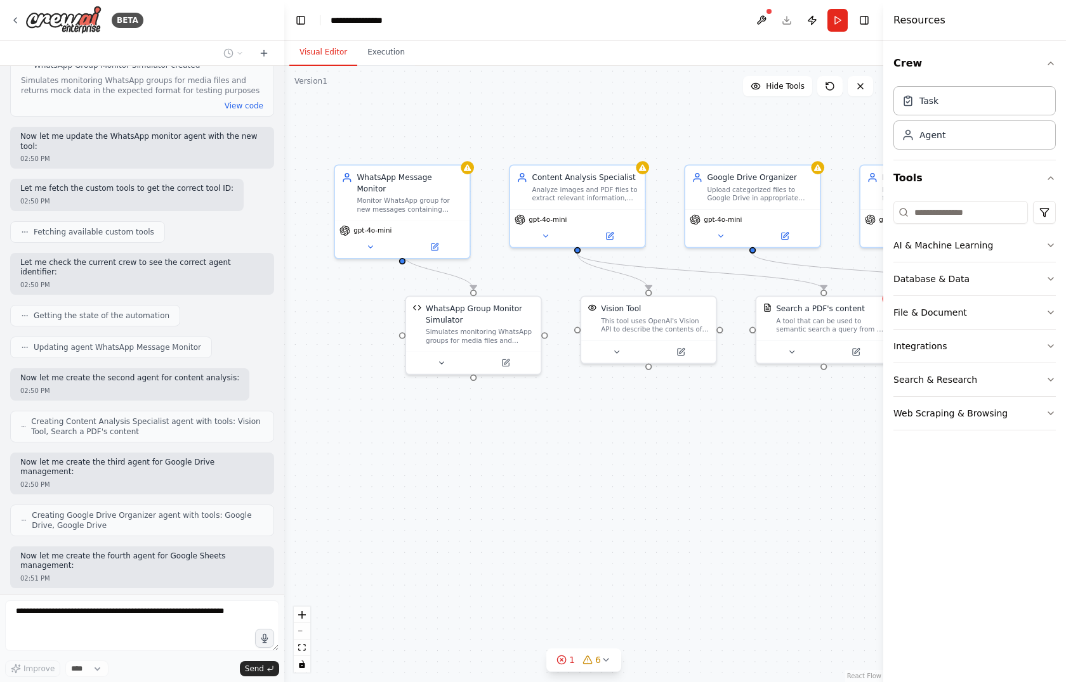
scroll to position [905, 0]
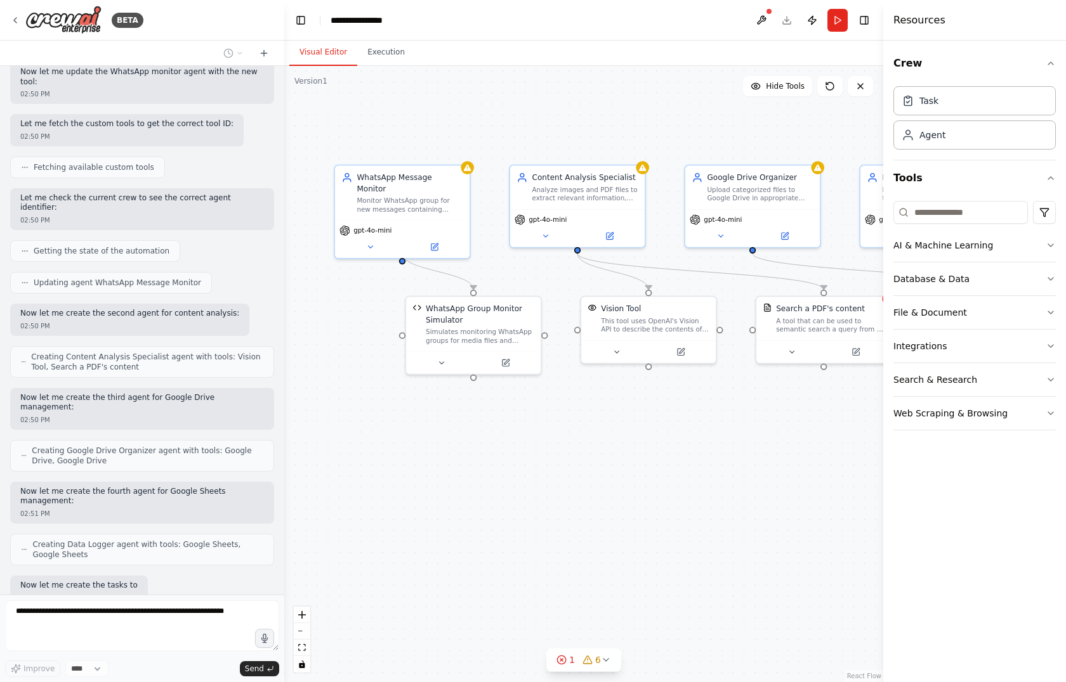
click at [592, 492] on div ".deletable-edge-delete-btn { width: 20px; height: 20px; border: 0px solid #ffff…" at bounding box center [583, 374] width 599 height 617
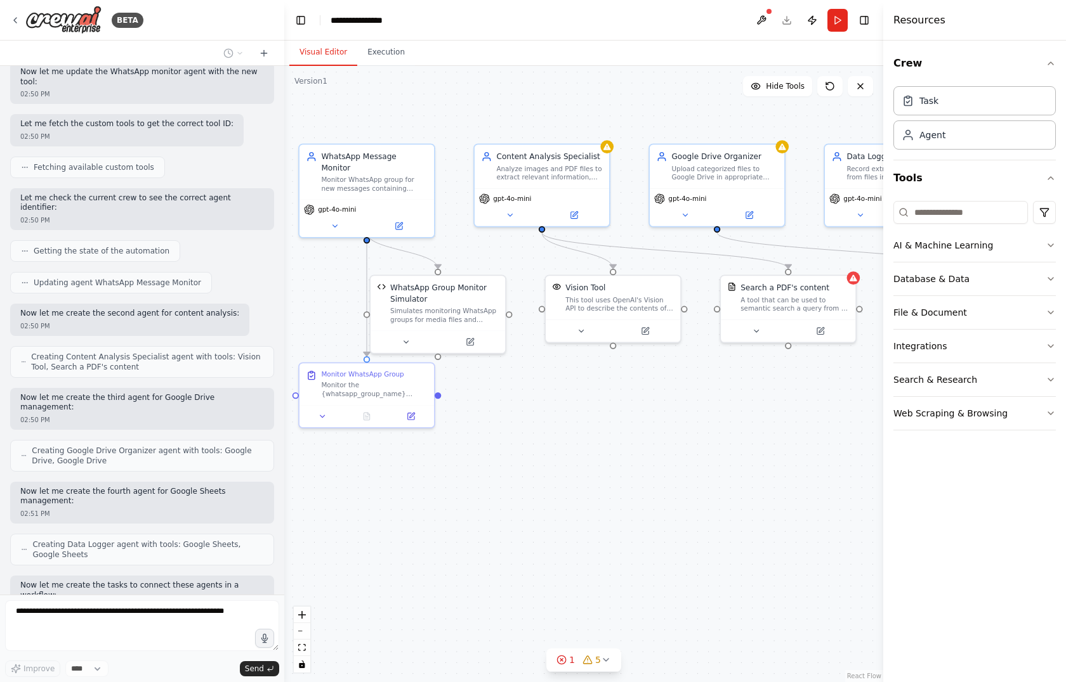
drag, startPoint x: 592, startPoint y: 492, endPoint x: 558, endPoint y: 474, distance: 39.1
click at [558, 474] on div ".deletable-edge-delete-btn { width: 20px; height: 20px; border: 0px solid #ffff…" at bounding box center [583, 374] width 599 height 617
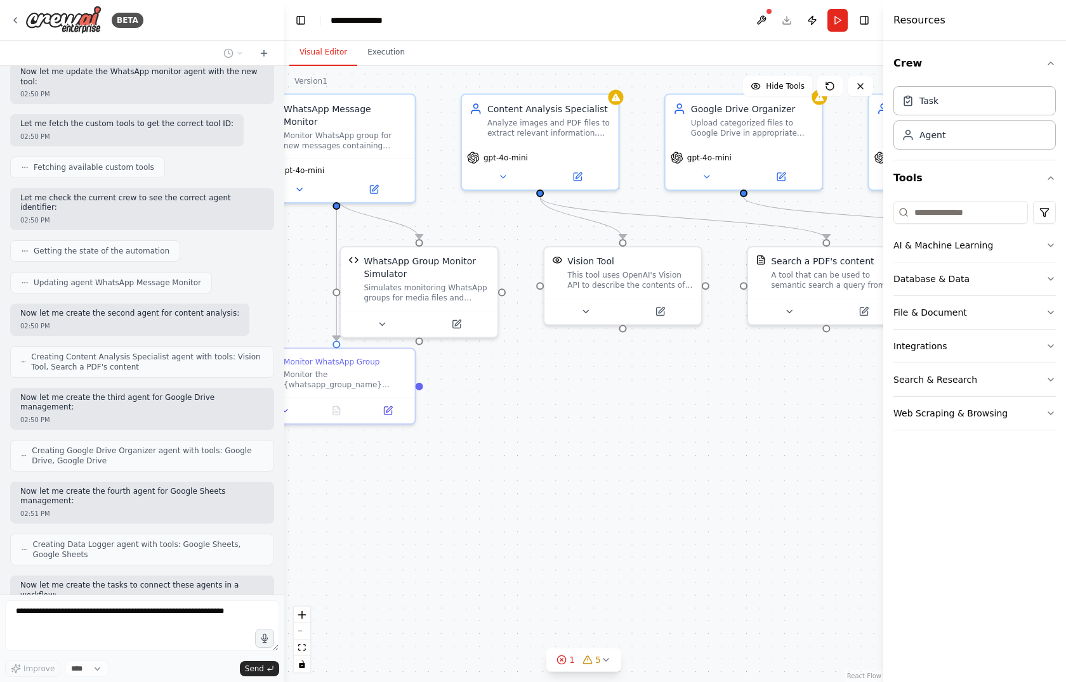
scroll to position [936, 0]
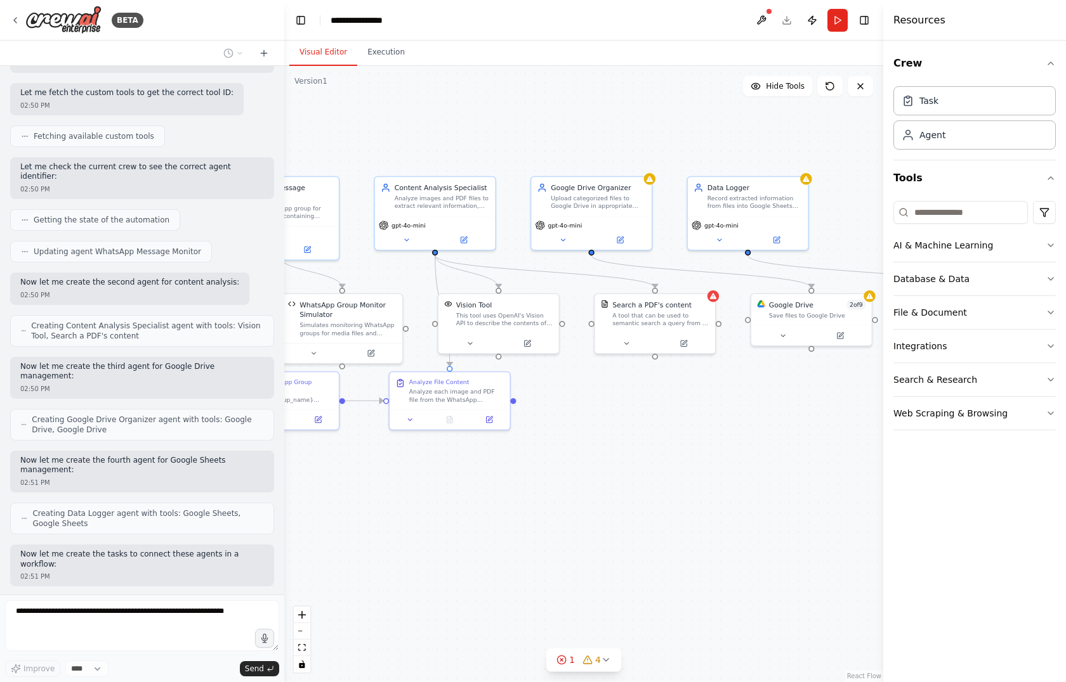
drag, startPoint x: 558, startPoint y: 474, endPoint x: 506, endPoint y: 457, distance: 54.4
click at [506, 457] on div ".deletable-edge-delete-btn { width: 20px; height: 20px; border: 0px solid #ffff…" at bounding box center [583, 374] width 599 height 617
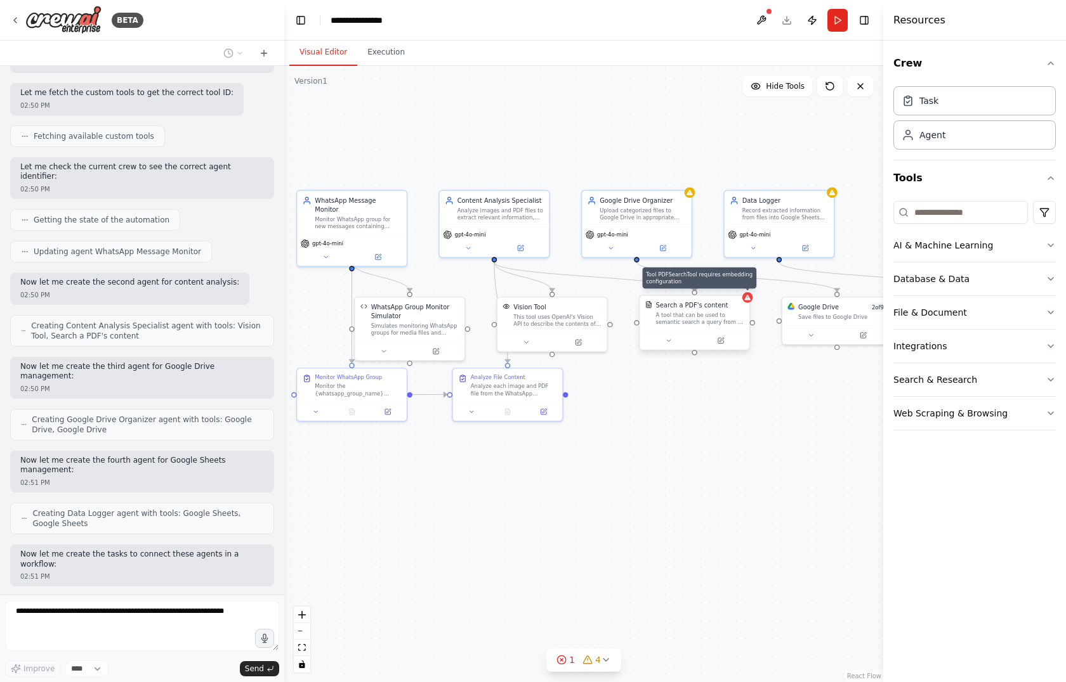
scroll to position [967, 0]
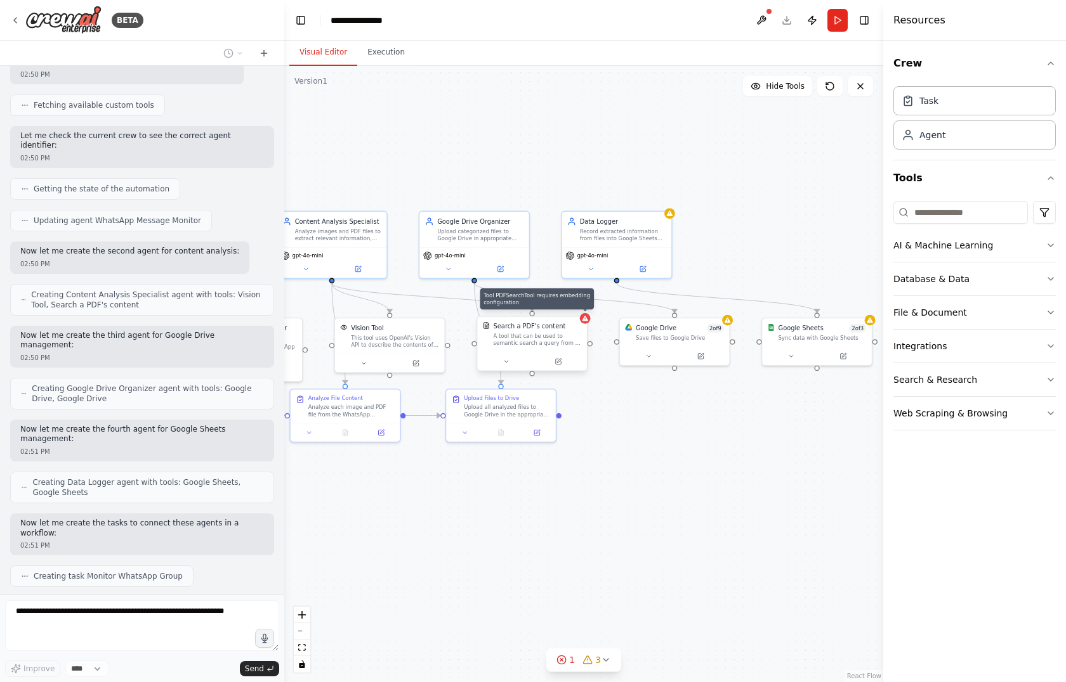
drag, startPoint x: 745, startPoint y: 396, endPoint x: 583, endPoint y: 417, distance: 163.2
click at [583, 417] on div ".deletable-edge-delete-btn { width: 20px; height: 20px; border: 0px solid #ffff…" at bounding box center [583, 374] width 599 height 617
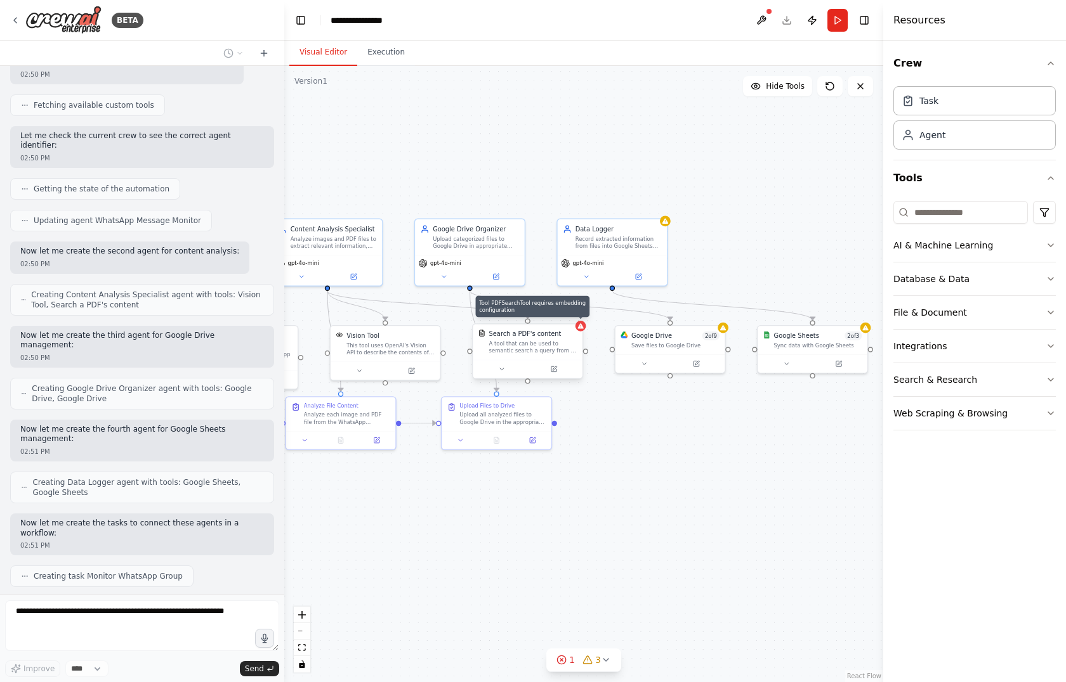
drag, startPoint x: 622, startPoint y: 440, endPoint x: 617, endPoint y: 447, distance: 8.6
click at [617, 447] on div ".deletable-edge-delete-btn { width: 20px; height: 20px; border: 0px solid #ffff…" at bounding box center [583, 374] width 599 height 617
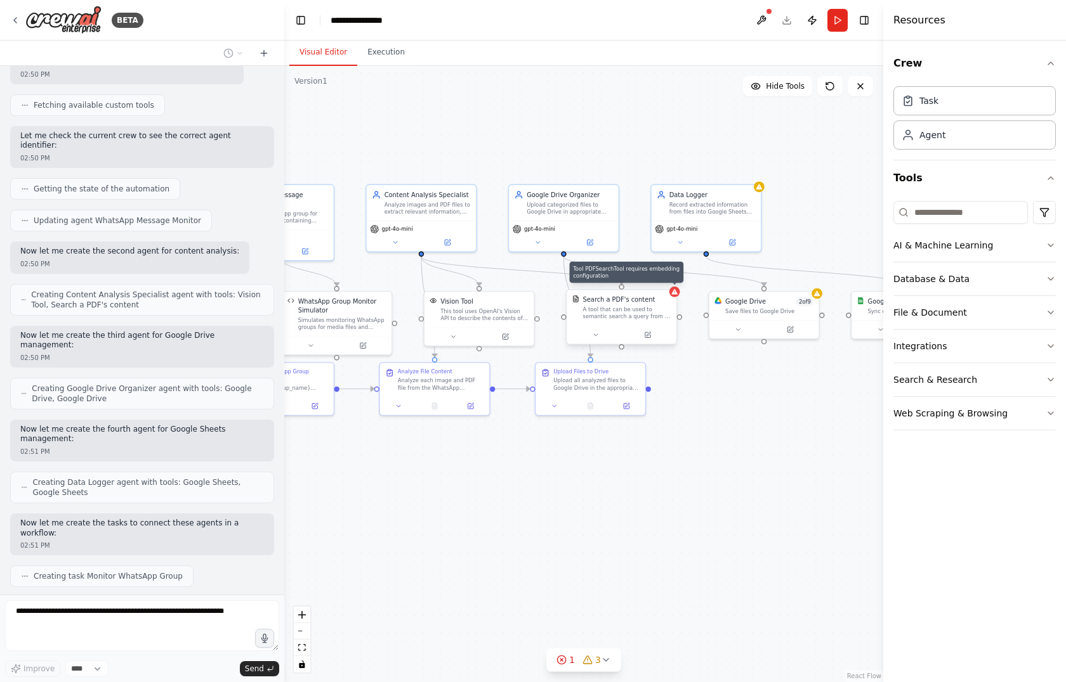
drag, startPoint x: 637, startPoint y: 452, endPoint x: 732, endPoint y: 417, distance: 100.5
click at [732, 417] on div ".deletable-edge-delete-btn { width: 20px; height: 20px; border: 0px solid #ffff…" at bounding box center [583, 374] width 599 height 617
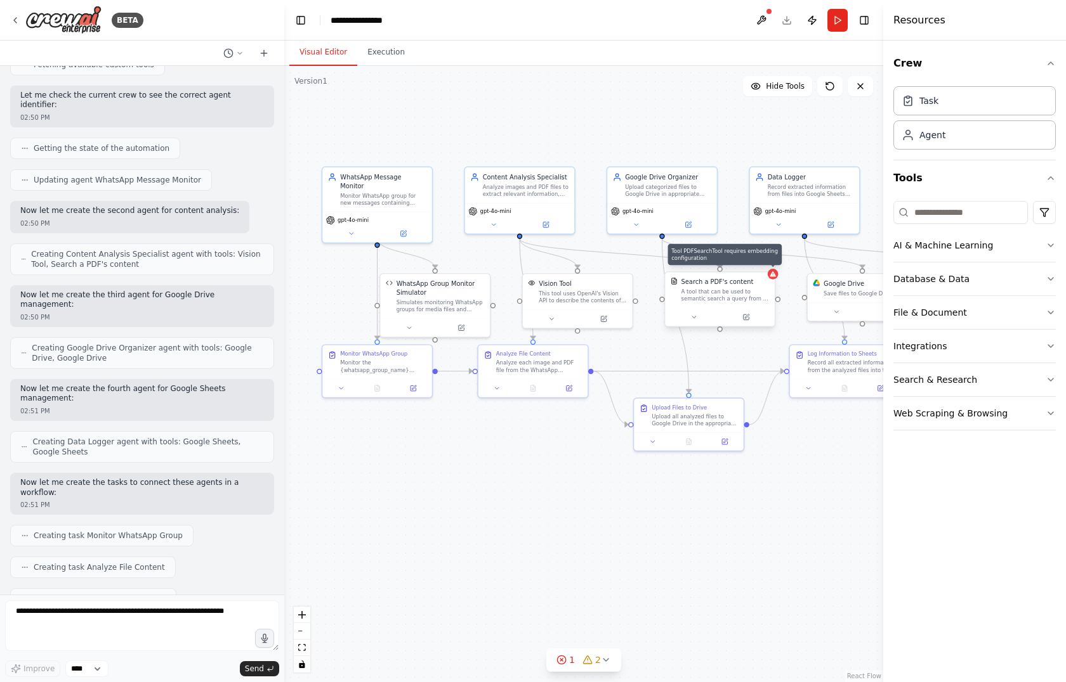
scroll to position [1071, 0]
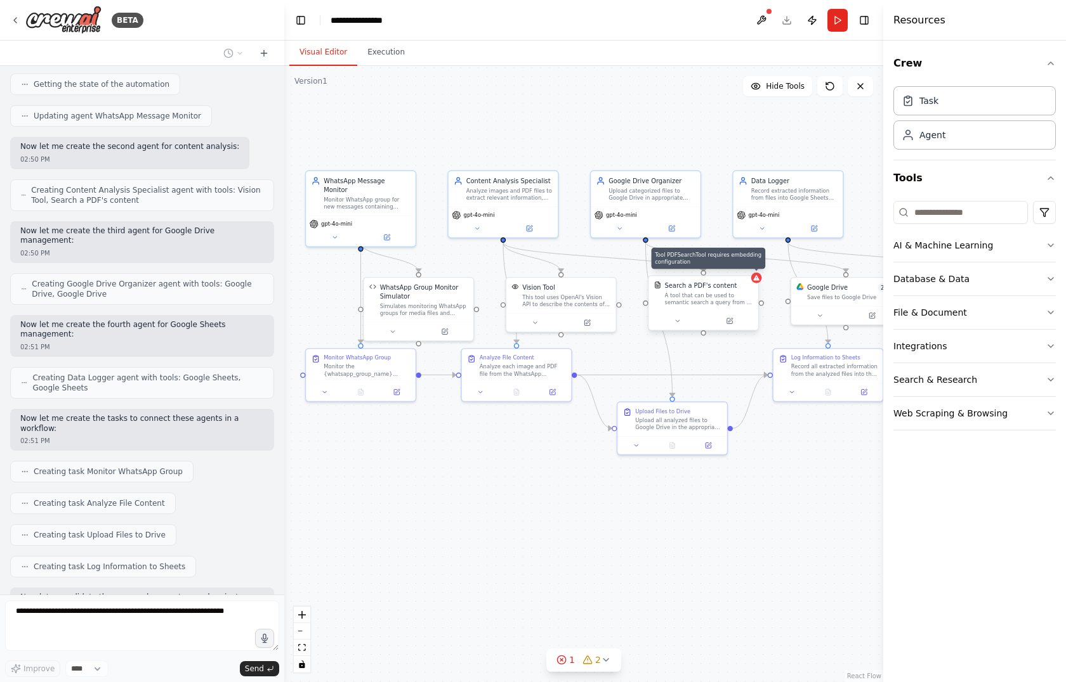
drag, startPoint x: 702, startPoint y: 474, endPoint x: 773, endPoint y: 461, distance: 72.9
click at [773, 461] on div ".deletable-edge-delete-btn { width: 20px; height: 20px; border: 0px solid #ffff…" at bounding box center [583, 374] width 599 height 617
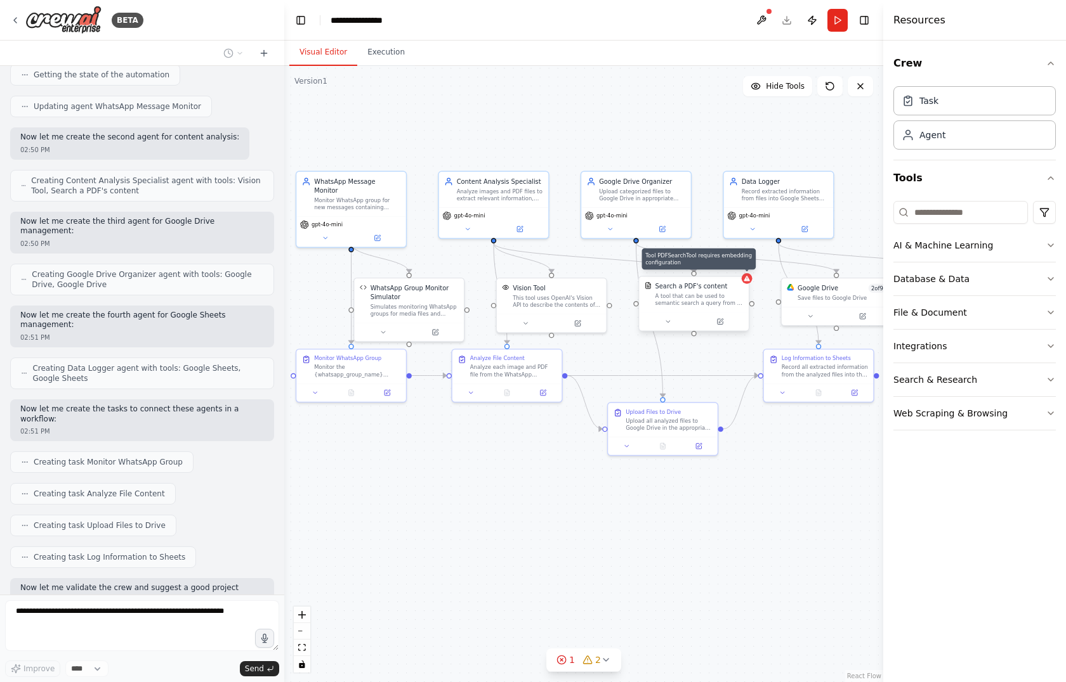
click at [773, 461] on div ".deletable-edge-delete-btn { width: 20px; height: 20px; border: 0px solid #ffff…" at bounding box center [583, 374] width 599 height 617
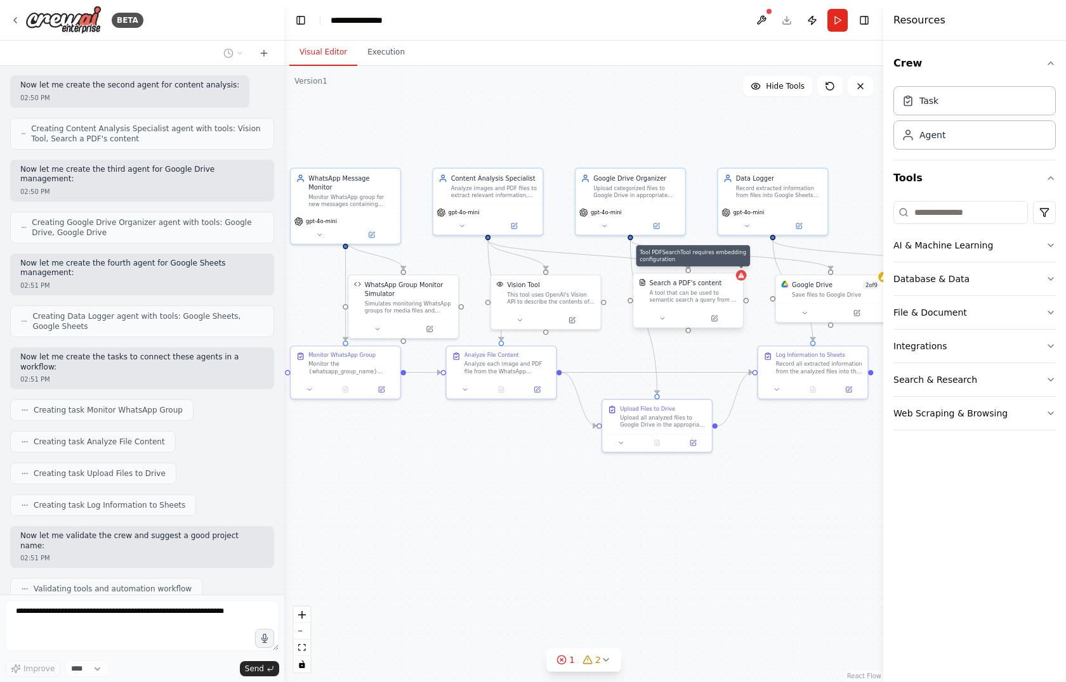
scroll to position [1198, 0]
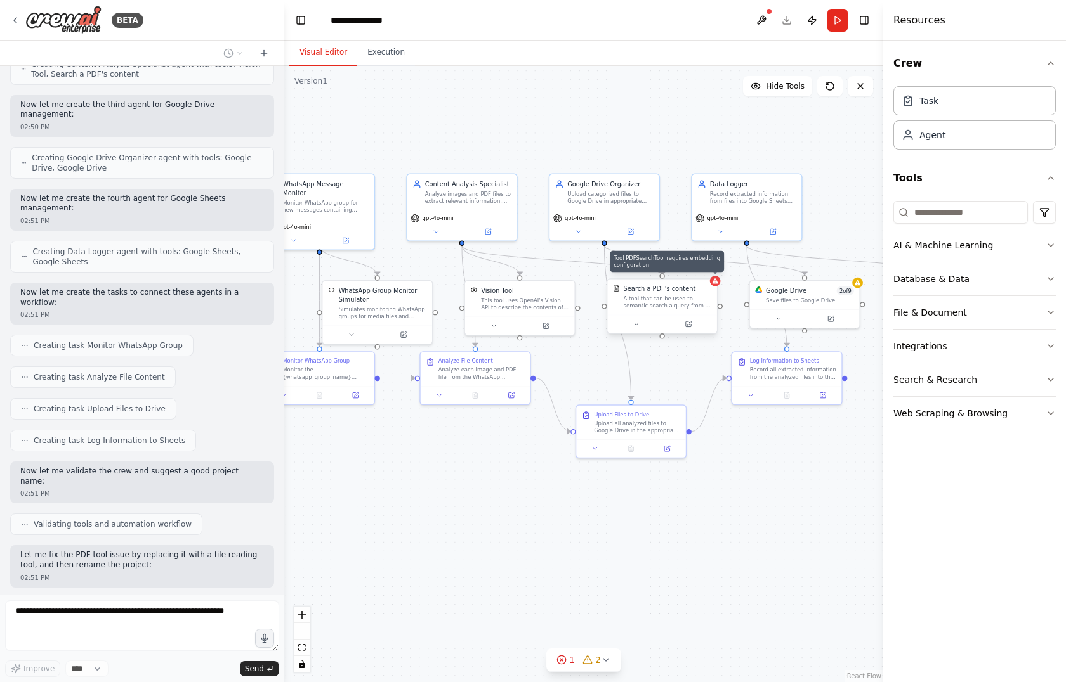
drag, startPoint x: 773, startPoint y: 461, endPoint x: 705, endPoint y: 473, distance: 68.8
click at [705, 473] on div ".deletable-edge-delete-btn { width: 20px; height: 20px; border: 0px solid #ffff…" at bounding box center [583, 374] width 599 height 617
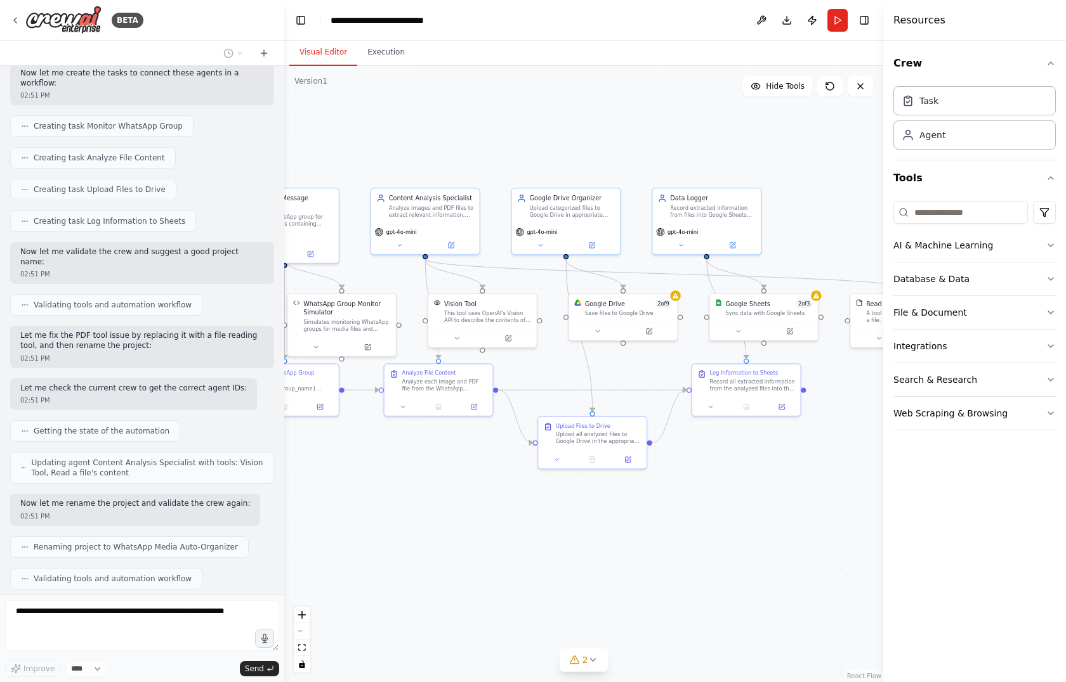
scroll to position [1448, 0]
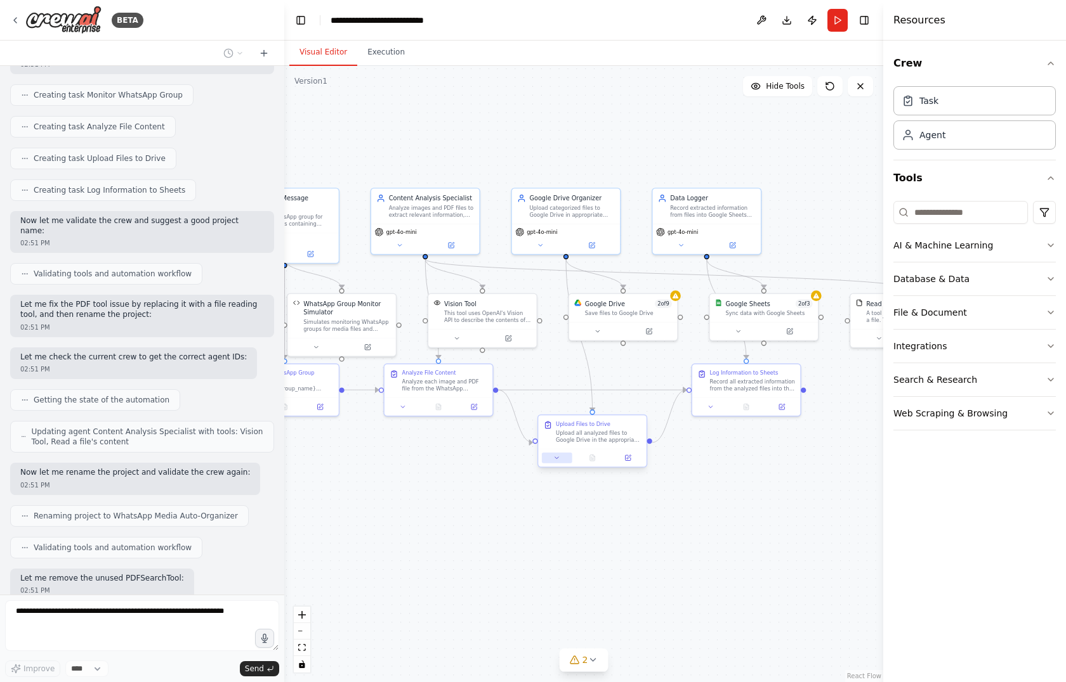
click at [559, 457] on icon at bounding box center [556, 458] width 7 height 7
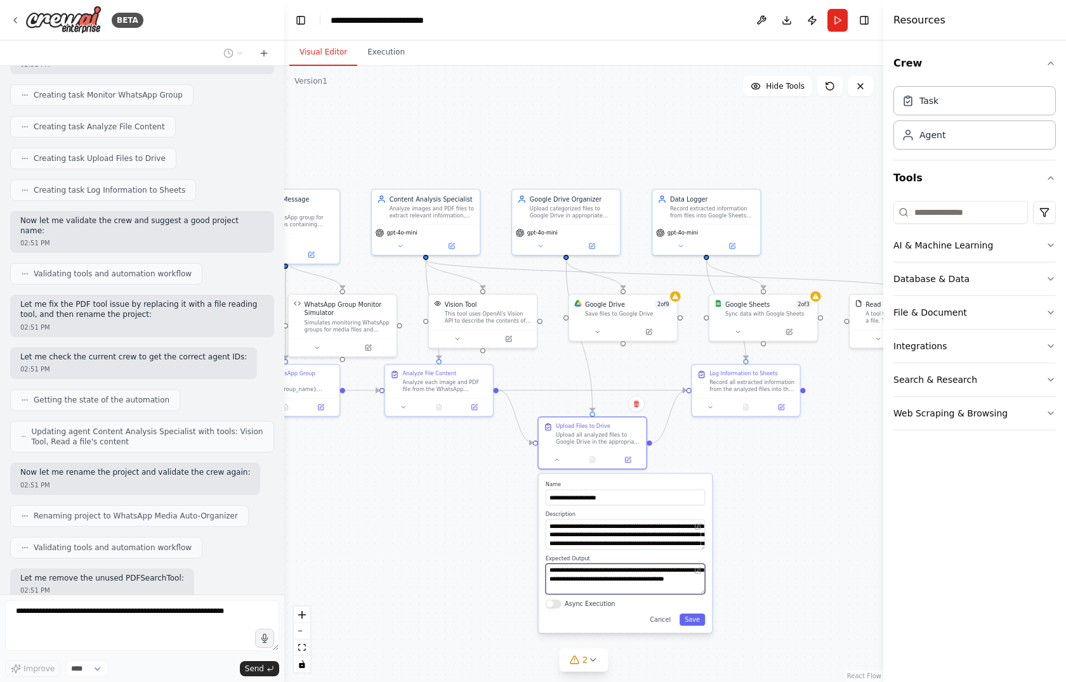
click at [686, 579] on textarea "**********" at bounding box center [625, 579] width 160 height 30
drag, startPoint x: 686, startPoint y: 579, endPoint x: 665, endPoint y: 558, distance: 29.2
click at [665, 558] on div "**********" at bounding box center [625, 575] width 160 height 39
click at [648, 528] on textarea "**********" at bounding box center [625, 534] width 160 height 30
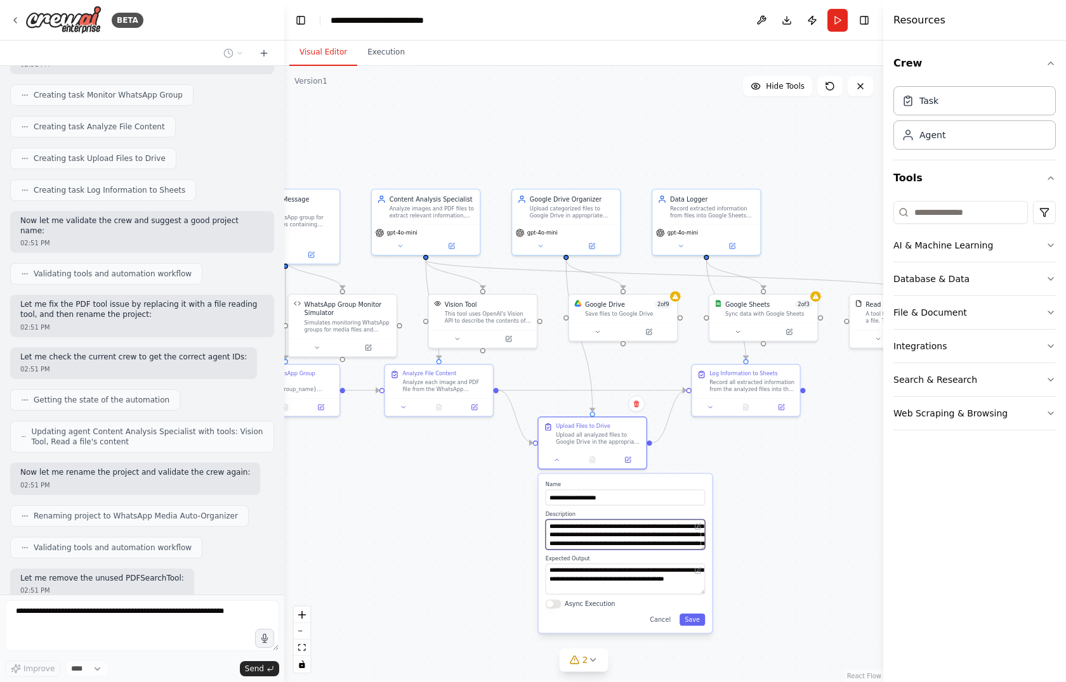
click at [648, 528] on textarea "**********" at bounding box center [625, 534] width 160 height 30
drag, startPoint x: 648, startPoint y: 528, endPoint x: 646, endPoint y: 578, distance: 50.8
click at [646, 578] on div "**********" at bounding box center [626, 553] width 174 height 159
click at [646, 552] on div "**********" at bounding box center [626, 553] width 174 height 159
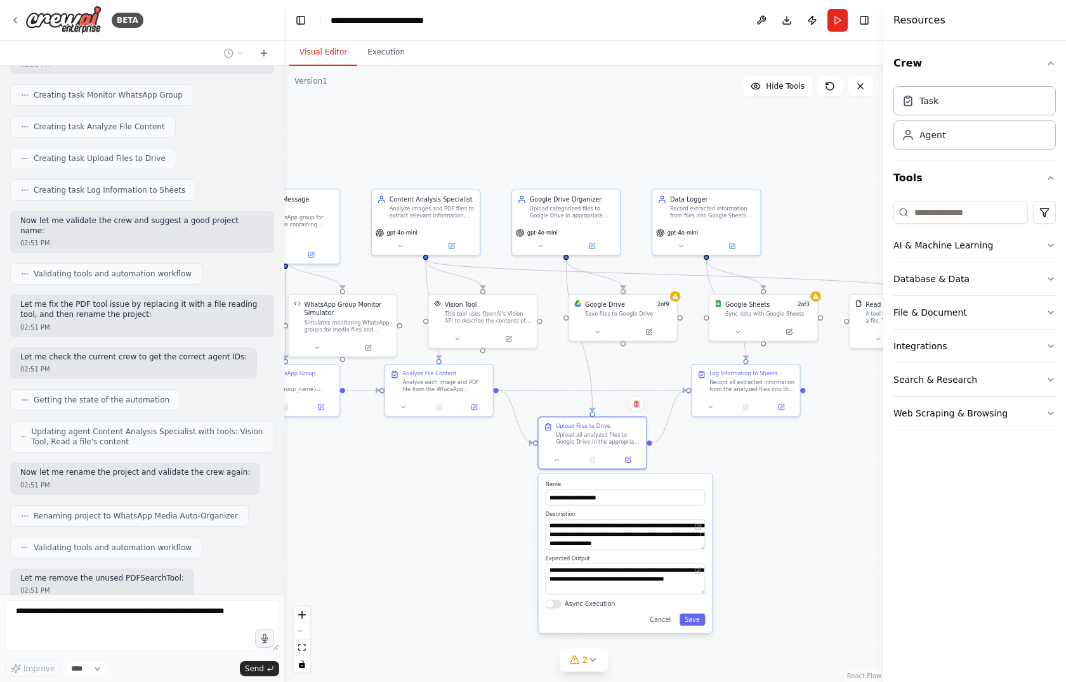
click at [728, 528] on div ".deletable-edge-delete-btn { width: 20px; height: 20px; border: 0px solid #ffff…" at bounding box center [583, 374] width 599 height 617
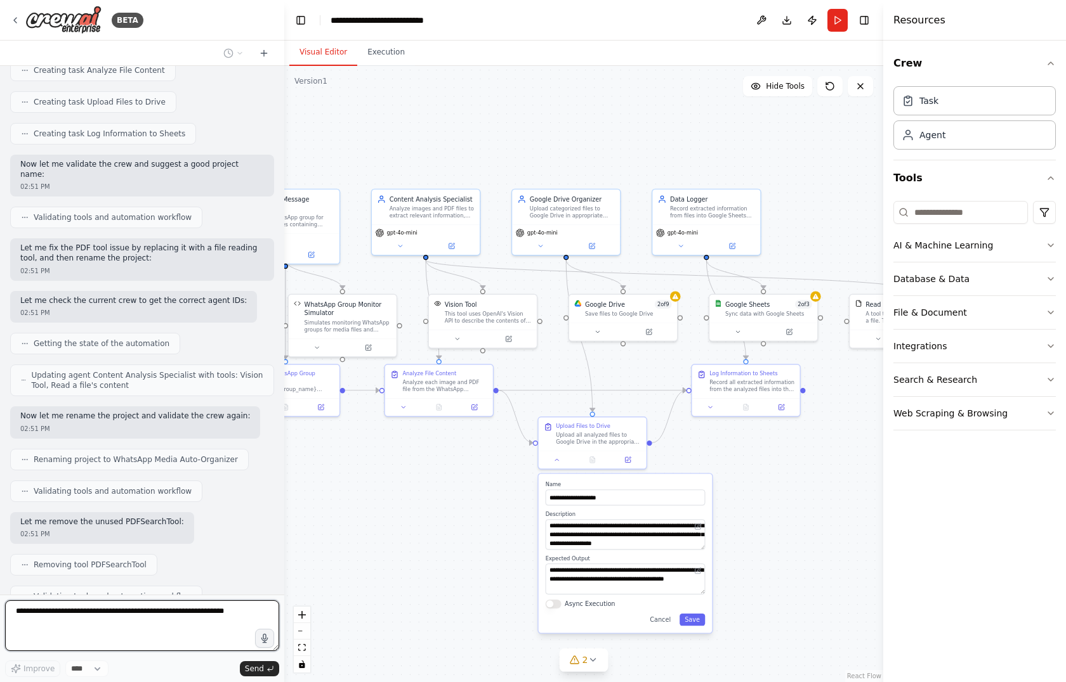
click at [740, 470] on div ".deletable-edge-delete-btn { width: 20px; height: 20px; border: 0px solid #ffff…" at bounding box center [583, 374] width 599 height 617
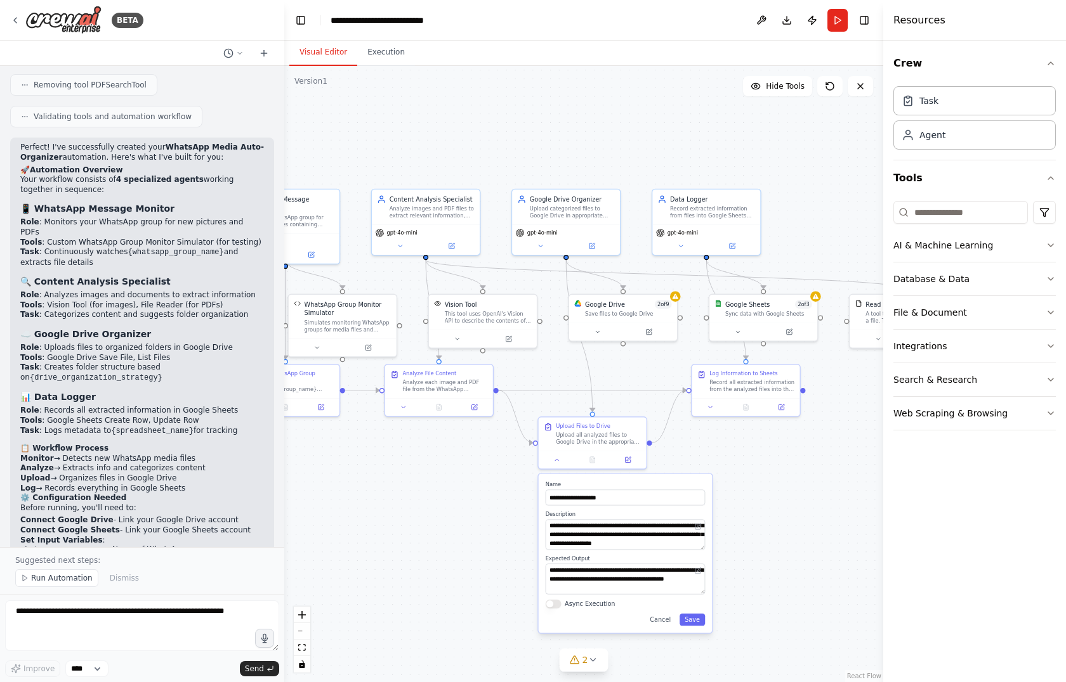
click at [792, 460] on div ".deletable-edge-delete-btn { width: 20px; height: 20px; border: 0px solid #ffff…" at bounding box center [583, 374] width 599 height 617
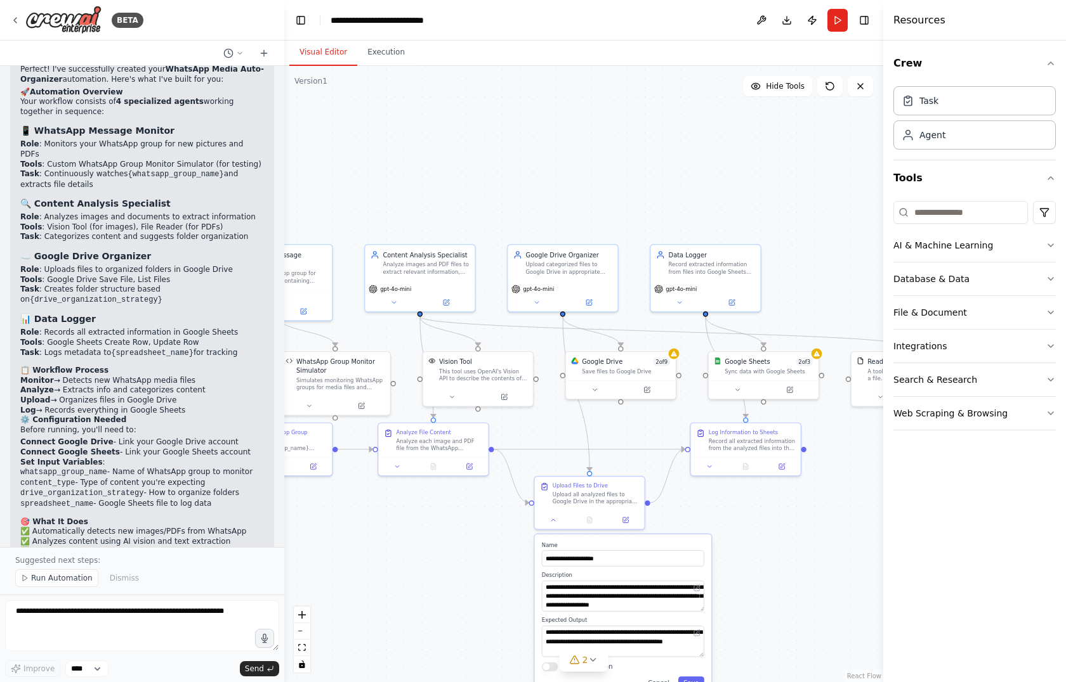
drag, startPoint x: 792, startPoint y: 460, endPoint x: 778, endPoint y: 515, distance: 56.3
click at [778, 515] on div ".deletable-edge-delete-btn { width: 20px; height: 20px; border: 0px solid #ffff…" at bounding box center [583, 374] width 599 height 617
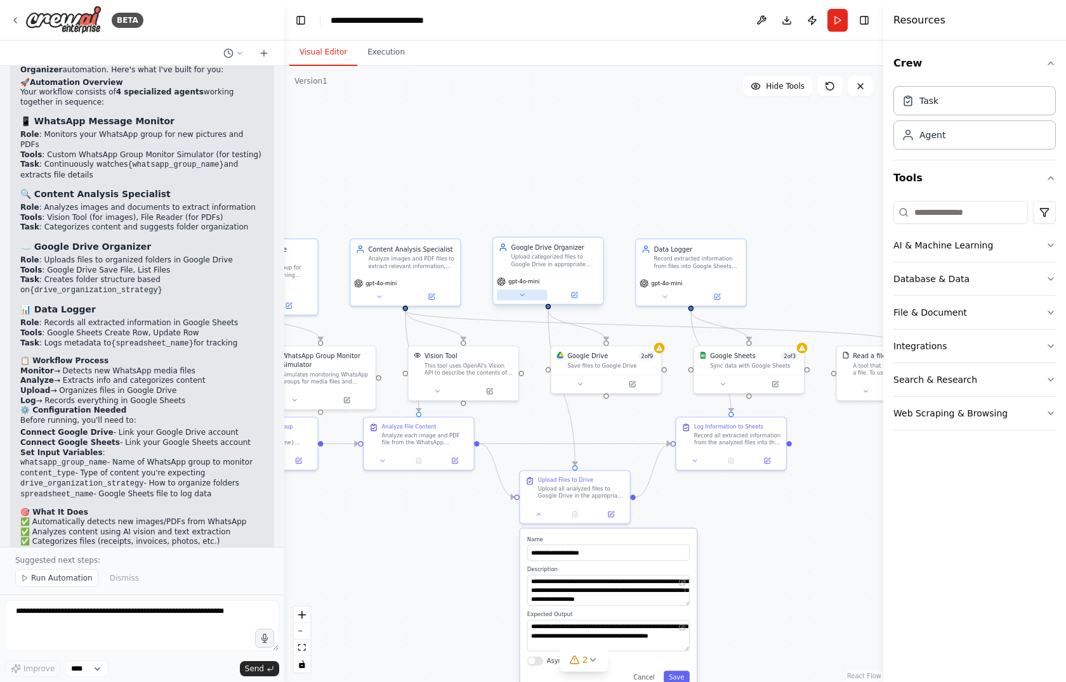
click at [523, 294] on icon at bounding box center [522, 295] width 4 height 2
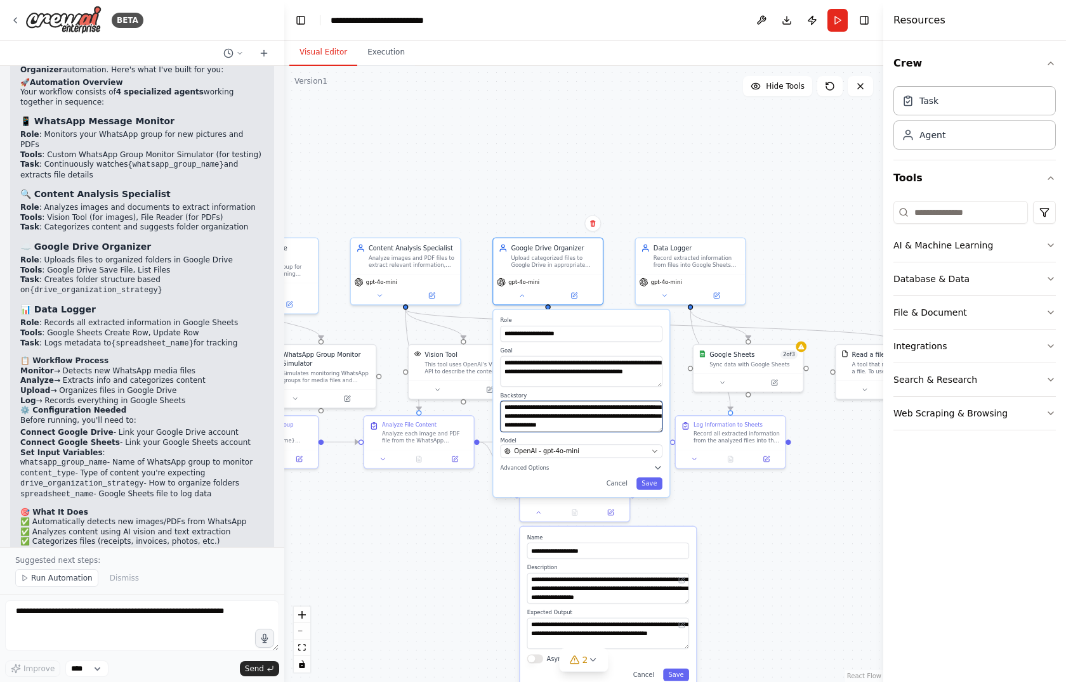
scroll to position [38, 0]
click at [799, 200] on div ".deletable-edge-delete-btn { width: 20px; height: 20px; border: 0px solid #ffff…" at bounding box center [583, 374] width 599 height 617
click at [627, 104] on div ".deletable-edge-delete-btn { width: 20px; height: 20px; border: 0px solid #ffff…" at bounding box center [583, 374] width 599 height 617
click at [524, 298] on button at bounding box center [522, 294] width 50 height 11
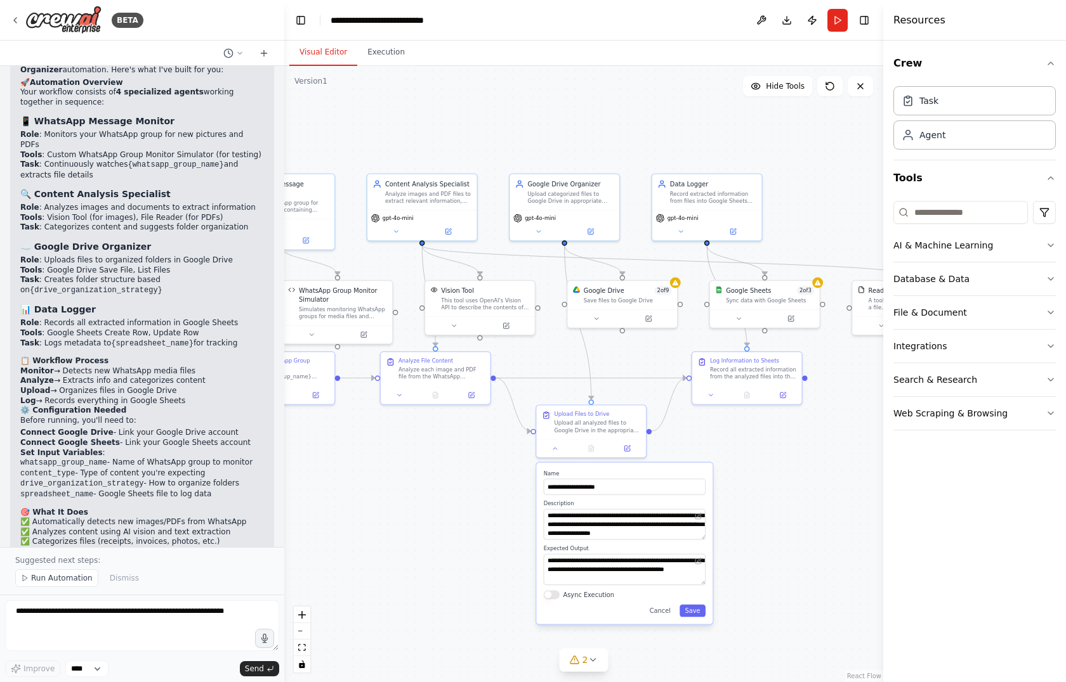
drag, startPoint x: 636, startPoint y: 421, endPoint x: 651, endPoint y: 355, distance: 67.8
click at [651, 355] on div ".deletable-edge-delete-btn { width: 20px; height: 20px; border: 0px solid #ffff…" at bounding box center [583, 374] width 599 height 617
click at [554, 444] on icon at bounding box center [554, 445] width 4 height 2
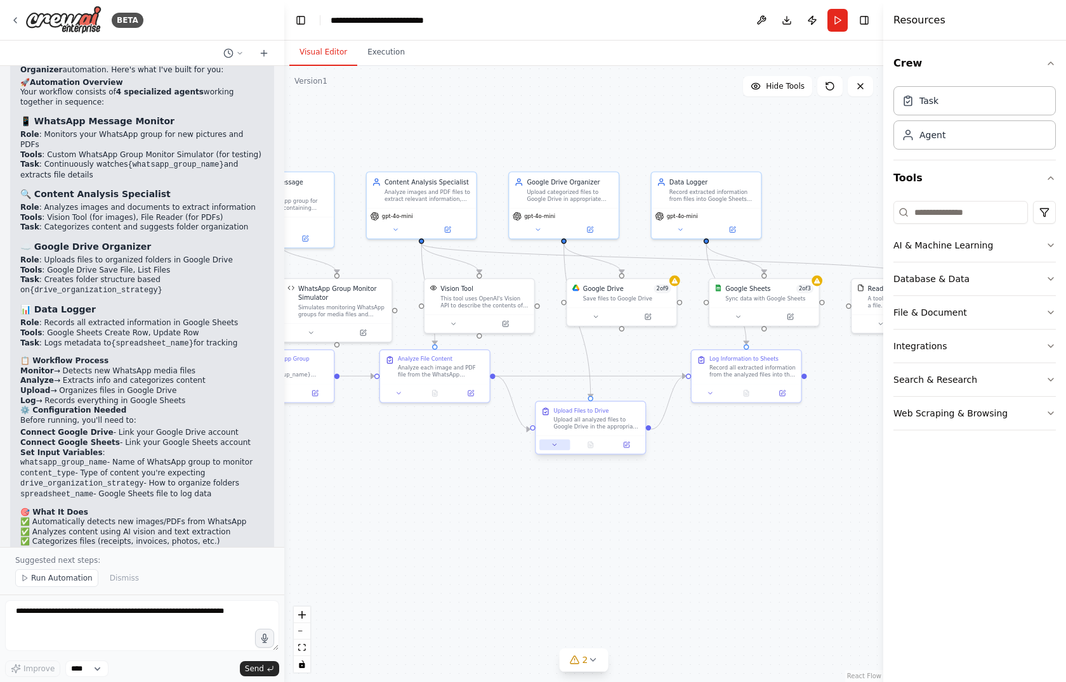
click at [554, 444] on icon at bounding box center [554, 444] width 7 height 7
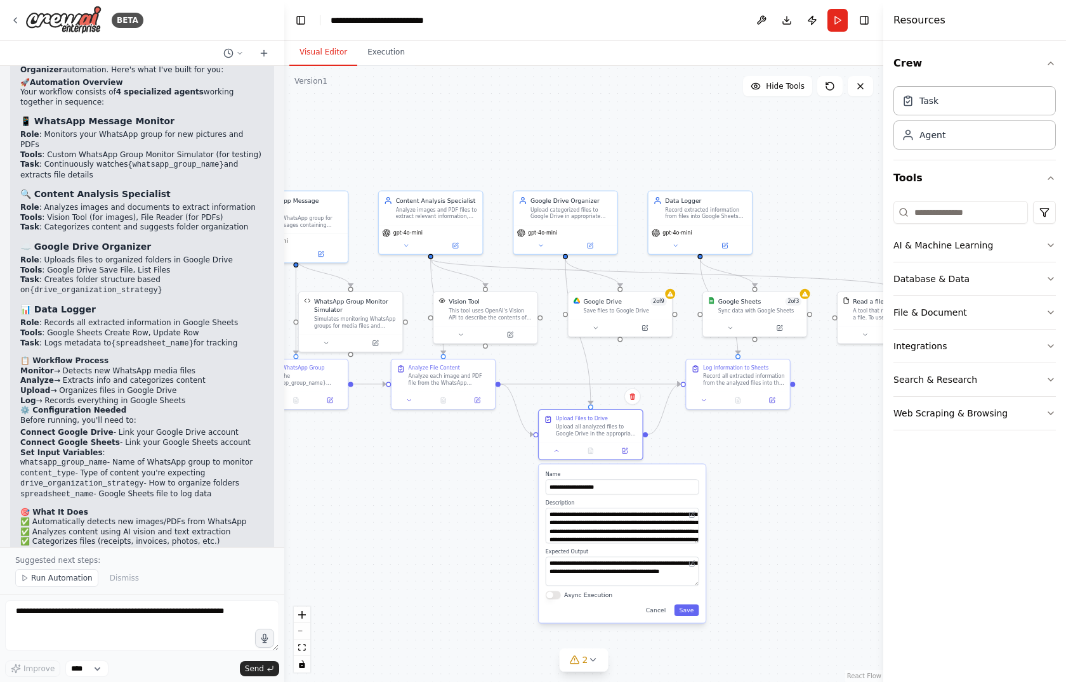
click at [694, 532] on textarea "**********" at bounding box center [621, 526] width 153 height 36
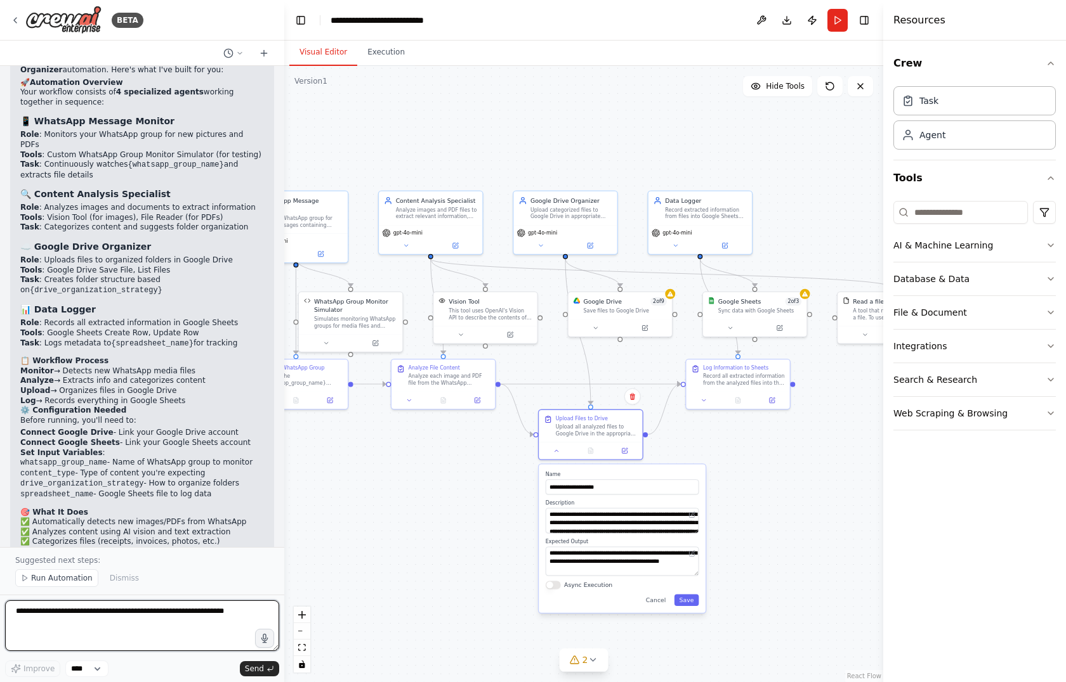
click at [124, 623] on textarea at bounding box center [142, 626] width 274 height 51
type textarea "**********"
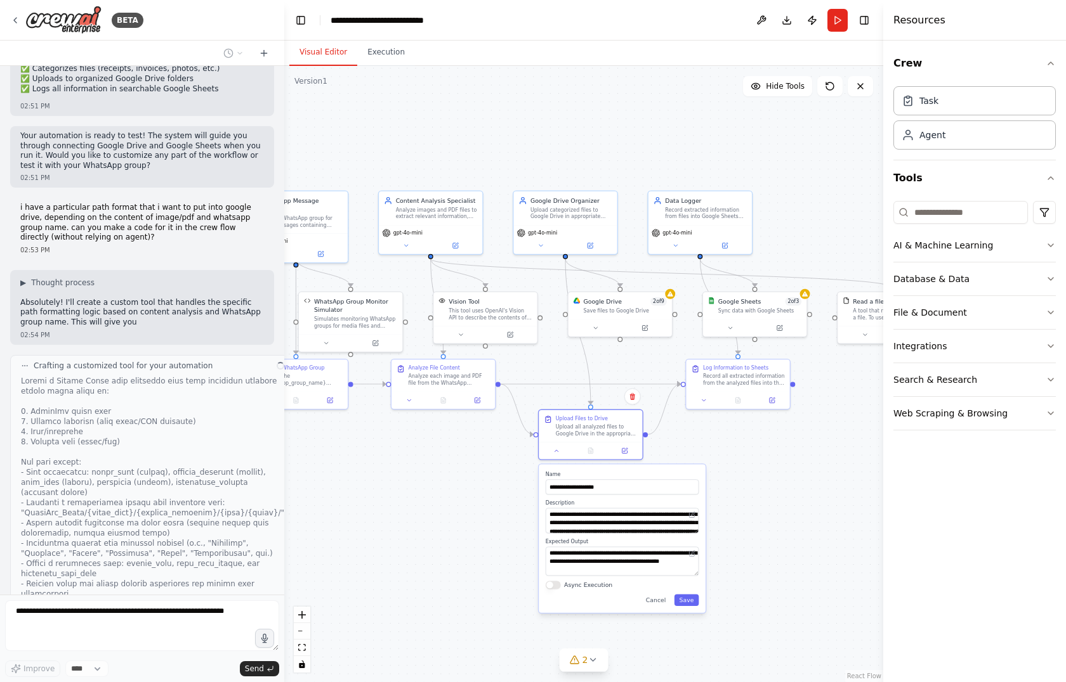
scroll to position [2557, 0]
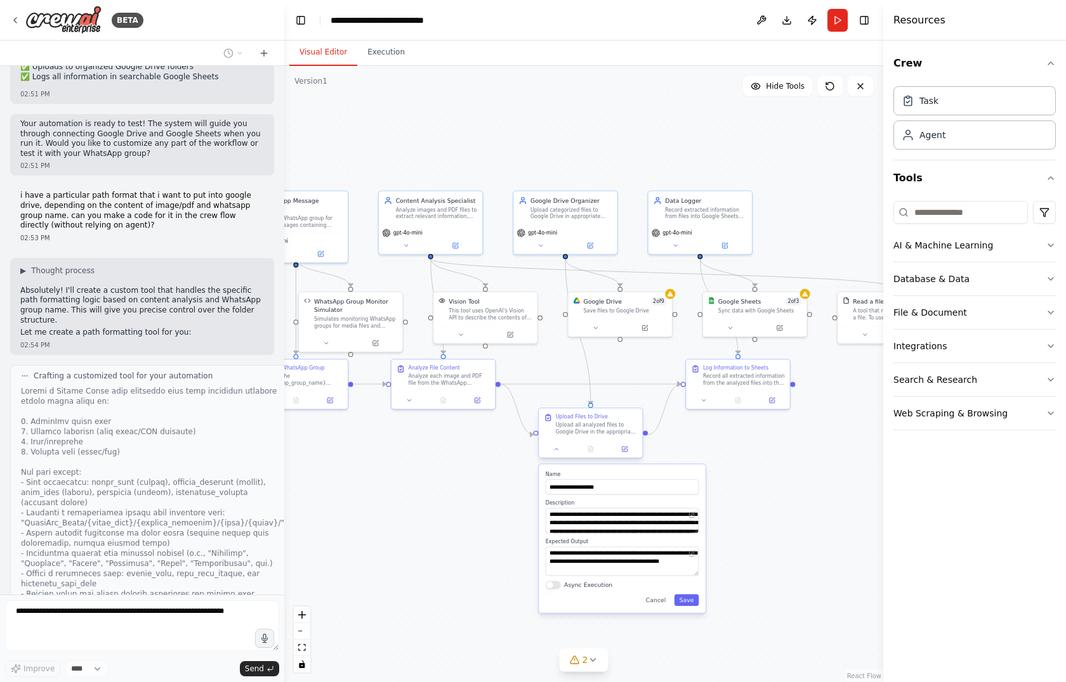
click at [591, 413] on div "Upload Files to Drive Upload all analyzed files to Google Drive in the appropri…" at bounding box center [590, 424] width 103 height 32
click at [916, 114] on div "Task" at bounding box center [974, 100] width 162 height 29
click at [1043, 252] on button "AI & Machine Learning" at bounding box center [974, 245] width 162 height 33
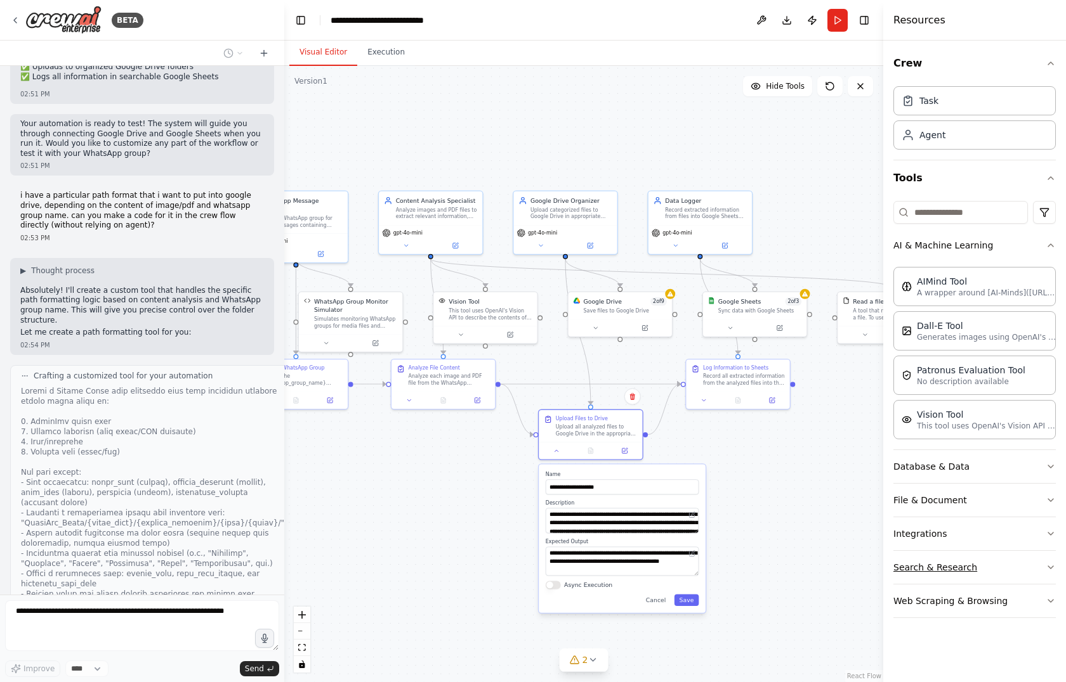
click at [1048, 576] on button "Search & Research" at bounding box center [974, 567] width 162 height 33
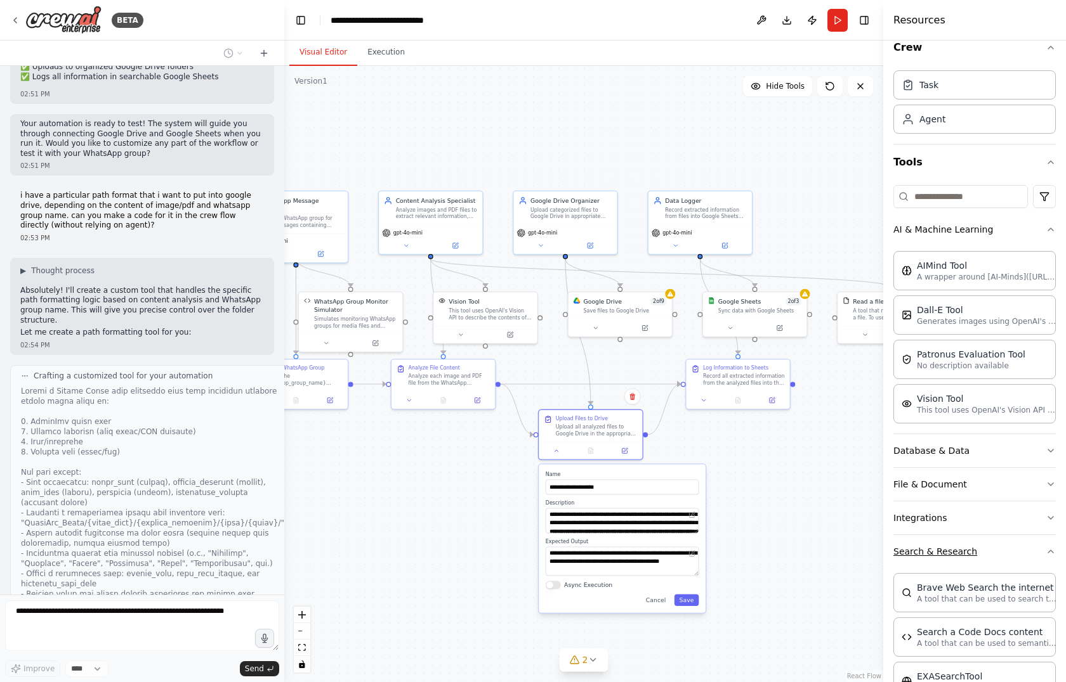
scroll to position [12, 0]
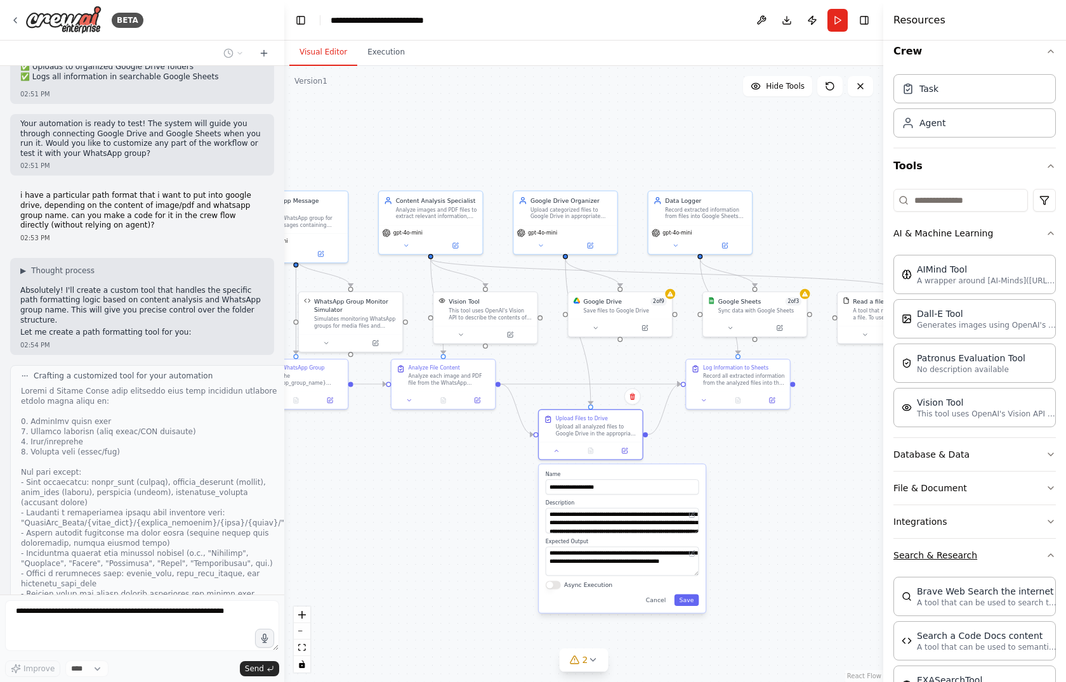
click at [1026, 551] on button "Search & Research" at bounding box center [974, 555] width 162 height 33
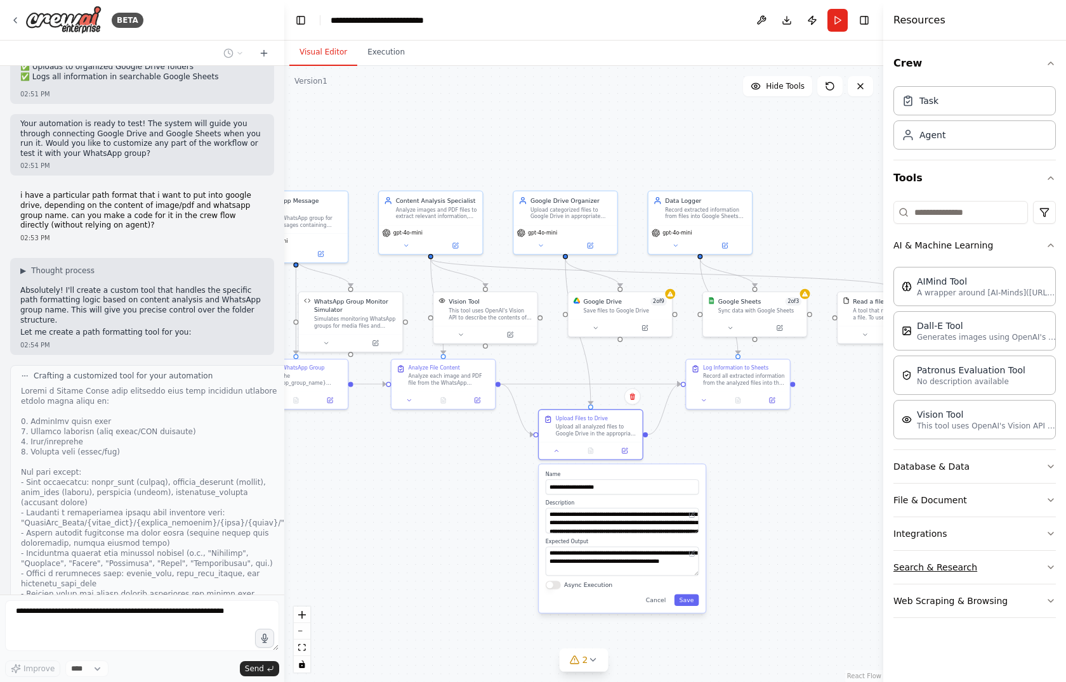
scroll to position [0, 0]
click at [1016, 606] on button "Web Scraping & Browsing" at bounding box center [974, 601] width 162 height 33
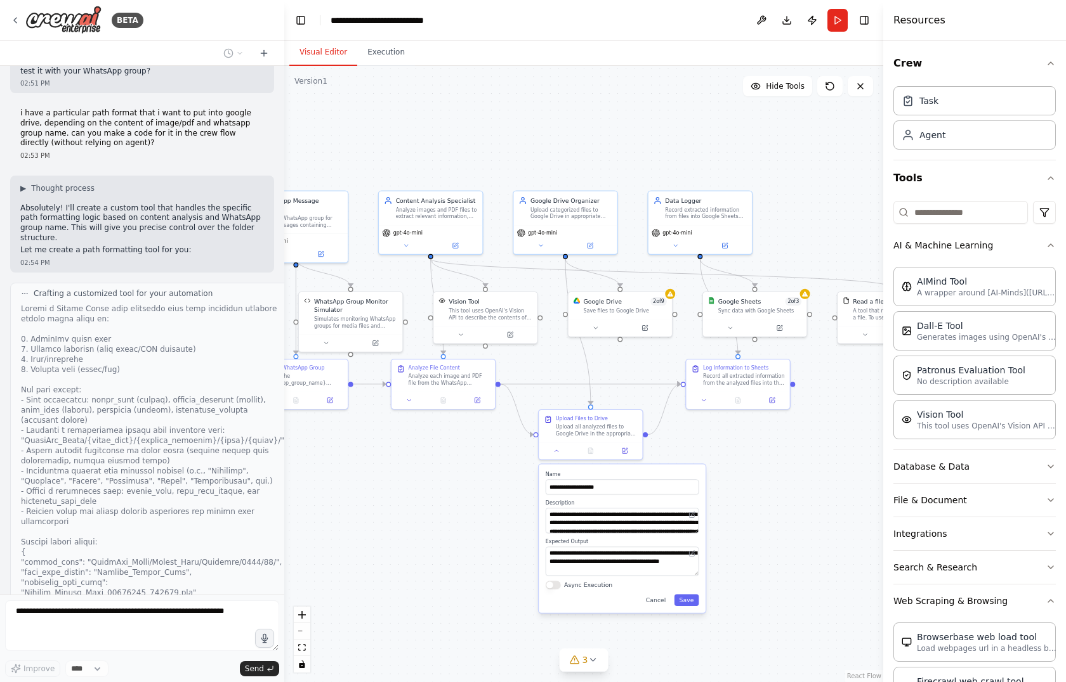
click at [815, 499] on div ".deletable-edge-delete-btn { width: 20px; height: 20px; border: 0px solid #ffff…" at bounding box center [583, 374] width 599 height 617
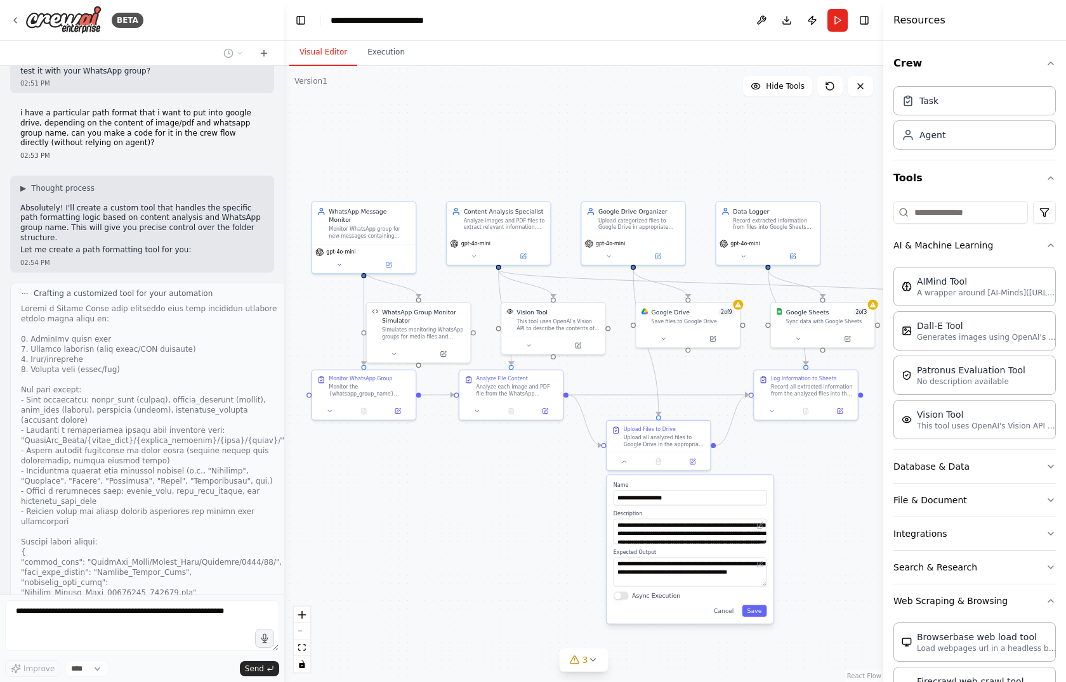
drag, startPoint x: 815, startPoint y: 499, endPoint x: 825, endPoint y: 502, distance: 10.2
click at [825, 502] on div ".deletable-edge-delete-btn { width: 20px; height: 20px; border: 0px solid #ffff…" at bounding box center [583, 374] width 599 height 617
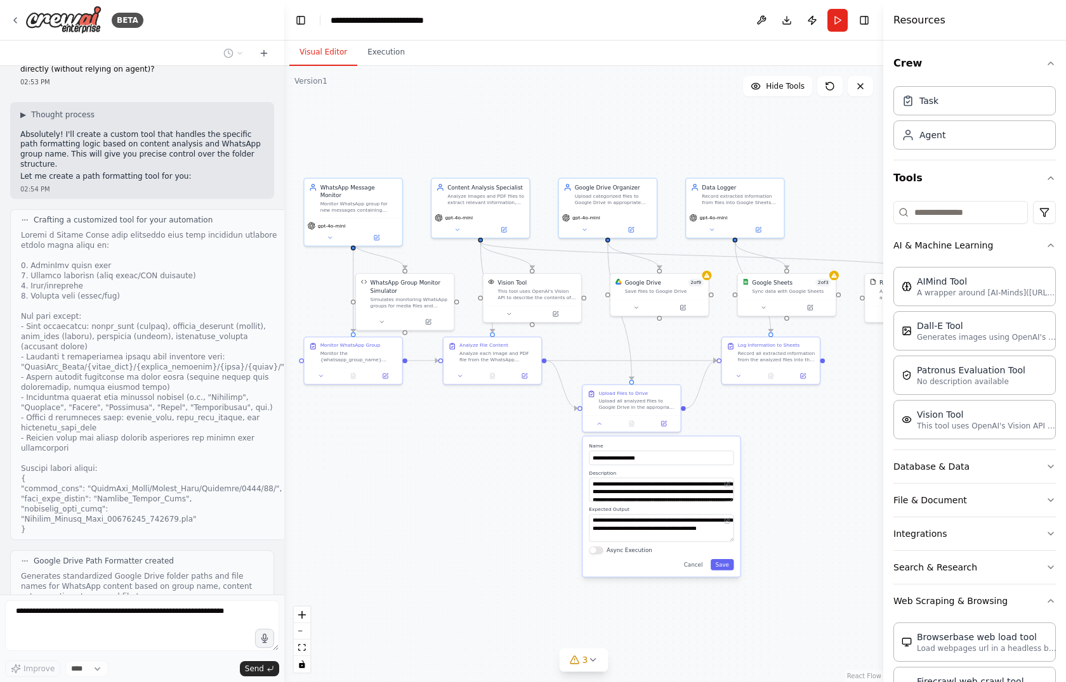
scroll to position [2724, 0]
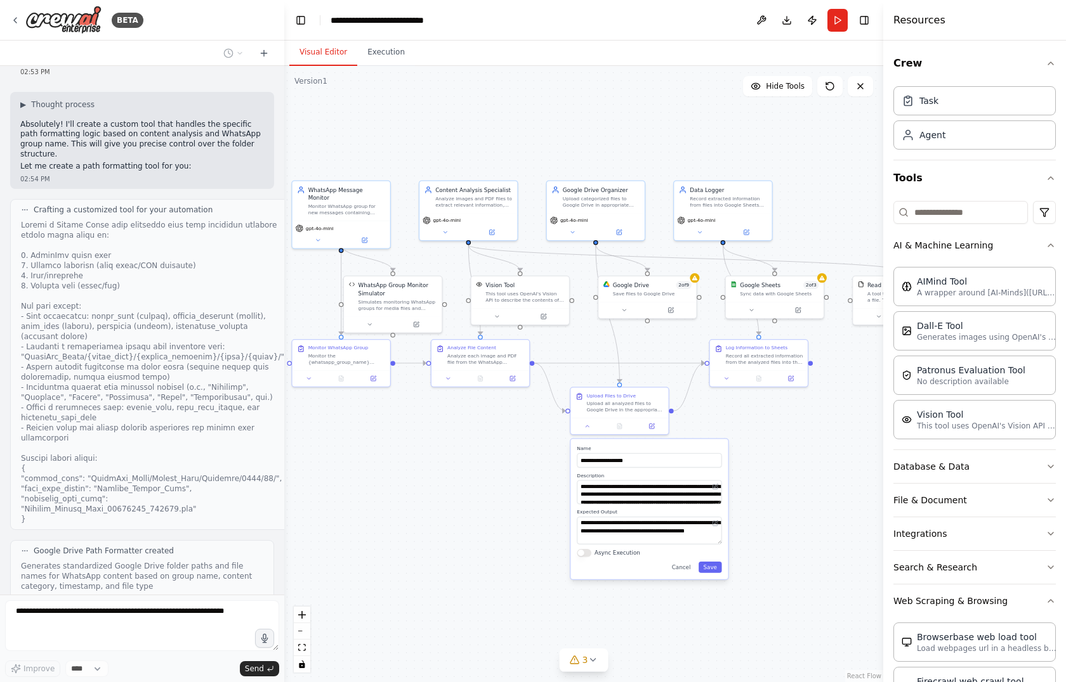
drag, startPoint x: 825, startPoint y: 502, endPoint x: 829, endPoint y: 471, distance: 31.4
click at [829, 471] on div ".deletable-edge-delete-btn { width: 20px; height: 20px; border: 0px solid #ffff…" at bounding box center [583, 374] width 599 height 617
click at [832, 471] on div ".deletable-edge-delete-btn { width: 20px; height: 20px; border: 0px solid #ffff…" at bounding box center [583, 374] width 599 height 617
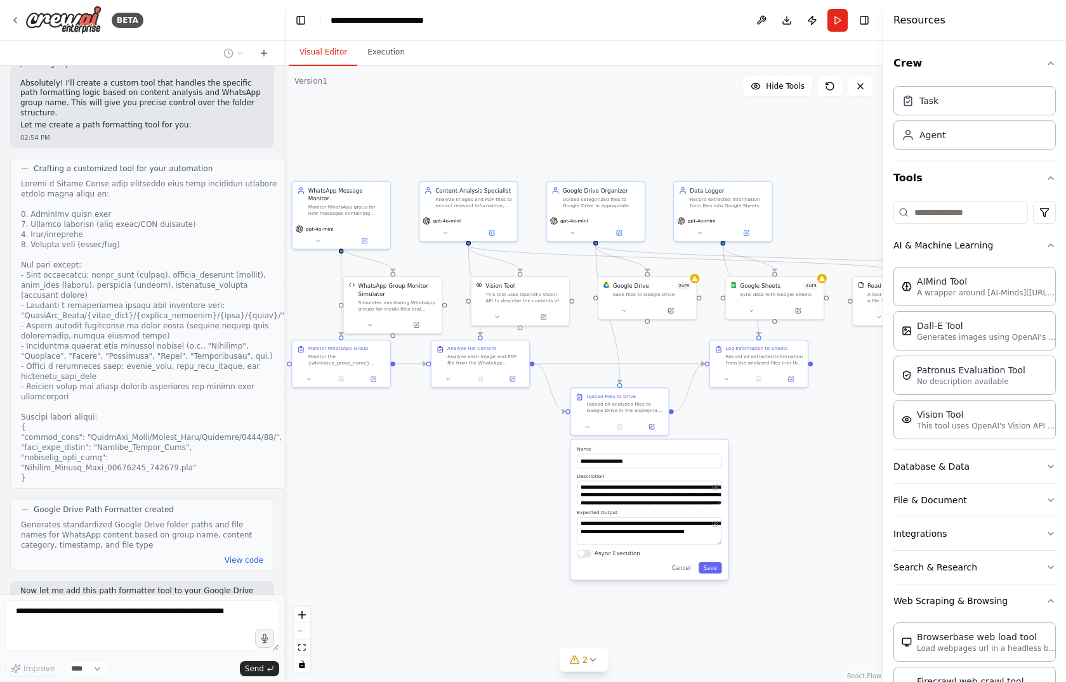
drag, startPoint x: 832, startPoint y: 471, endPoint x: 830, endPoint y: 495, distance: 24.2
click at [830, 495] on div ".deletable-edge-delete-btn { width: 20px; height: 20px; border: 0px solid #ffff…" at bounding box center [583, 374] width 599 height 617
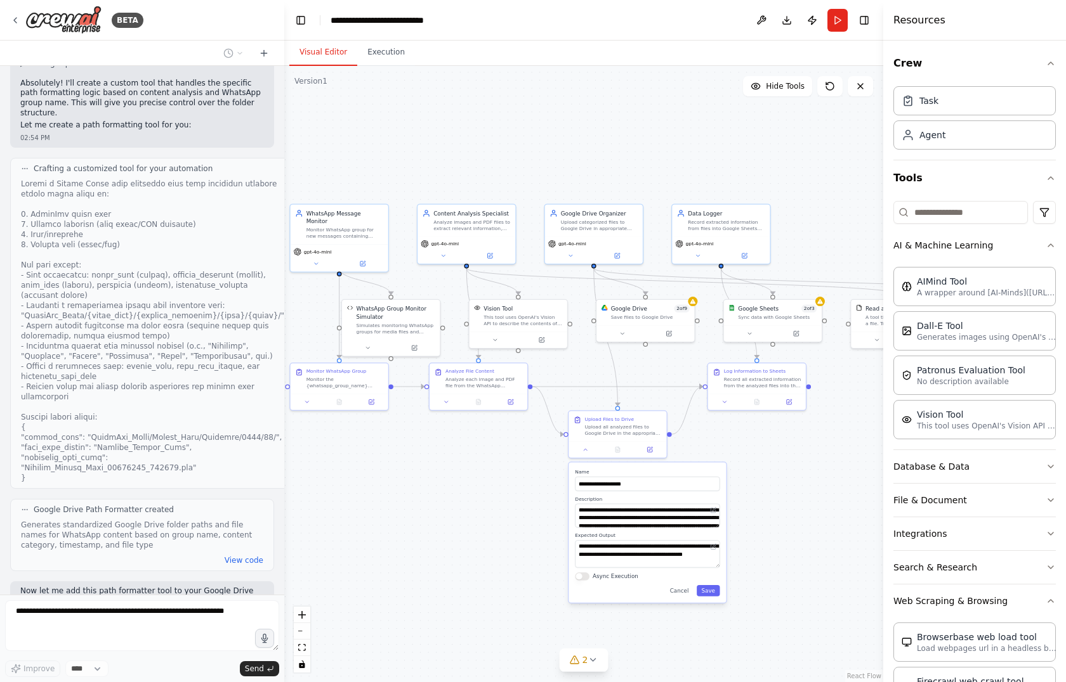
click at [830, 495] on div ".deletable-edge-delete-btn { width: 20px; height: 20px; border: 0px solid #ffff…" at bounding box center [583, 374] width 599 height 617
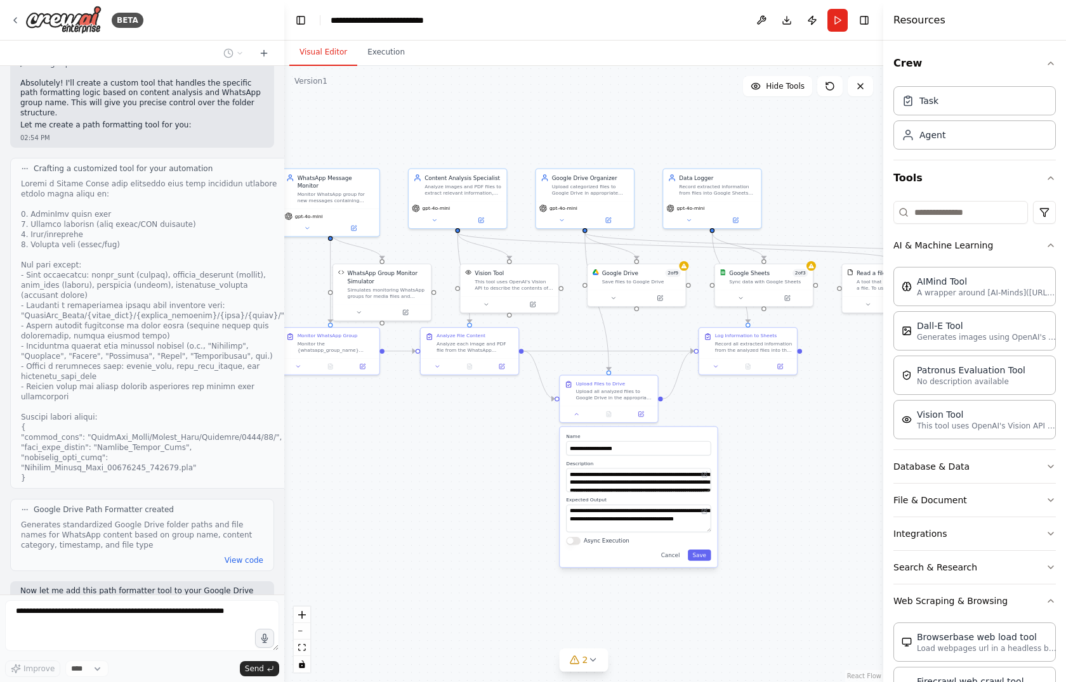
drag, startPoint x: 830, startPoint y: 495, endPoint x: 804, endPoint y: 501, distance: 26.2
click at [804, 501] on div ".deletable-edge-delete-btn { width: 20px; height: 20px; border: 0px solid #ffff…" at bounding box center [583, 374] width 599 height 617
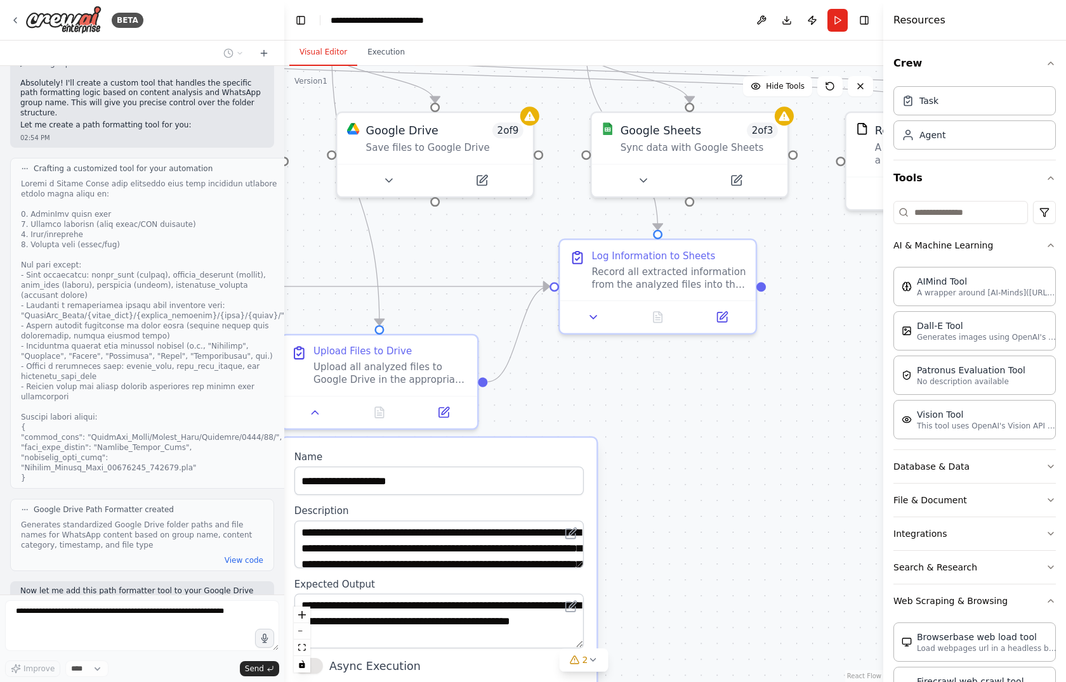
click at [803, 502] on div ".deletable-edge-delete-btn { width: 20px; height: 20px; border: 0px solid #ffff…" at bounding box center [583, 374] width 599 height 617
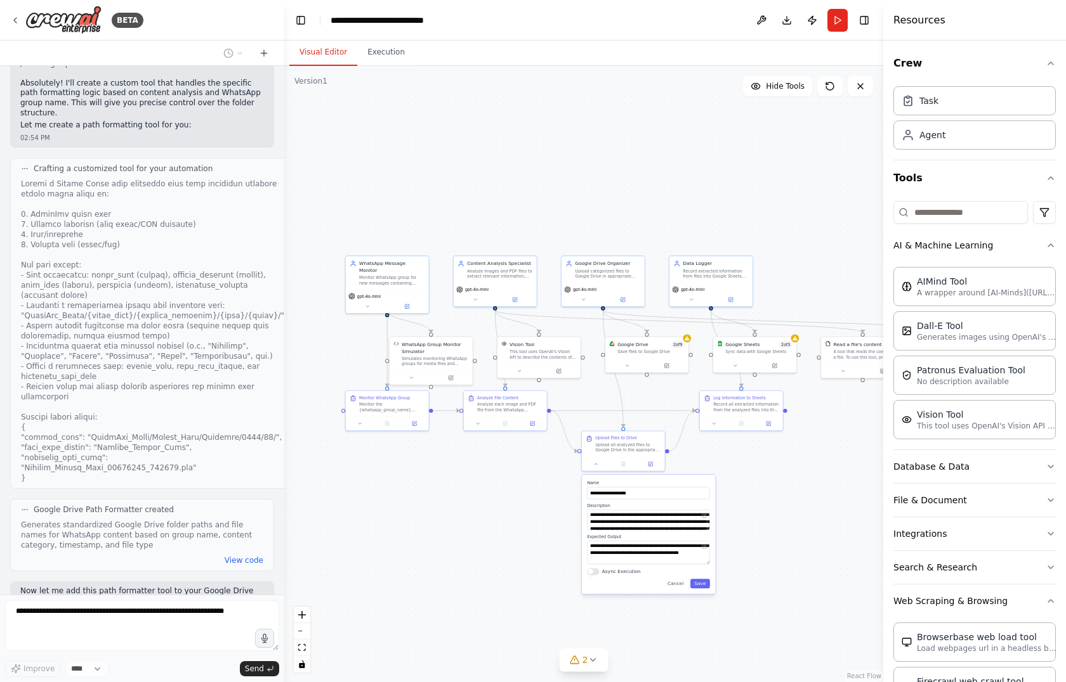
scroll to position [2796, 0]
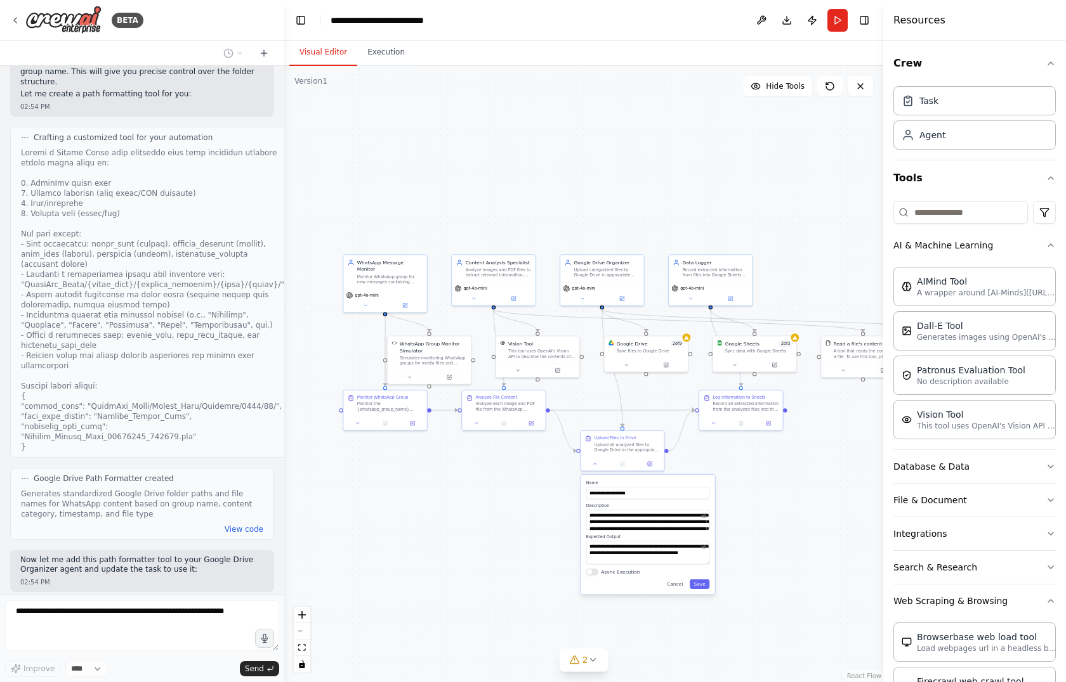
type input "**********"
type textarea "**********"
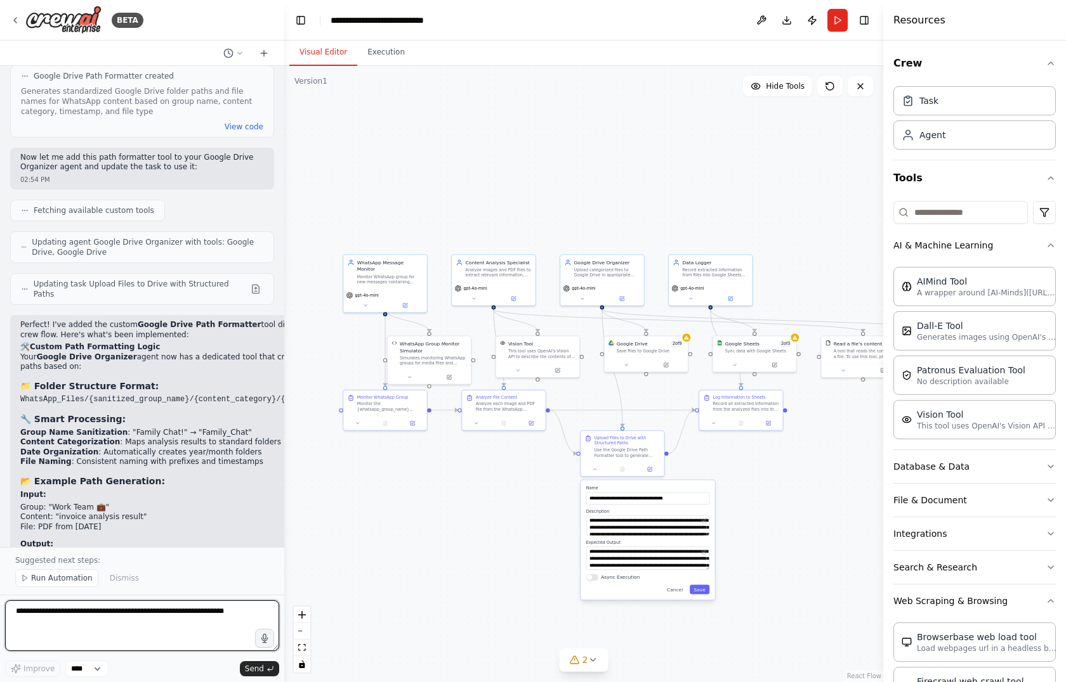
scroll to position [3199, 0]
click at [191, 447] on li "Date Organization : Automatically creates year/month folders" at bounding box center [184, 452] width 329 height 10
drag, startPoint x: 191, startPoint y: 304, endPoint x: 199, endPoint y: 181, distance: 124.0
click at [199, 320] on div "Perfect! I've added the custom Google Drive Path Formatter tool directly to you…" at bounding box center [184, 521] width 329 height 402
drag, startPoint x: 199, startPoint y: 181, endPoint x: 152, endPoint y: 221, distance: 61.6
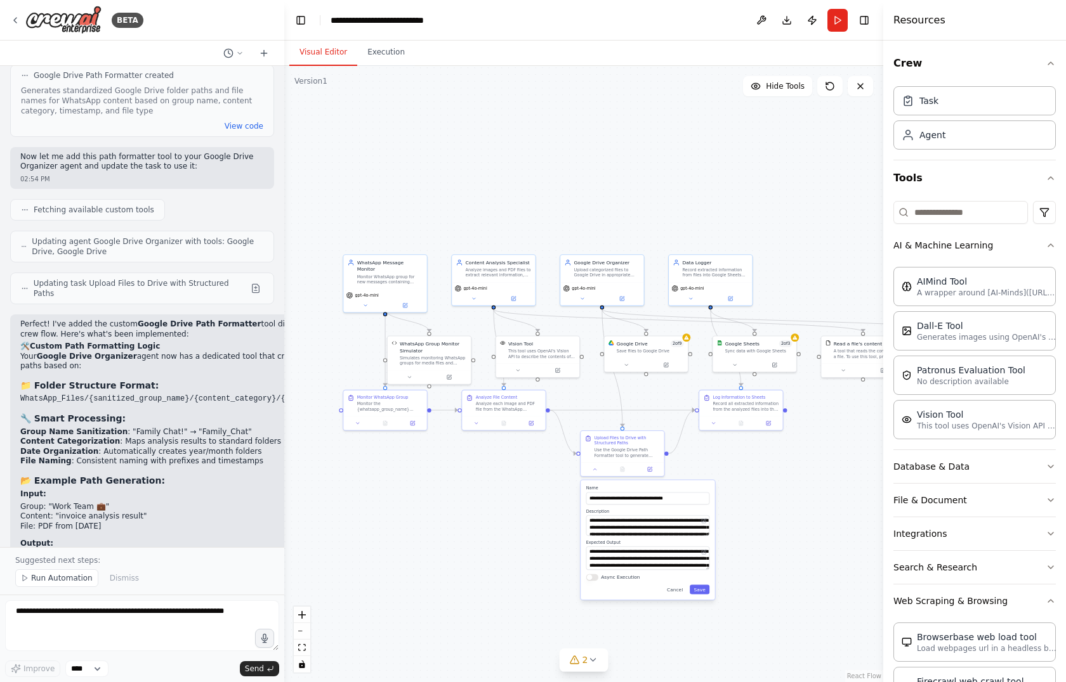
click at [152, 352] on p "Your Google Drive Organizer agent now has a dedicated tool that creates structu…" at bounding box center [184, 362] width 329 height 20
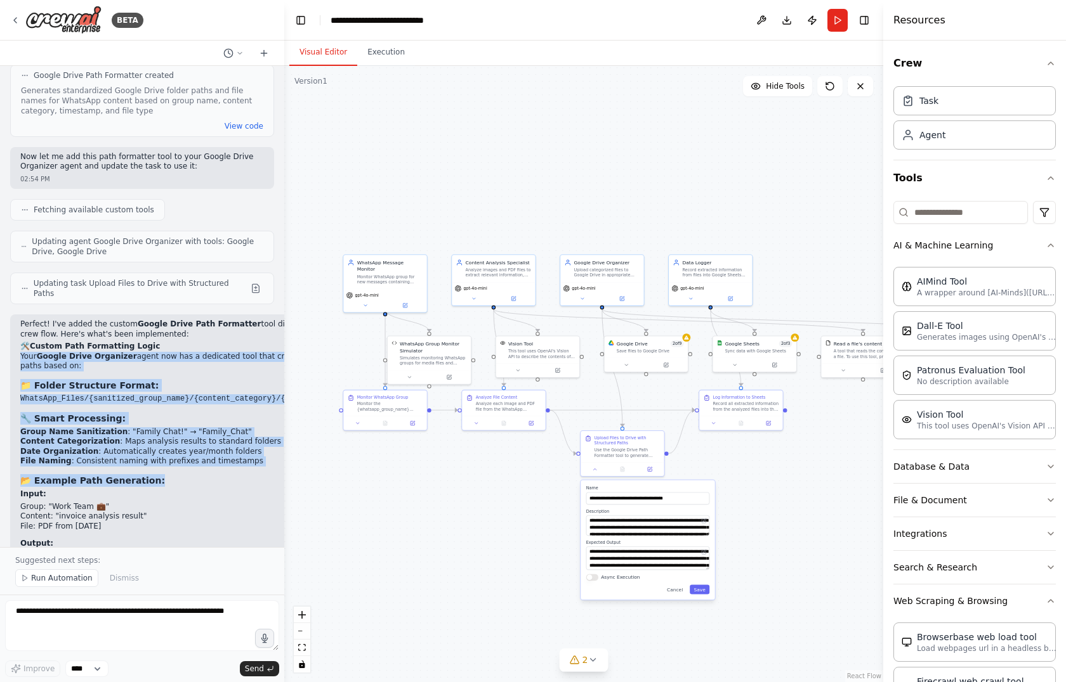
drag, startPoint x: 152, startPoint y: 221, endPoint x: 176, endPoint y: 322, distance: 104.3
click at [176, 322] on div "Perfect! I've added the custom Google Drive Path Formatter tool directly to you…" at bounding box center [184, 521] width 329 height 402
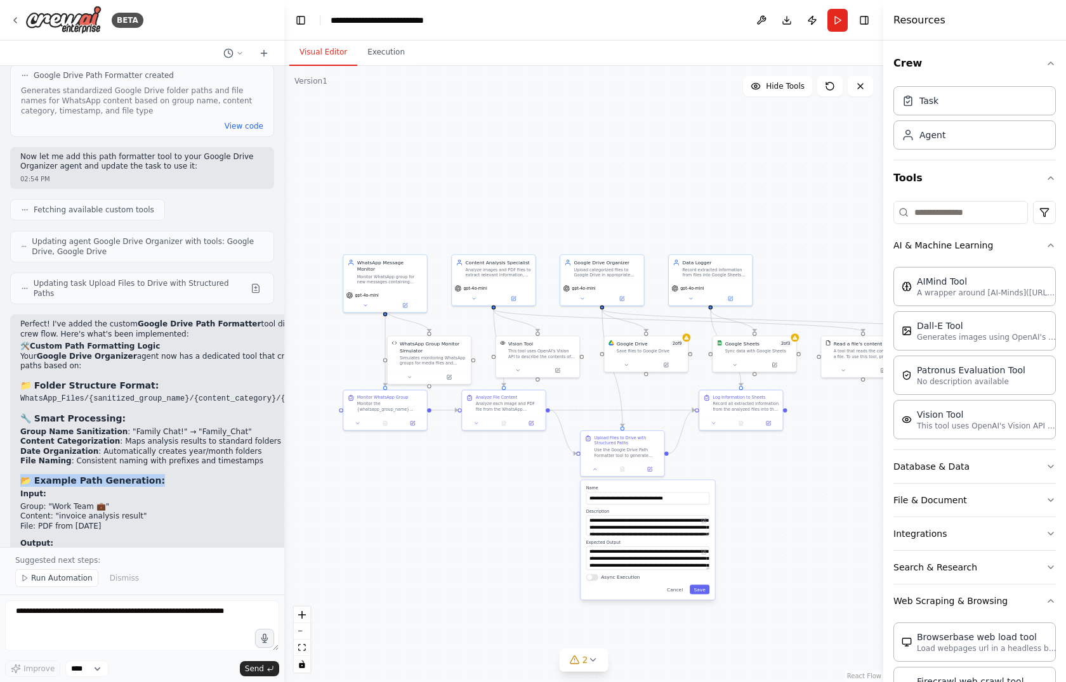
click at [176, 322] on div "Perfect! I've added the custom Google Drive Path Formatter tool directly to you…" at bounding box center [184, 521] width 329 height 402
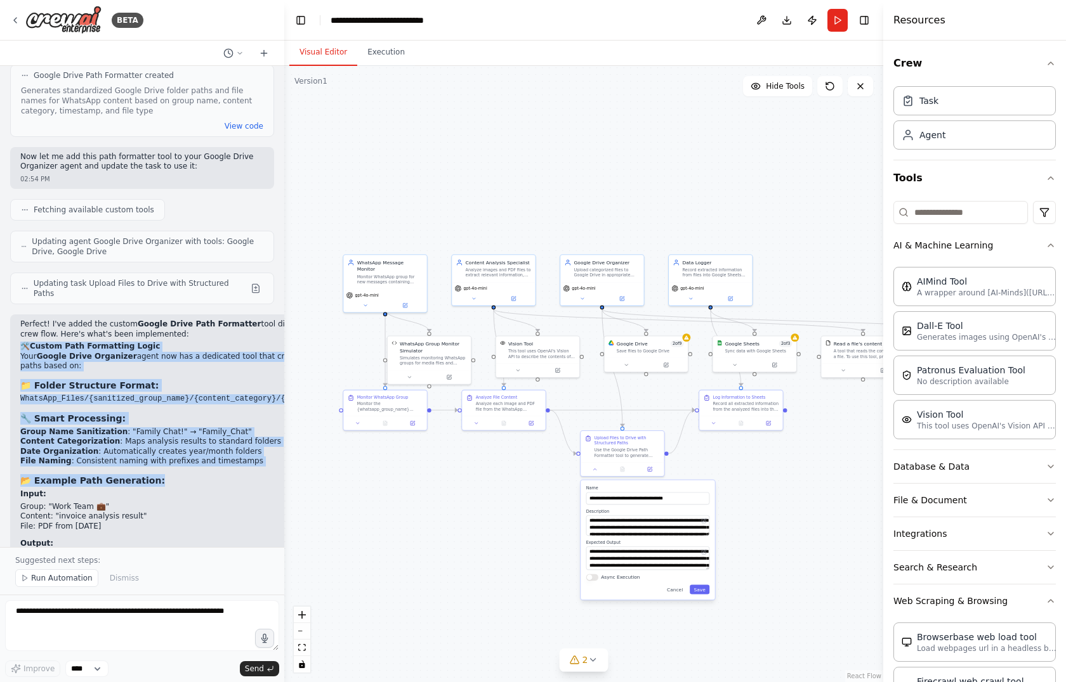
drag, startPoint x: 176, startPoint y: 322, endPoint x: 209, endPoint y: 189, distance: 137.2
click at [209, 320] on div "Perfect! I've added the custom Google Drive Path Formatter tool directly to you…" at bounding box center [184, 521] width 329 height 402
click at [209, 320] on p "Perfect! I've added the custom Google Drive Path Formatter tool directly to you…" at bounding box center [184, 330] width 329 height 20
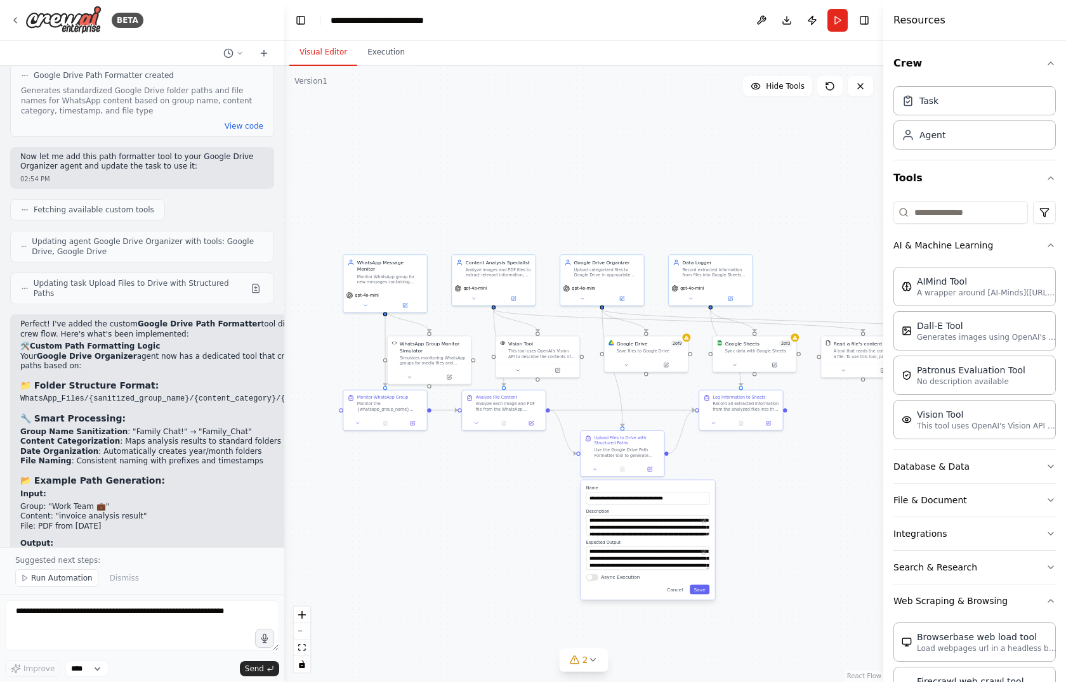
click at [209, 320] on p "Perfect! I've added the custom Google Drive Path Formatter tool directly to you…" at bounding box center [184, 330] width 329 height 20
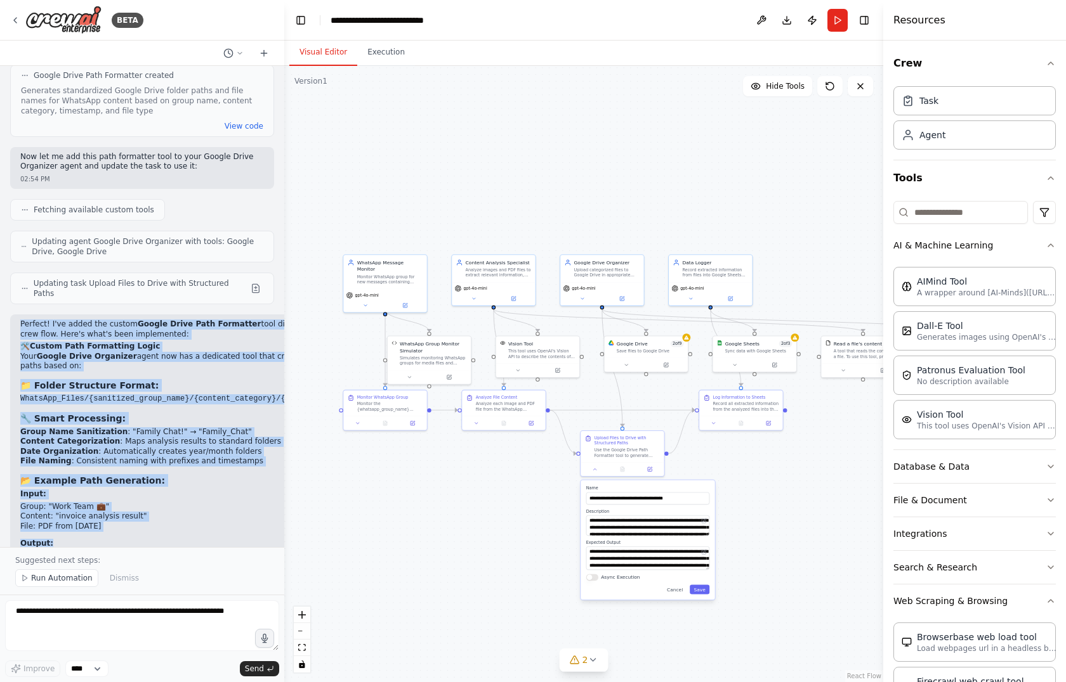
drag, startPoint x: 209, startPoint y: 189, endPoint x: 188, endPoint y: 426, distance: 237.5
click at [188, 426] on div "Perfect! I've added the custom Google Drive Path Formatter tool directly to you…" at bounding box center [184, 521] width 329 height 402
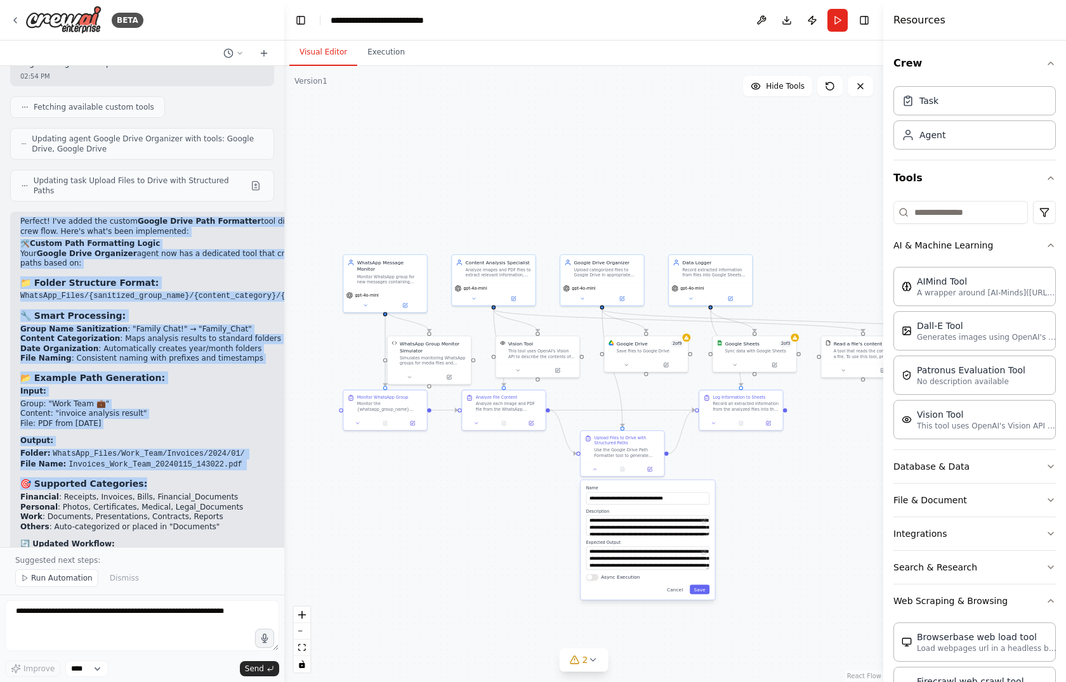
scroll to position [3301, 0]
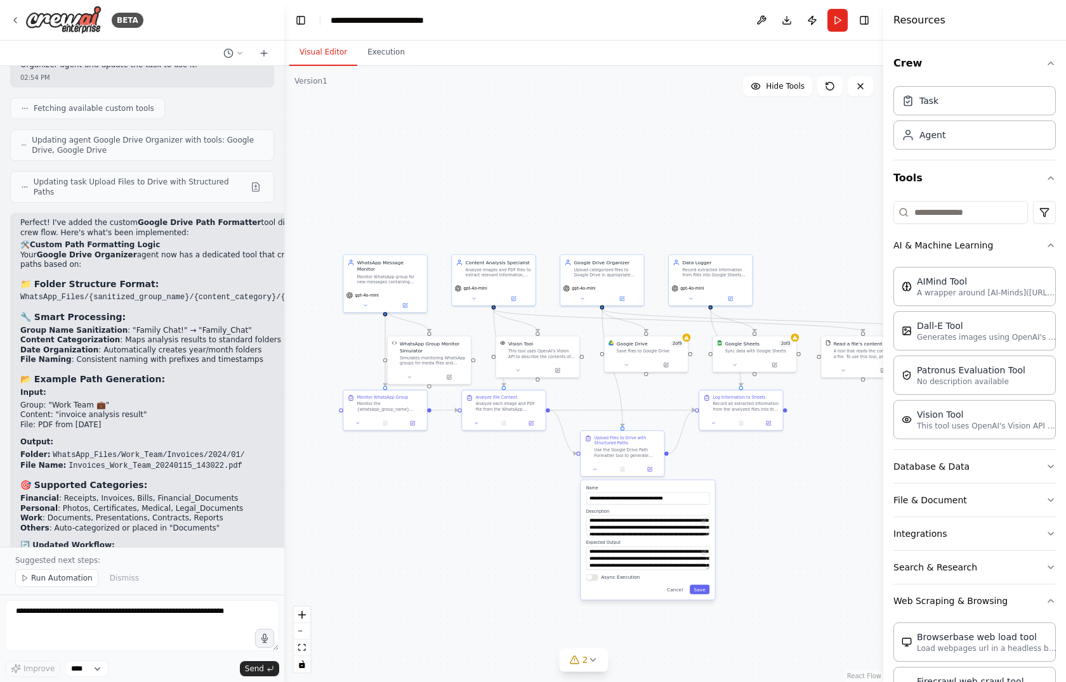
click at [212, 591] on li "Log → Record paths in Google Sheets" at bounding box center [184, 596] width 329 height 10
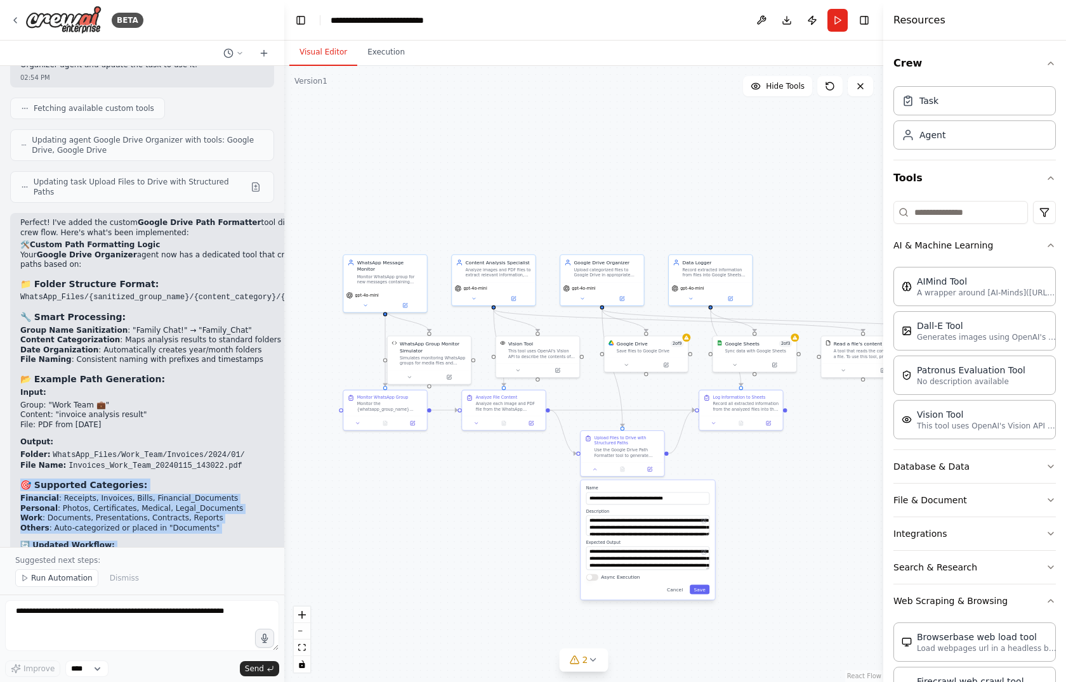
drag, startPoint x: 212, startPoint y: 445, endPoint x: 195, endPoint y: 324, distance: 122.4
click at [195, 324] on div "Perfect! I've added the custom Google Drive Path Formatter tool directly to you…" at bounding box center [184, 419] width 329 height 402
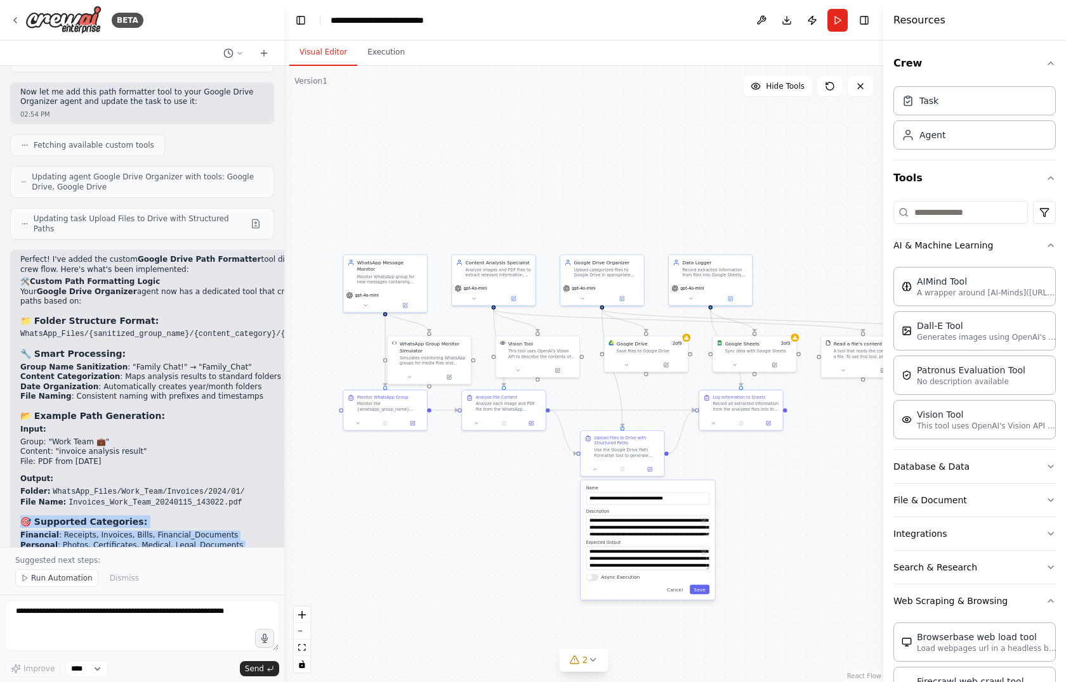
scroll to position [3234, 0]
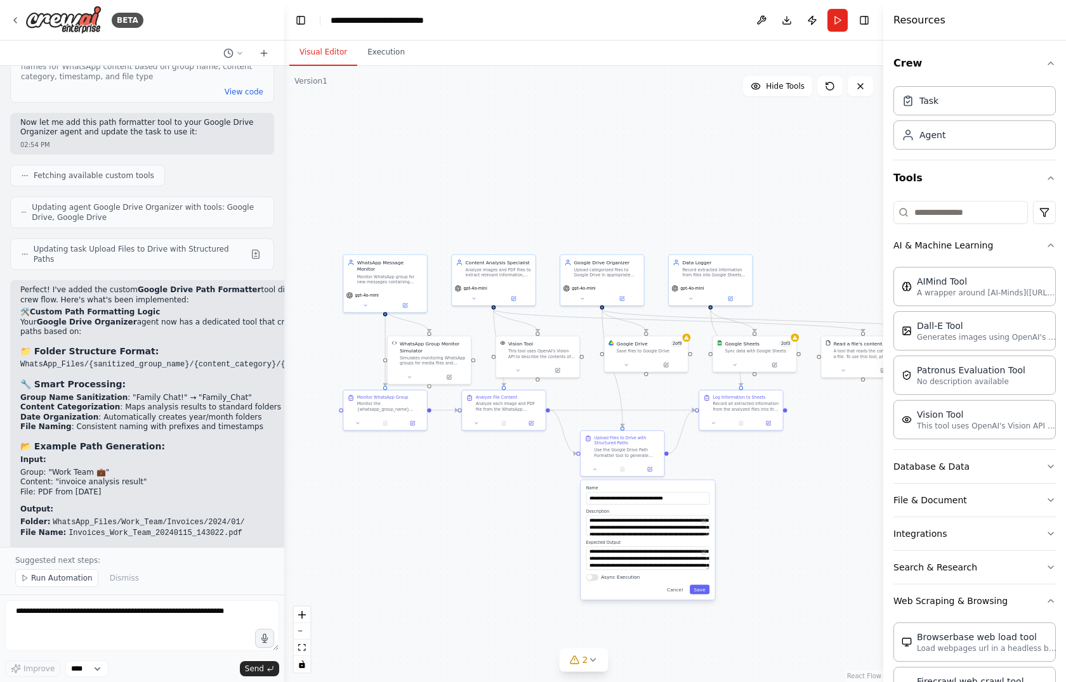
click at [230, 285] on p "Perfect! I've added the custom Google Drive Path Formatter tool directly to you…" at bounding box center [184, 295] width 329 height 20
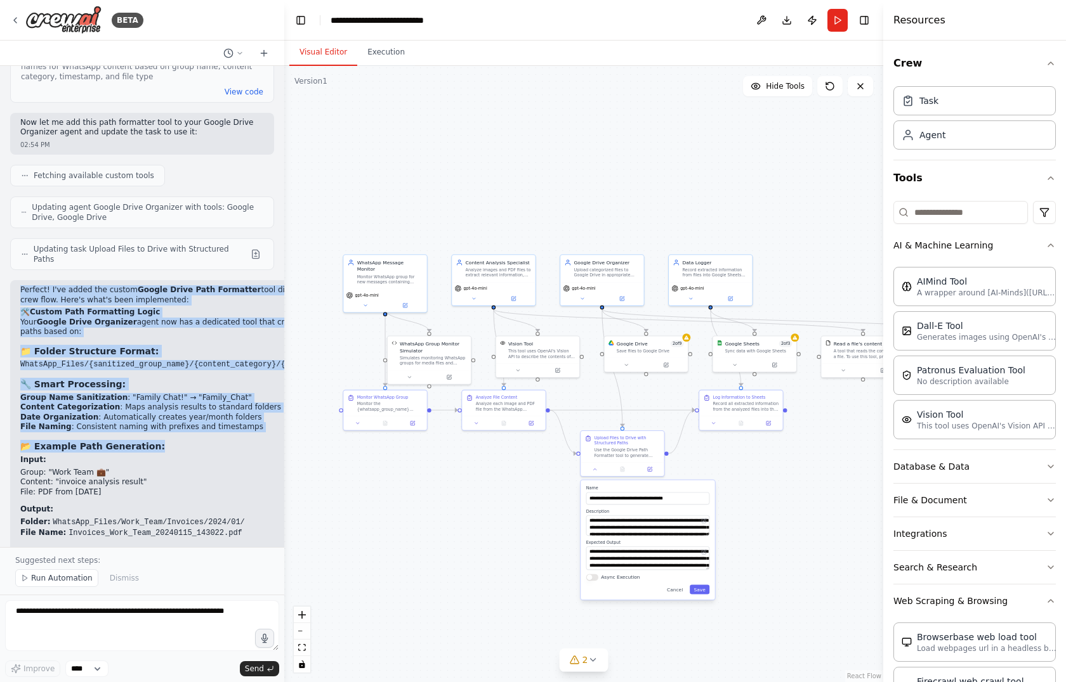
drag, startPoint x: 230, startPoint y: 152, endPoint x: 185, endPoint y: 309, distance: 162.8
click at [185, 309] on div "Perfect! I've added the custom Google Drive Path Formatter tool directly to you…" at bounding box center [184, 486] width 329 height 402
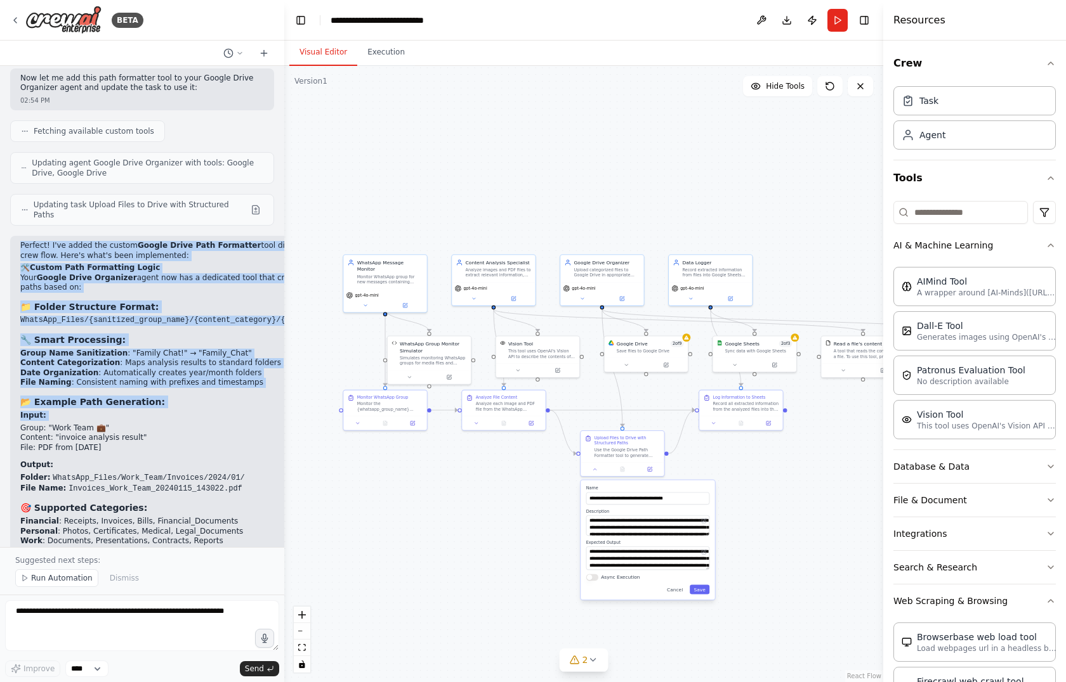
scroll to position [3302, 0]
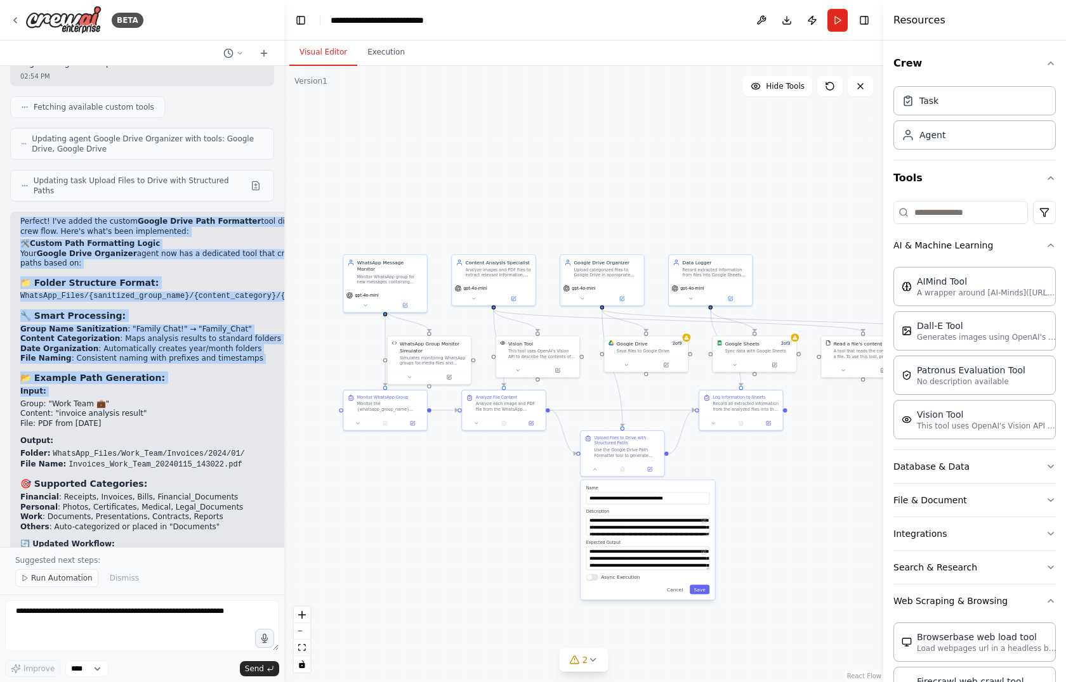
drag, startPoint x: 500, startPoint y: 173, endPoint x: 529, endPoint y: 198, distance: 38.2
click at [529, 198] on div ".deletable-edge-delete-btn { width: 20px; height: 20px; border: 0px solid #ffff…" at bounding box center [583, 374] width 599 height 617
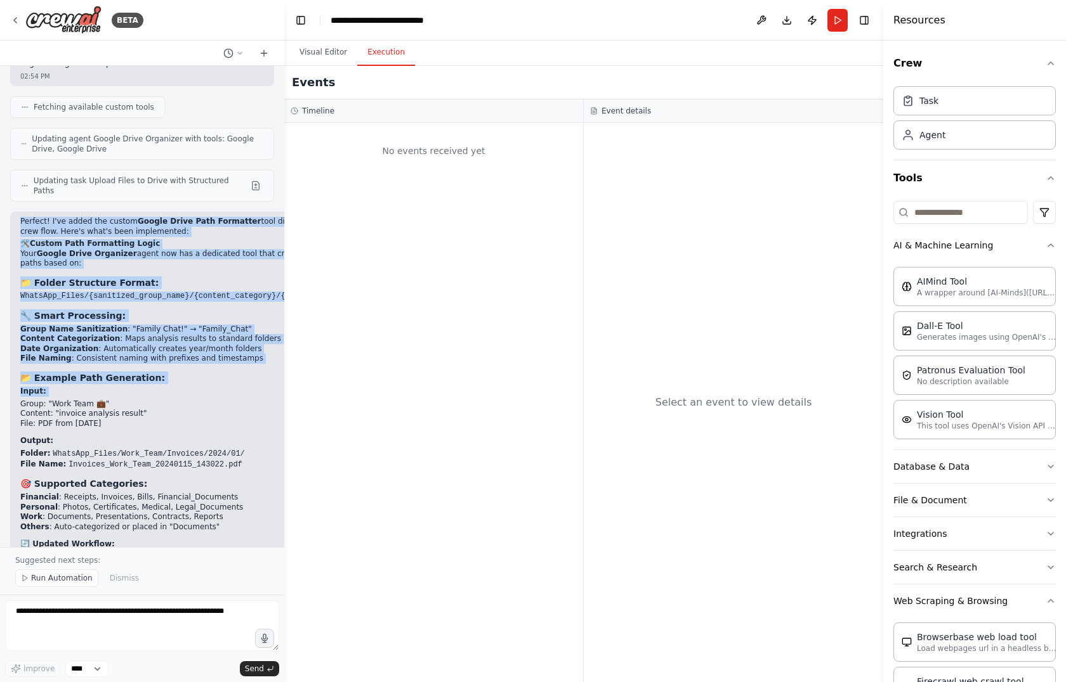
click at [379, 55] on button "Execution" at bounding box center [386, 52] width 58 height 27
click at [321, 57] on button "Visual Editor" at bounding box center [323, 52] width 68 height 27
